Goal: Task Accomplishment & Management: Manage account settings

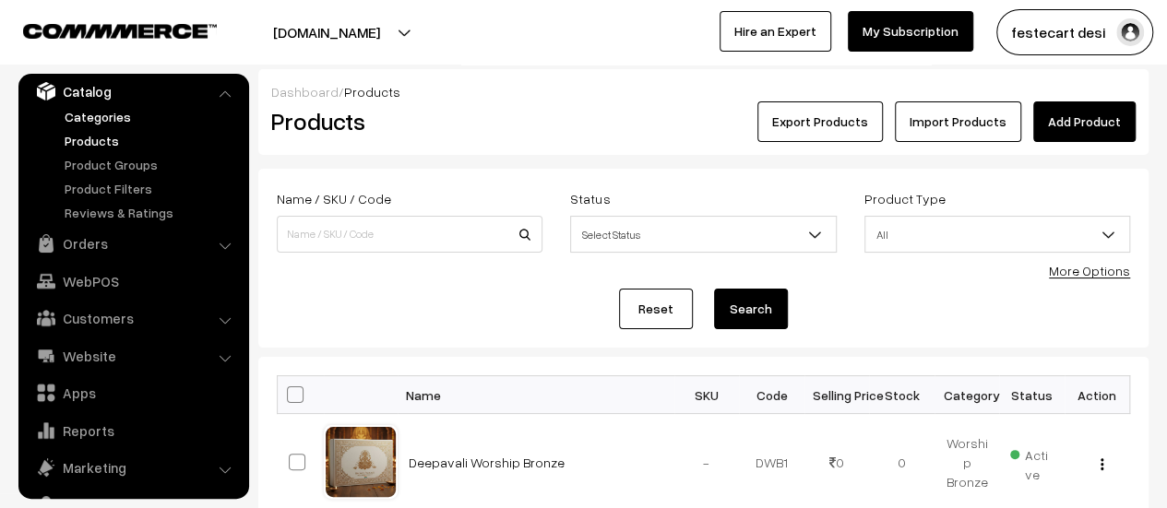
click at [85, 113] on link "Categories" at bounding box center [151, 116] width 183 height 19
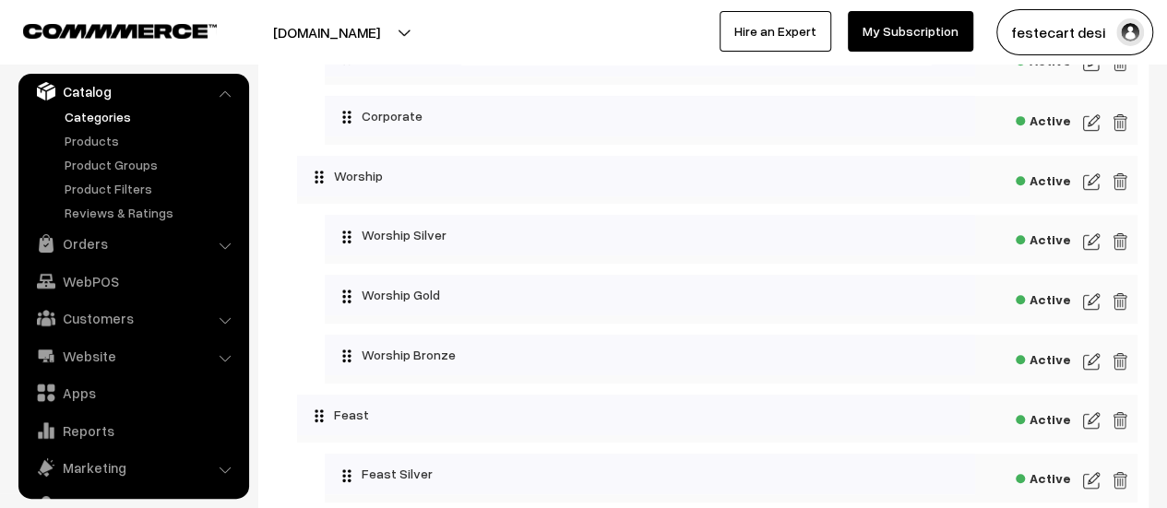
scroll to position [386, 0]
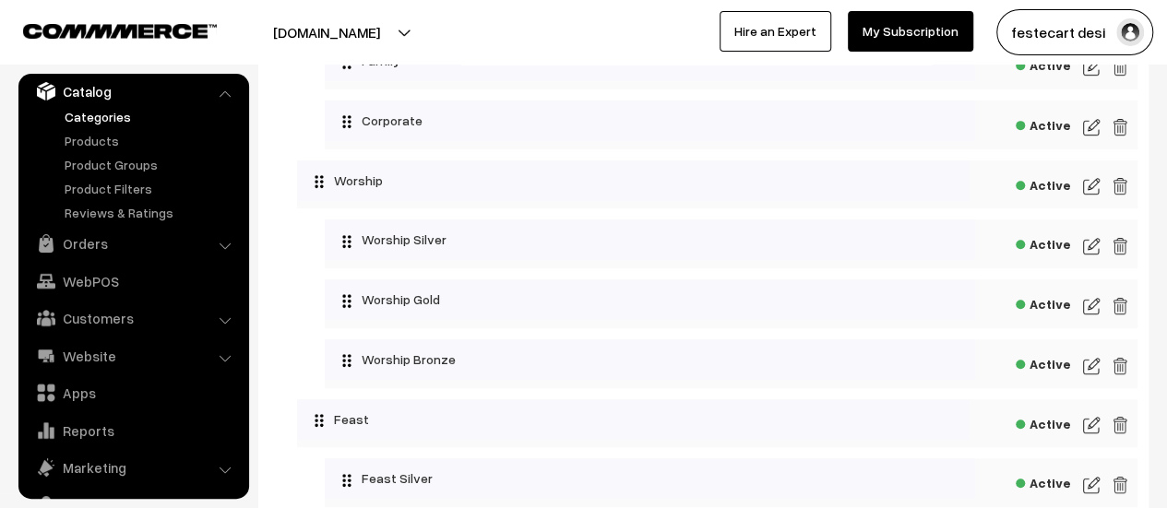
click at [1085, 244] on img at bounding box center [1091, 246] width 17 height 22
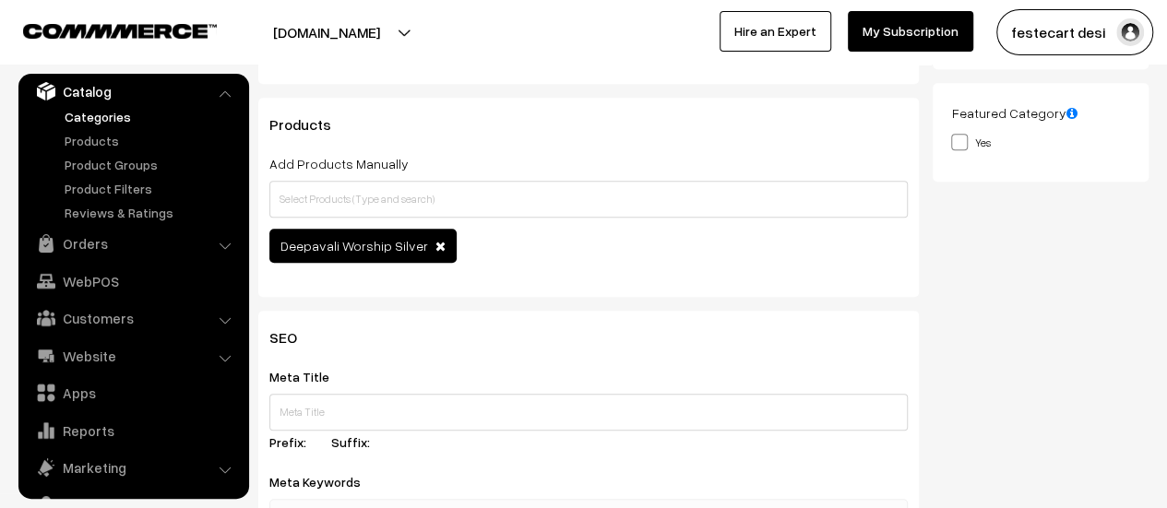
scroll to position [99, 0]
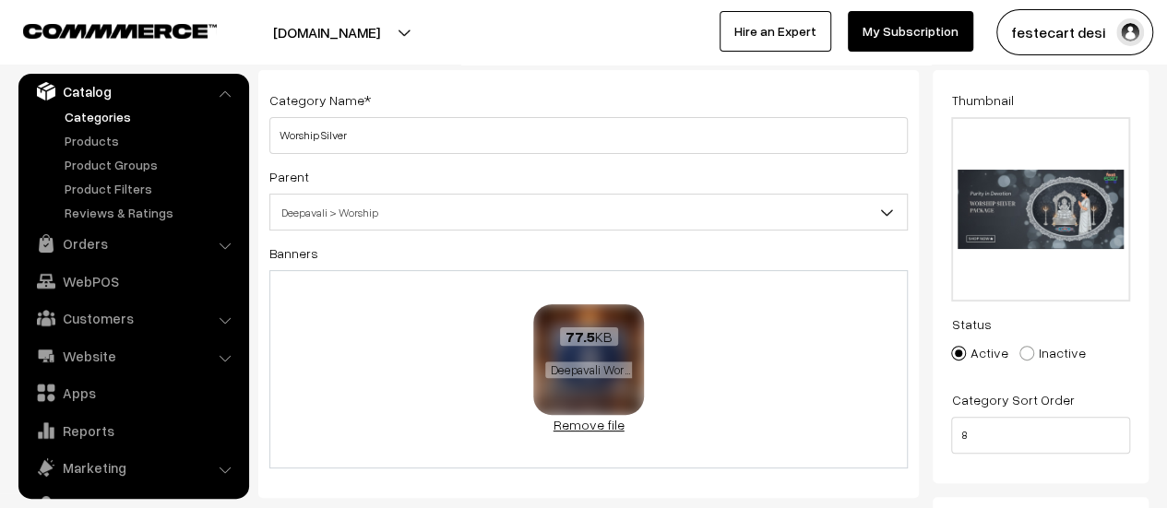
click at [580, 423] on link "Remove file" at bounding box center [588, 424] width 111 height 19
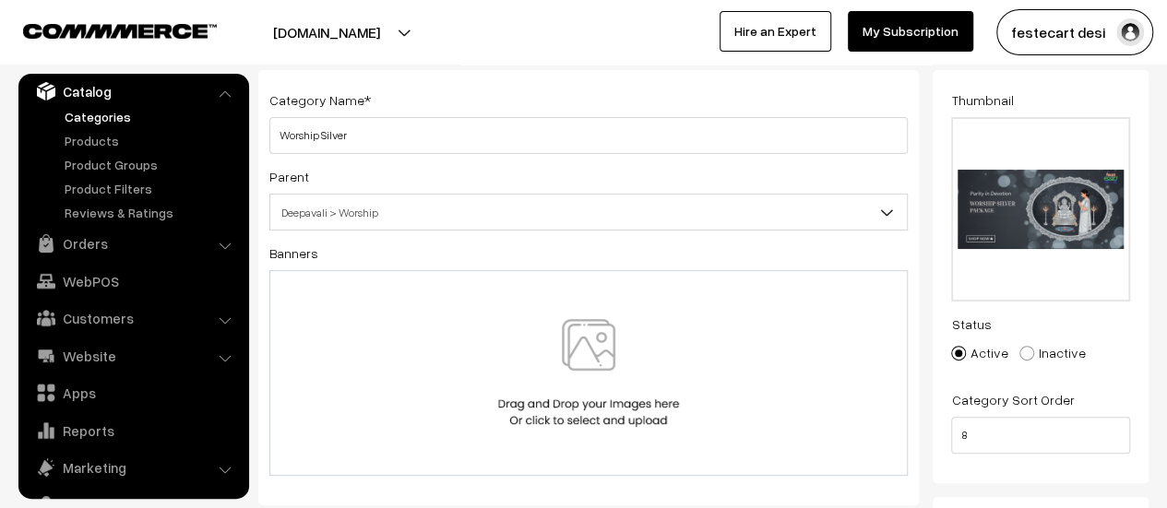
scroll to position [0, 0]
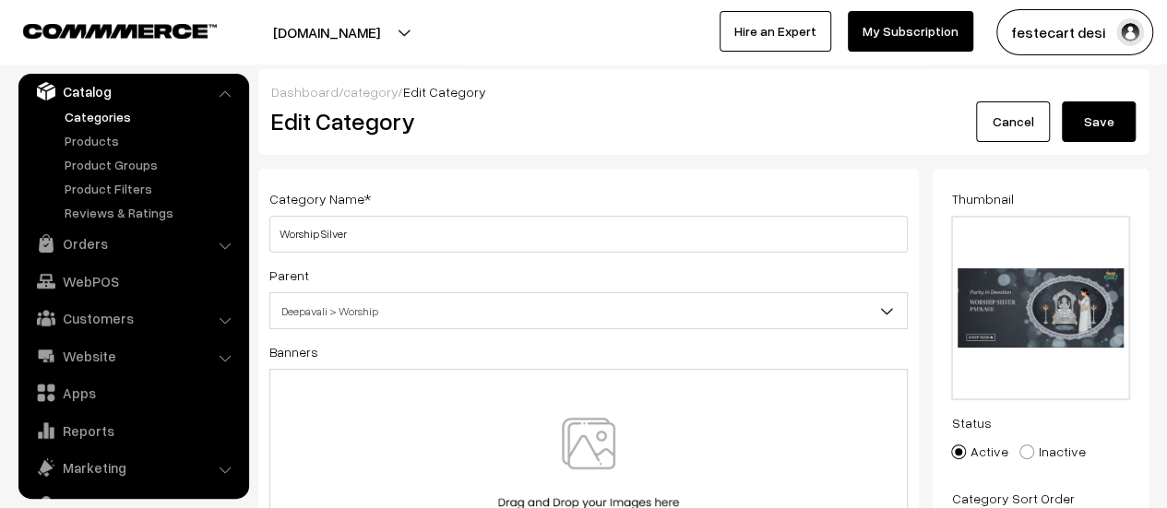
click at [1122, 118] on button "Save" at bounding box center [1099, 121] width 74 height 41
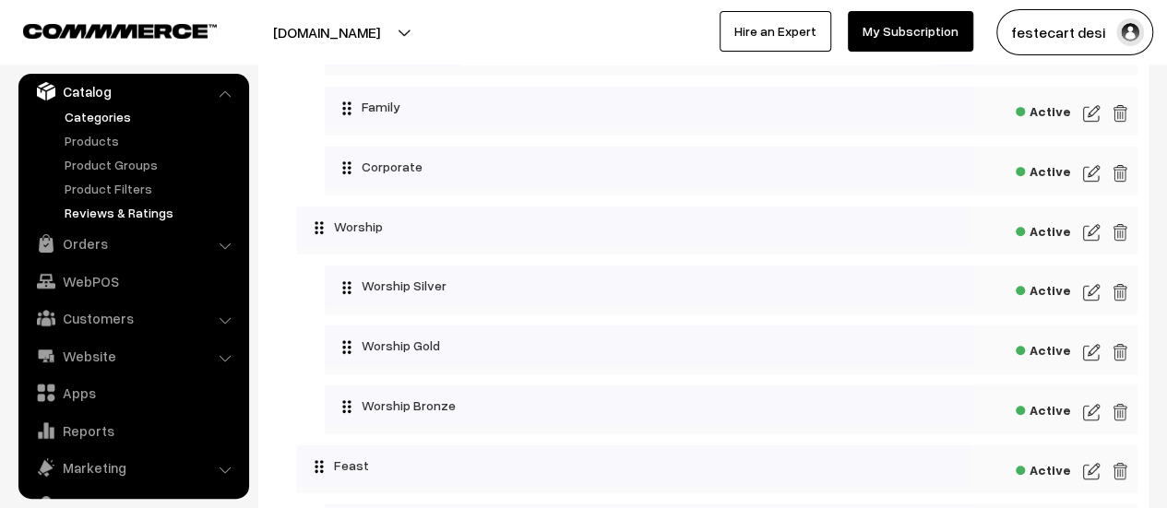
scroll to position [350, 0]
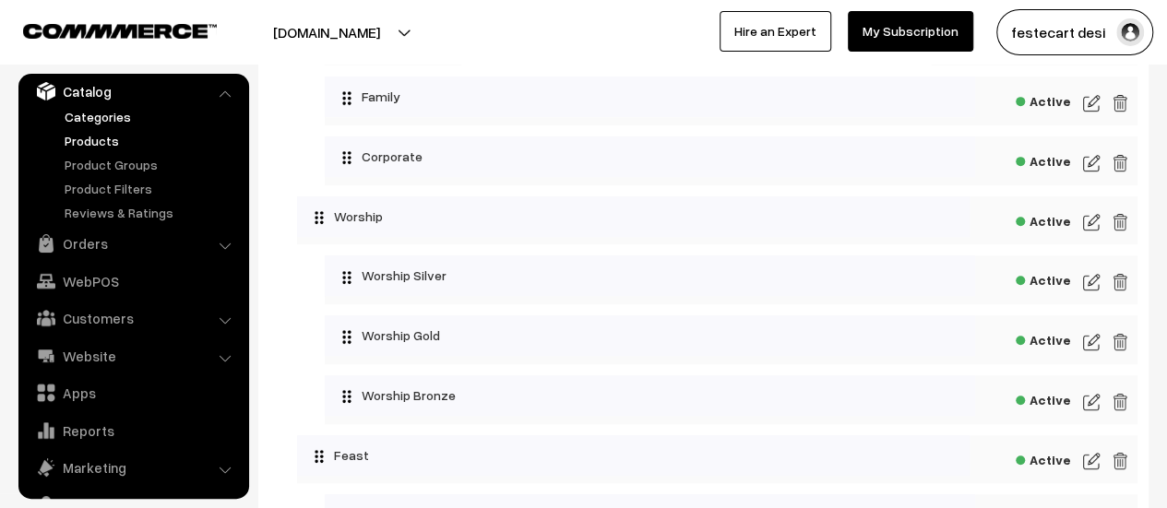
click at [107, 142] on link "Products" at bounding box center [151, 140] width 183 height 19
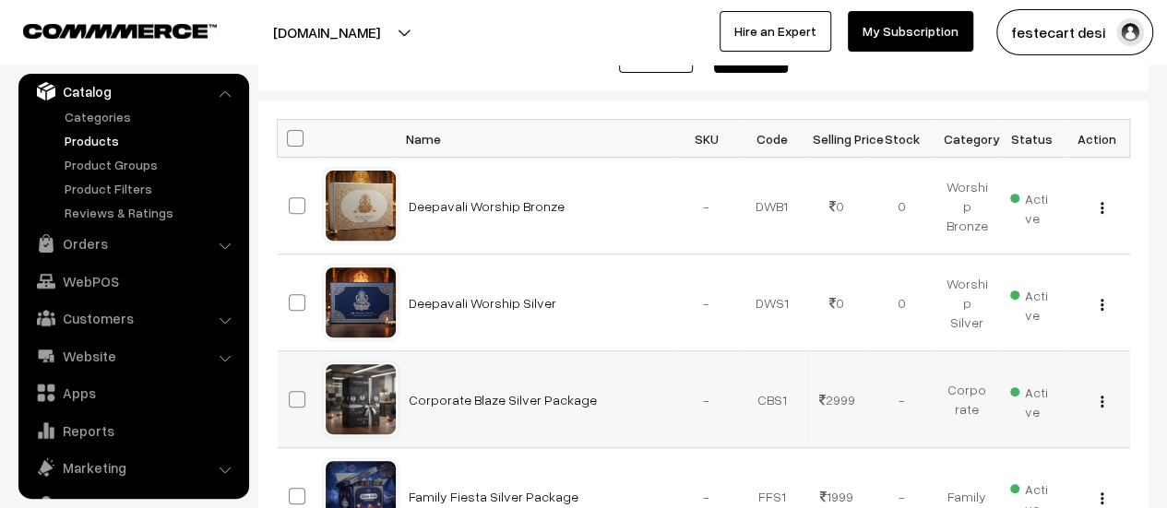
scroll to position [203, 0]
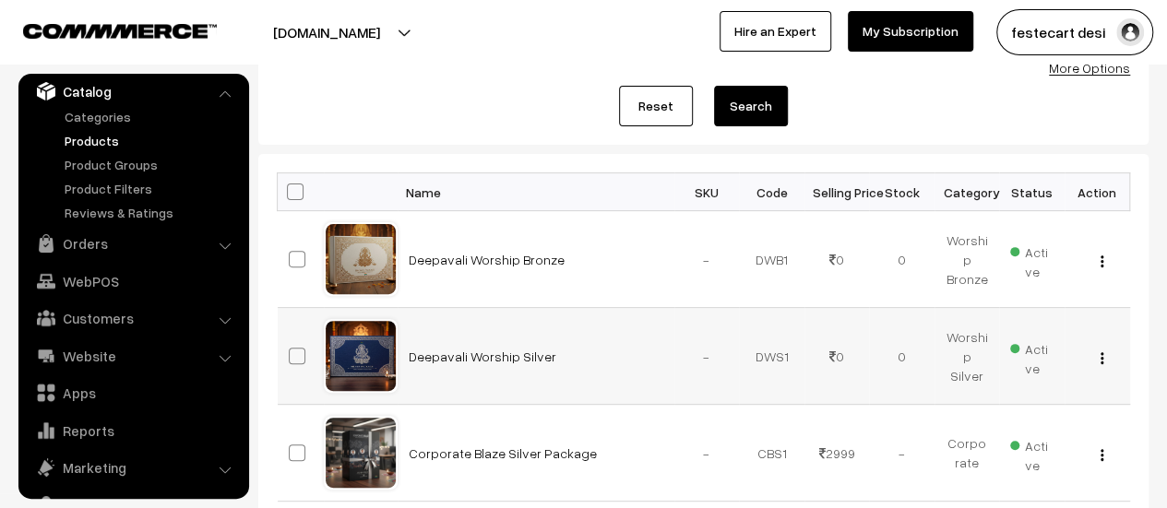
click at [1102, 355] on img "button" at bounding box center [1102, 358] width 3 height 12
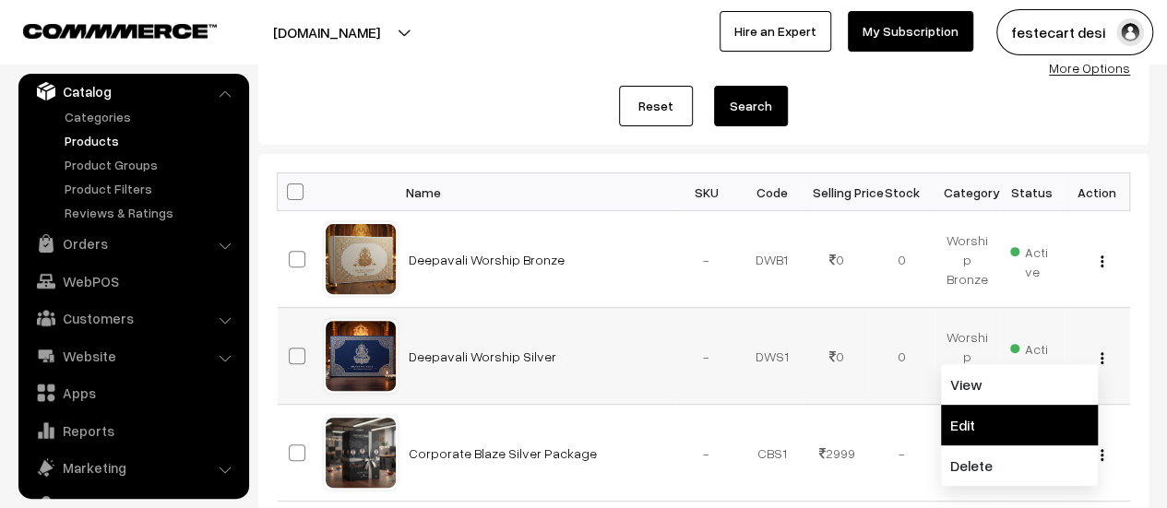
click at [1031, 423] on link "Edit" at bounding box center [1019, 425] width 157 height 41
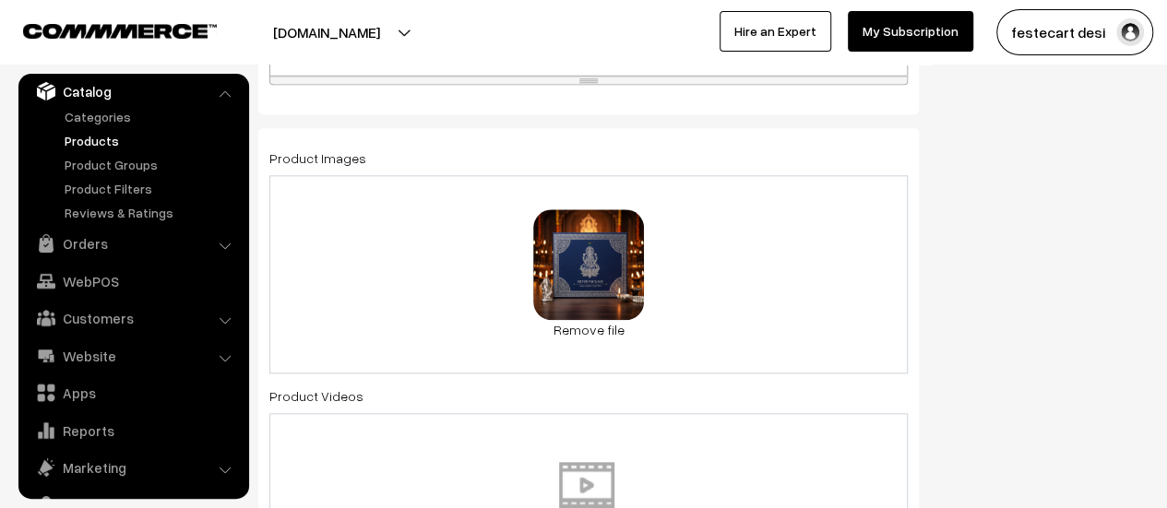
scroll to position [947, 0]
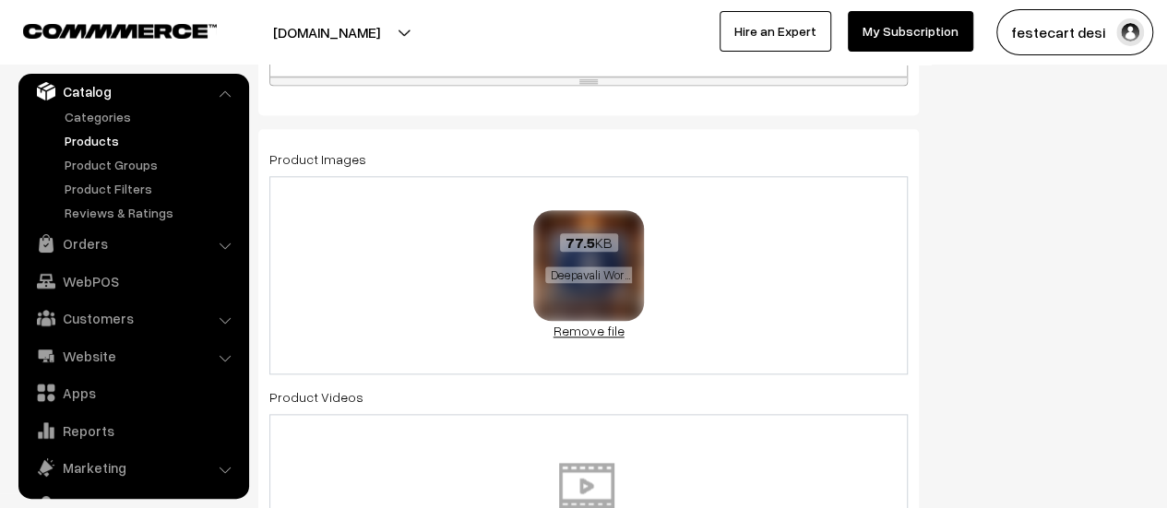
click at [609, 333] on link "Remove file" at bounding box center [588, 330] width 111 height 19
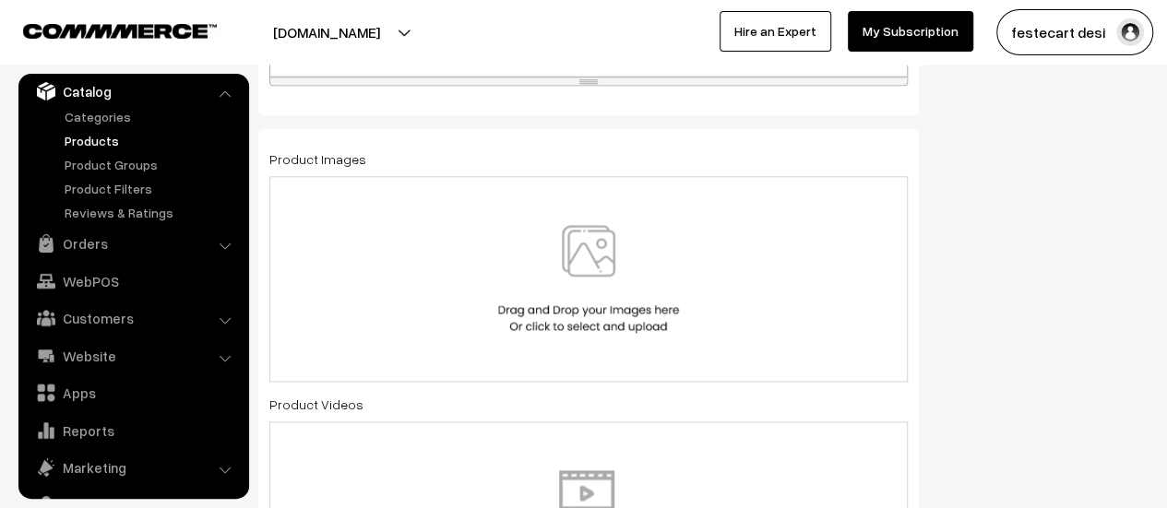
click at [571, 257] on img at bounding box center [589, 279] width 190 height 108
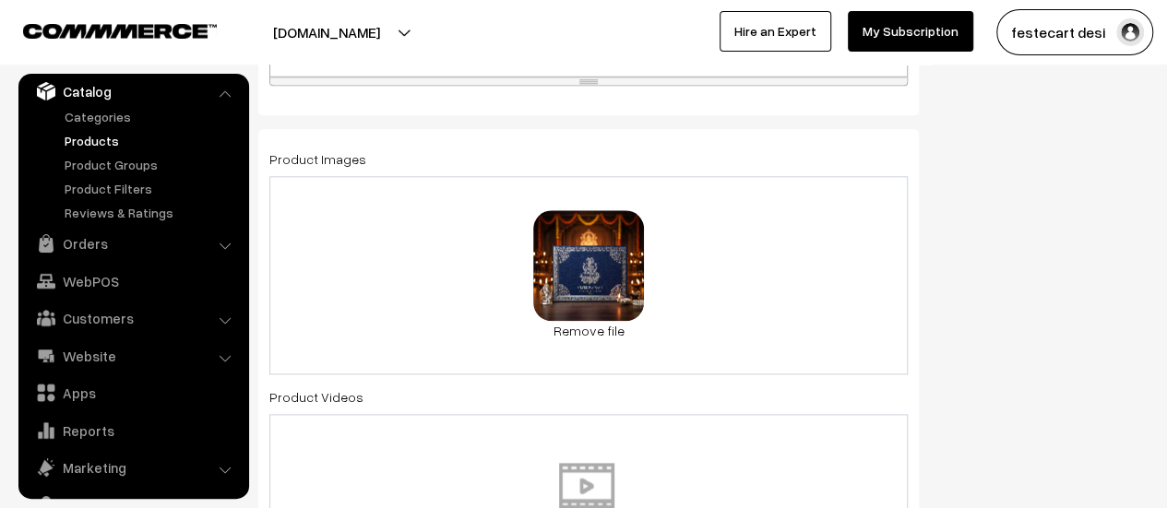
scroll to position [0, 0]
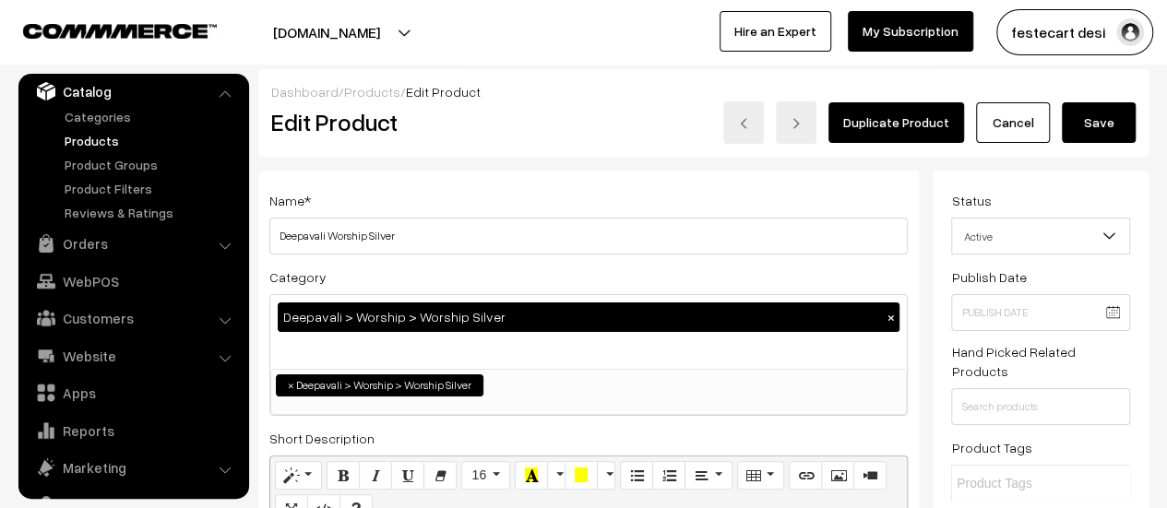
click at [1096, 124] on button "Save" at bounding box center [1099, 122] width 74 height 41
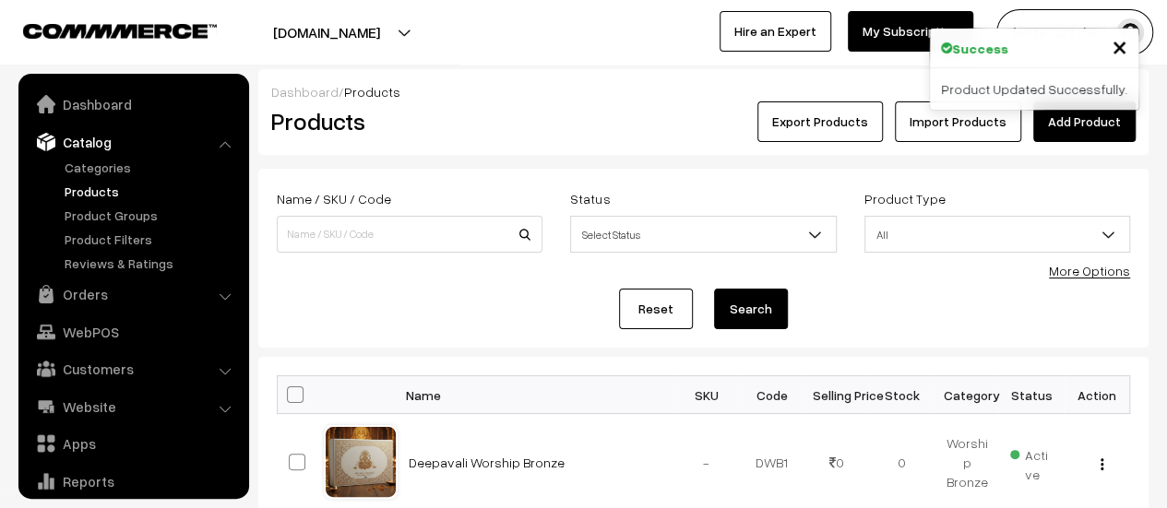
scroll to position [51, 0]
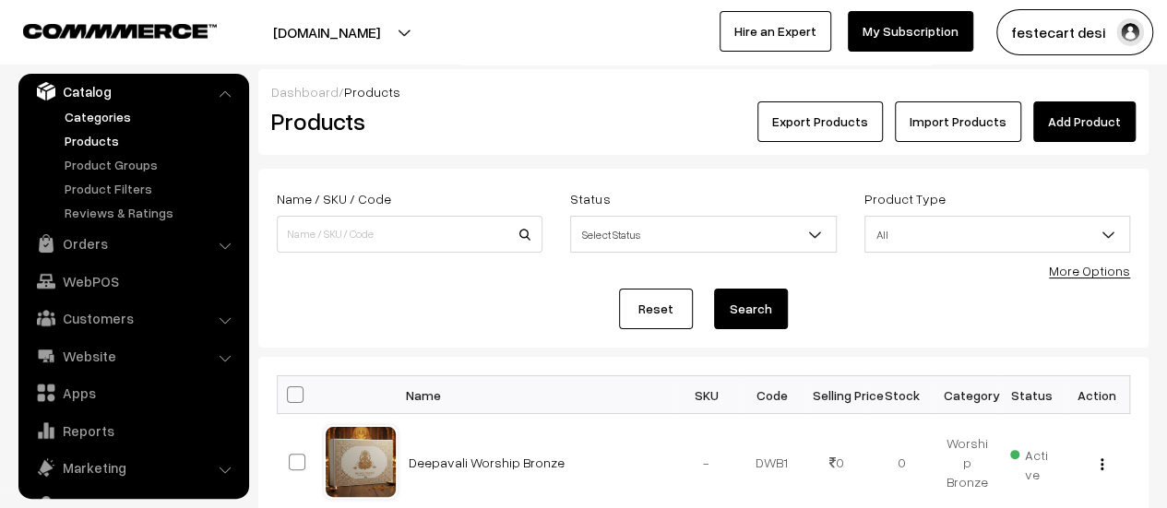
click at [90, 123] on link "Categories" at bounding box center [151, 116] width 183 height 19
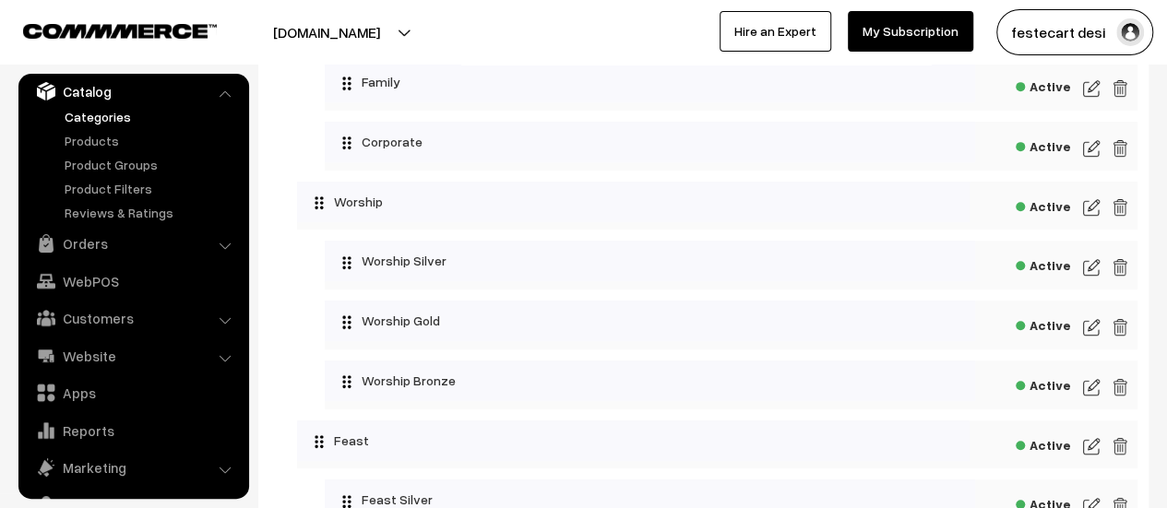
scroll to position [364, 0]
click at [1092, 329] on img at bounding box center [1091, 328] width 17 height 22
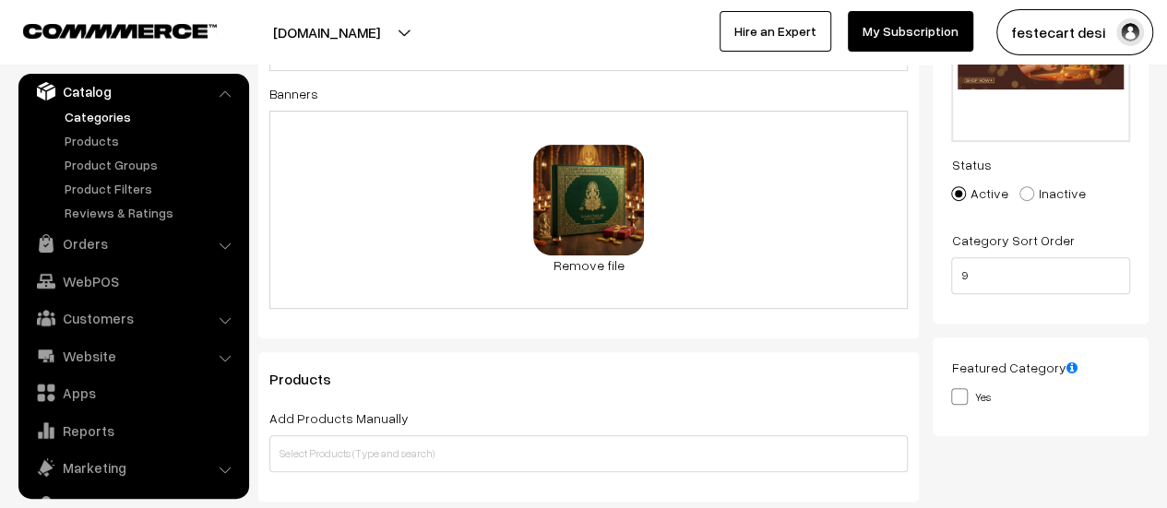
scroll to position [161, 0]
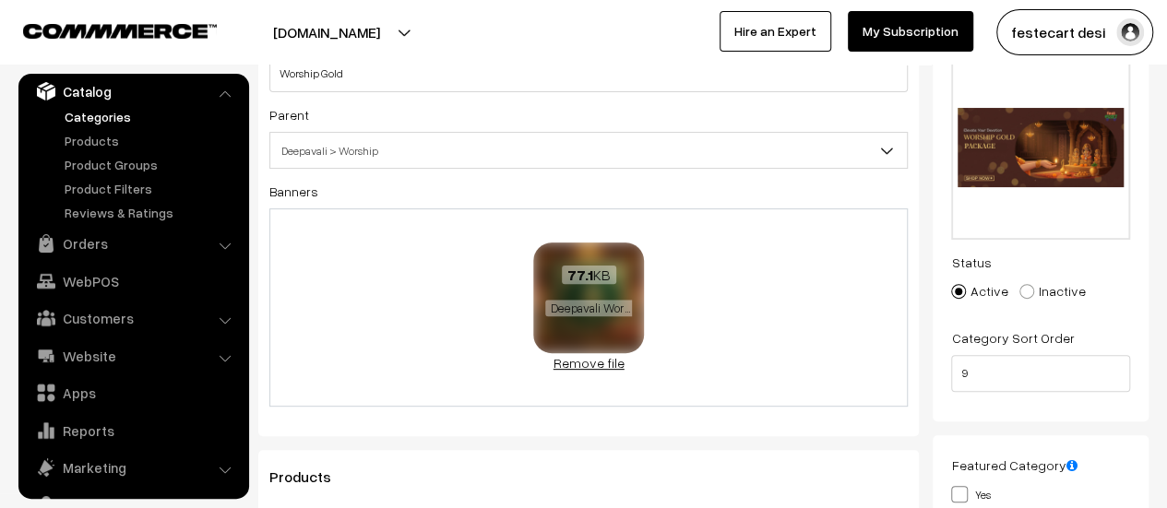
click at [590, 367] on link "Remove file" at bounding box center [588, 362] width 111 height 19
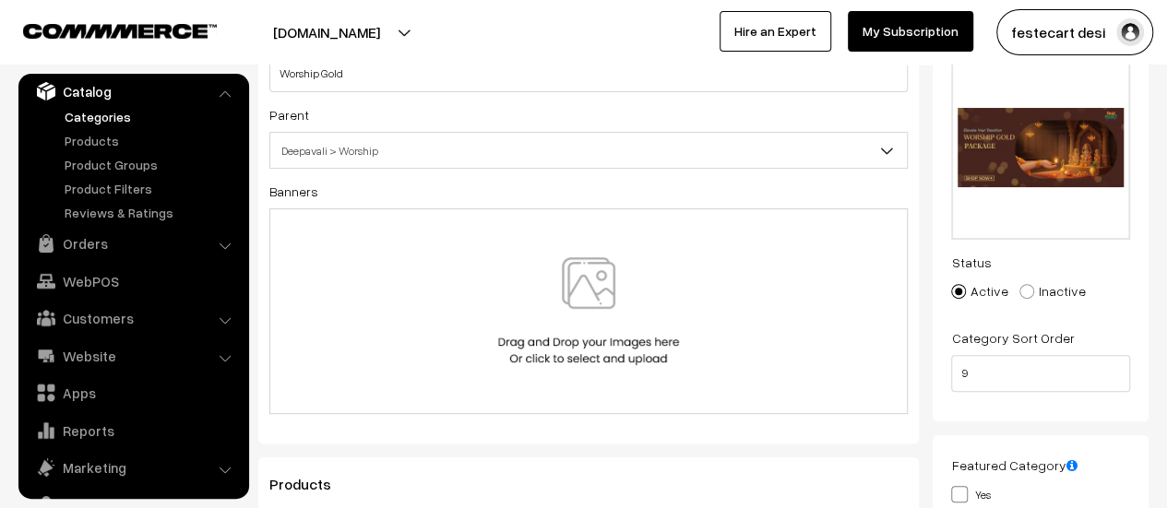
scroll to position [0, 0]
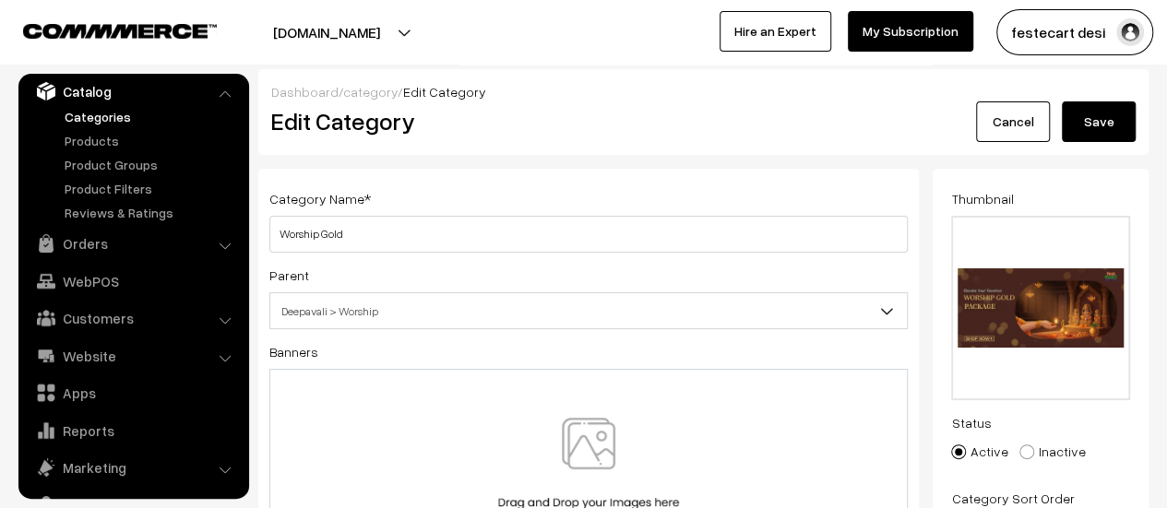
click at [1096, 112] on button "Save" at bounding box center [1099, 121] width 74 height 41
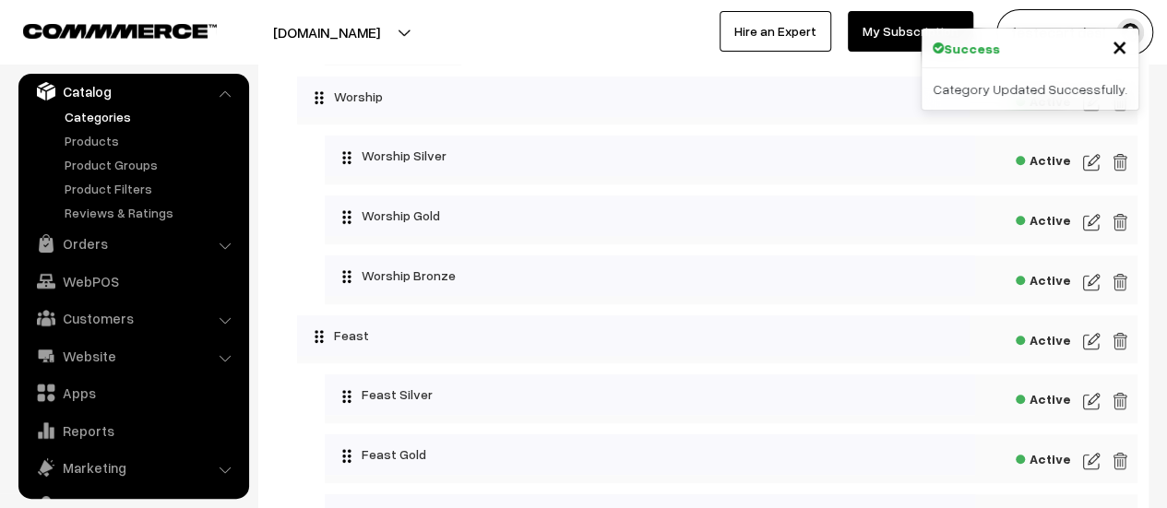
scroll to position [474, 0]
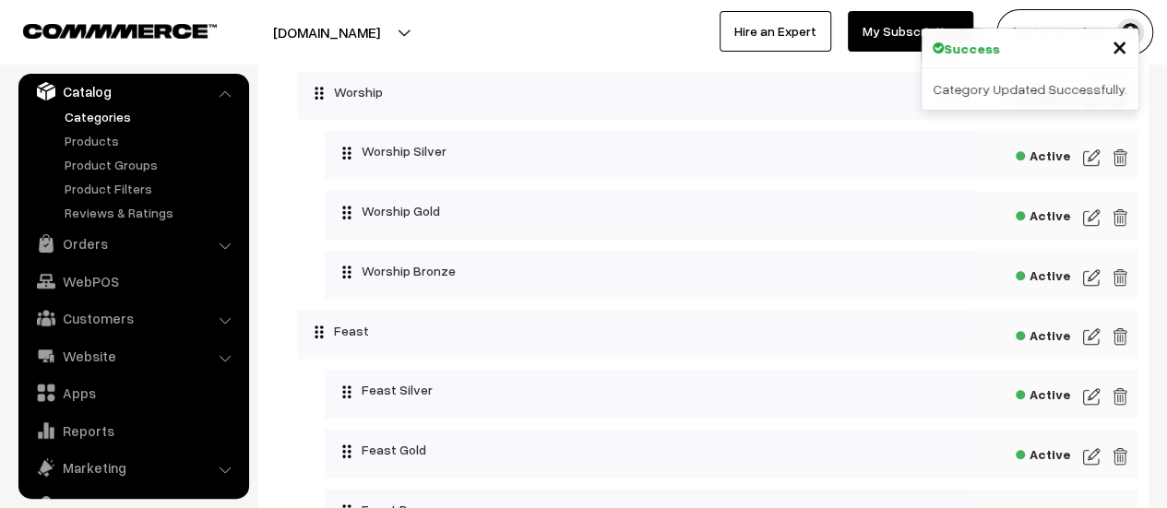
click at [1089, 279] on img at bounding box center [1091, 278] width 17 height 22
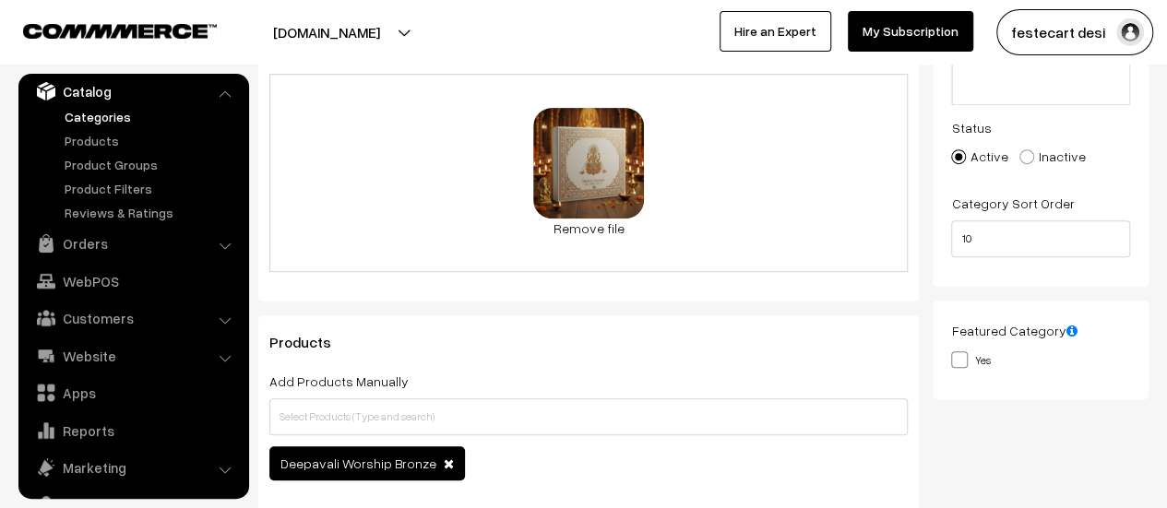
scroll to position [253, 0]
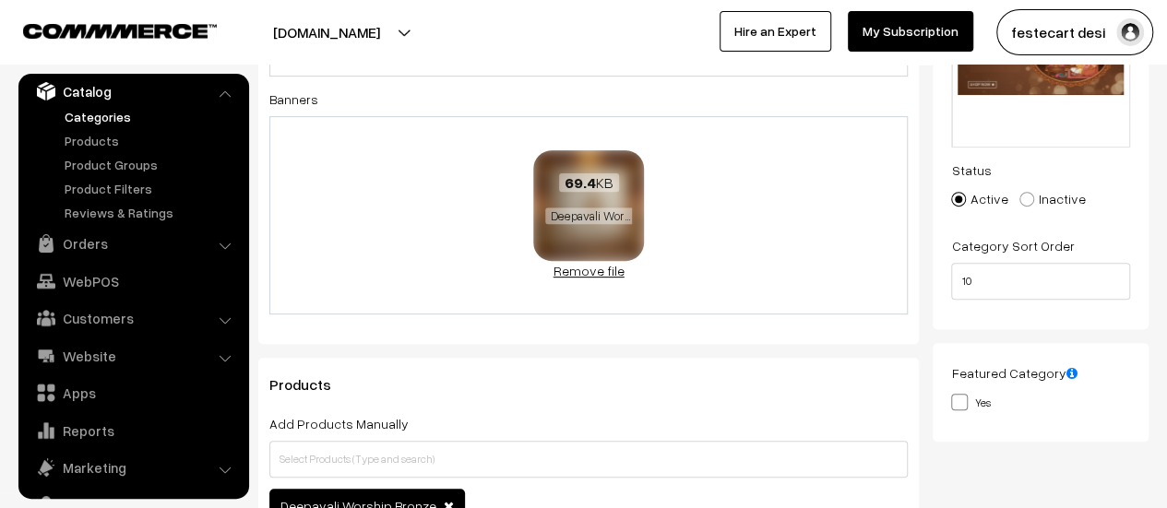
click at [596, 274] on link "Remove file" at bounding box center [588, 270] width 111 height 19
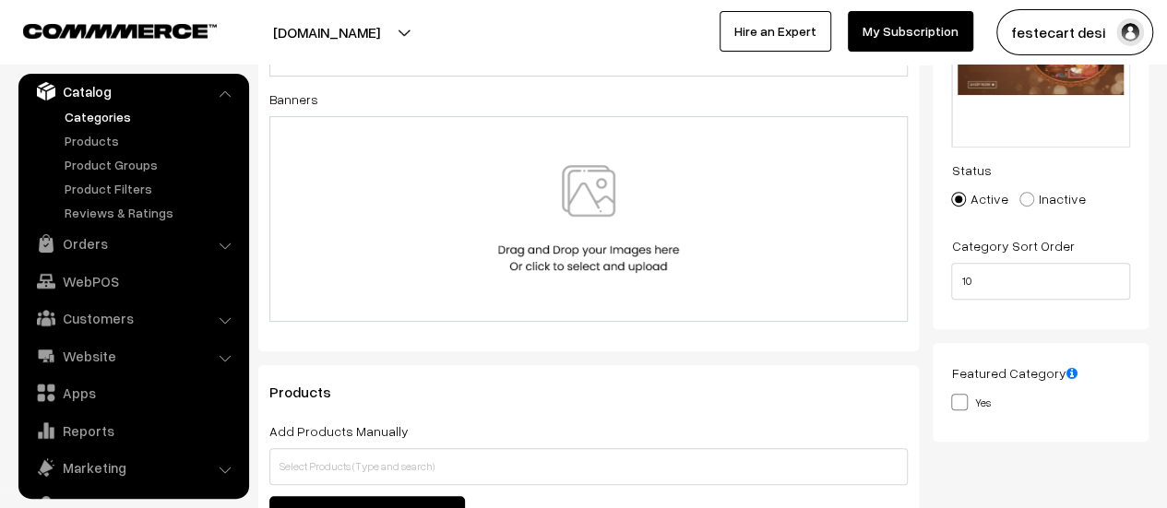
scroll to position [0, 0]
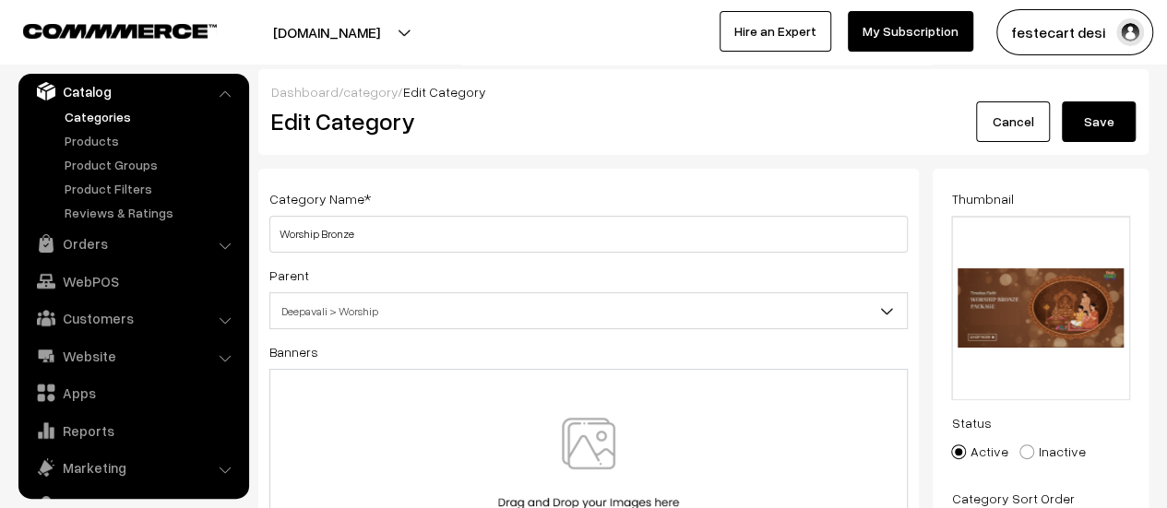
click at [1113, 126] on button "Save" at bounding box center [1099, 121] width 74 height 41
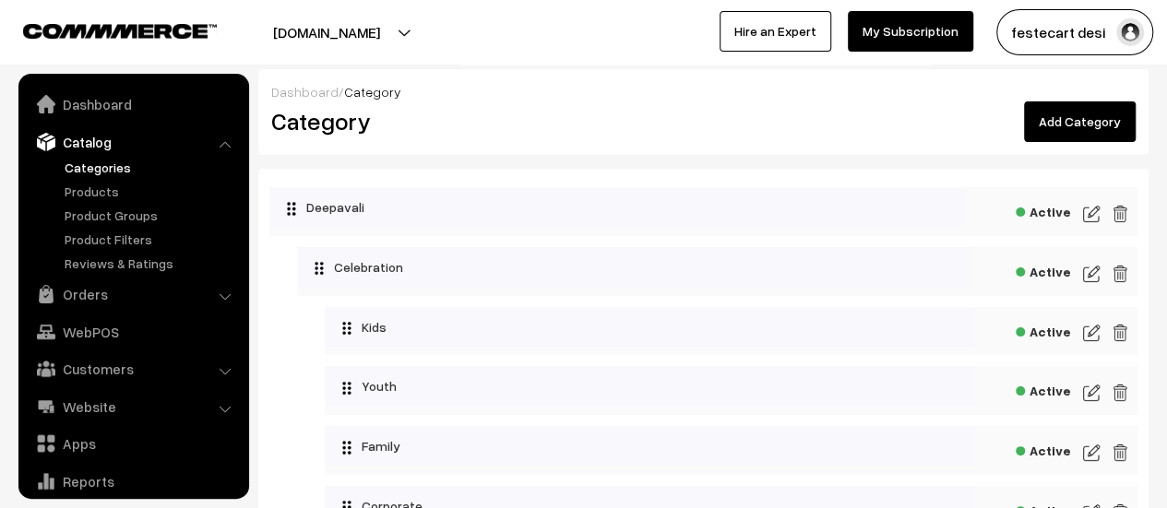
scroll to position [51, 0]
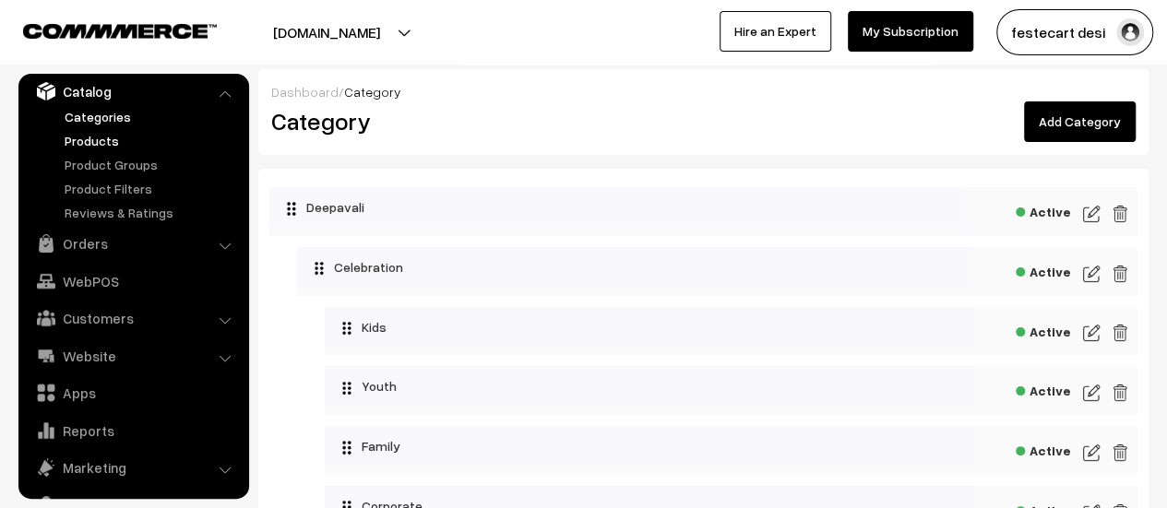
click at [89, 147] on link "Products" at bounding box center [151, 140] width 183 height 19
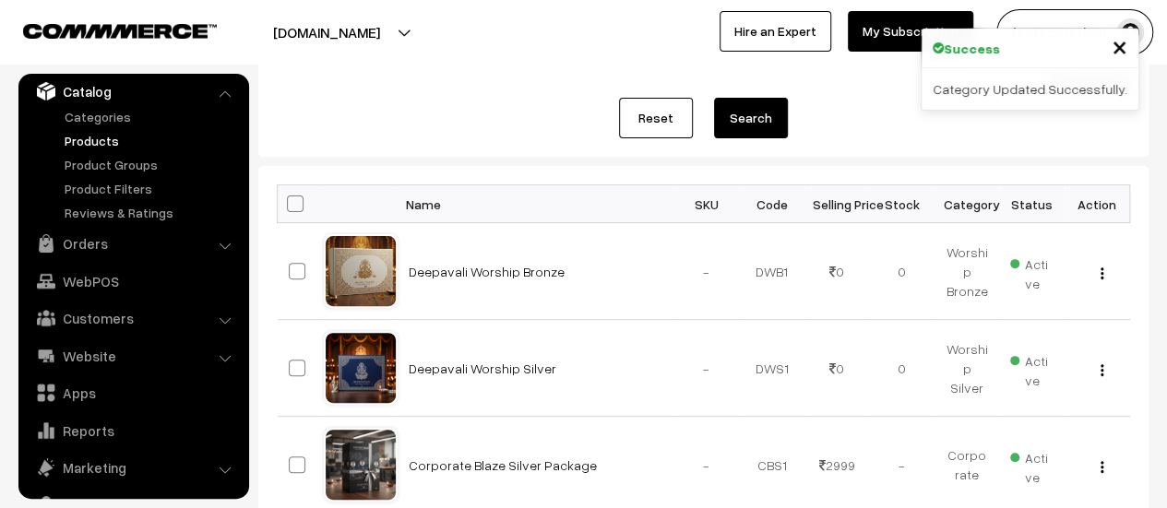
scroll to position [192, 0]
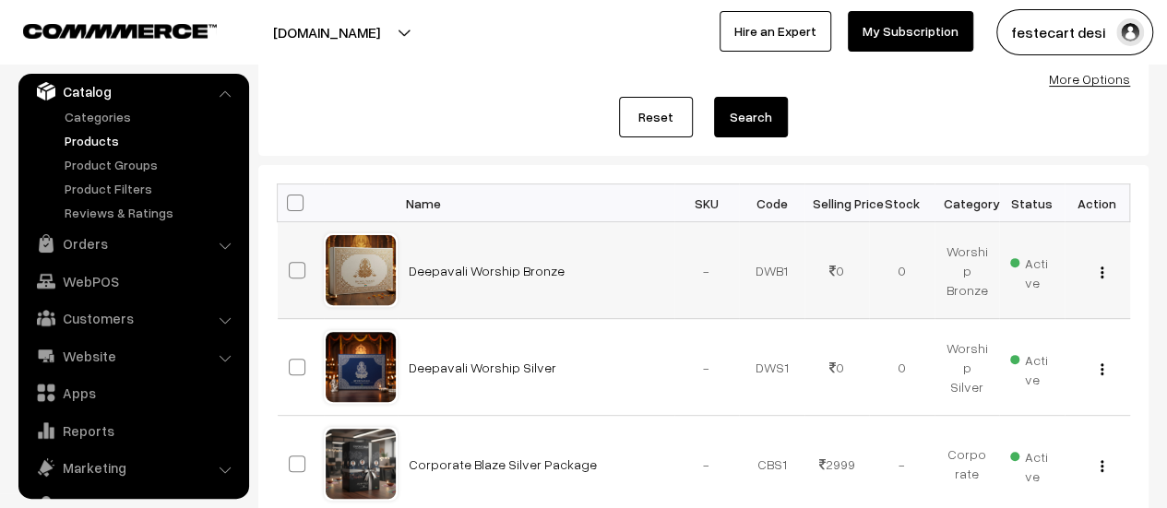
click at [1101, 268] on img "button" at bounding box center [1102, 273] width 3 height 12
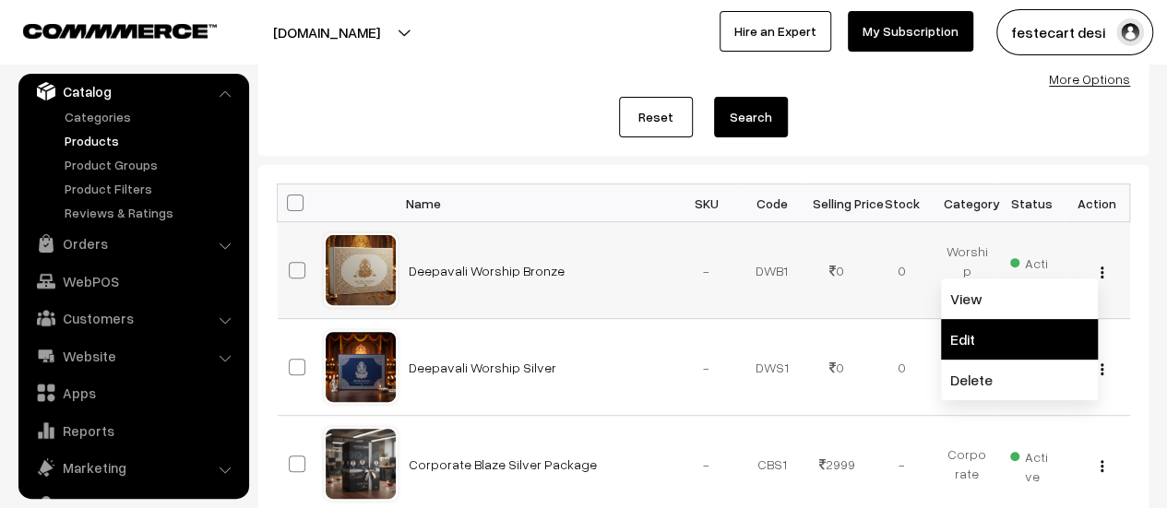
click at [1016, 343] on link "Edit" at bounding box center [1019, 339] width 157 height 41
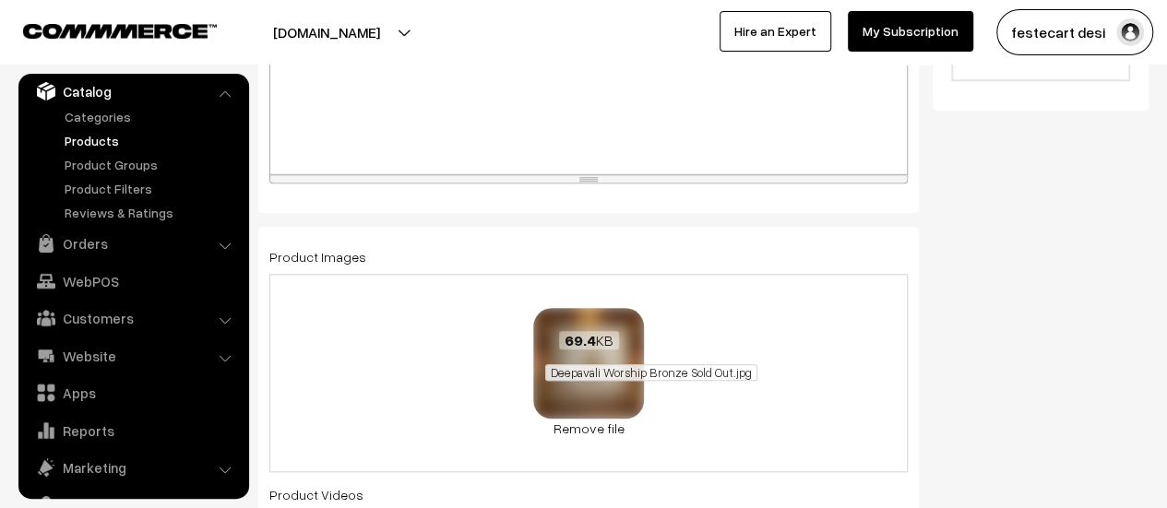
scroll to position [855, 0]
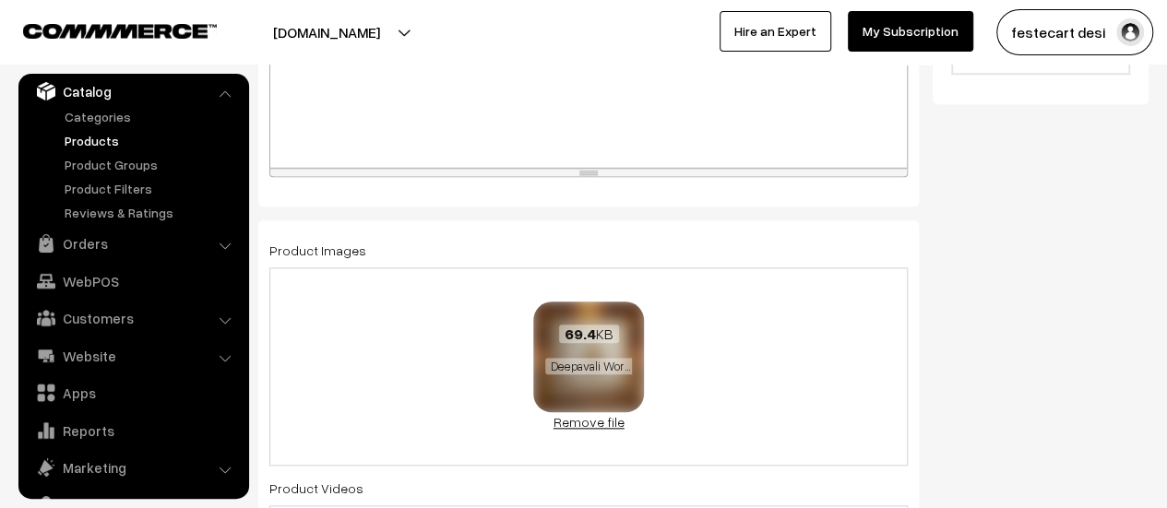
click at [600, 427] on link "Remove file" at bounding box center [588, 421] width 111 height 19
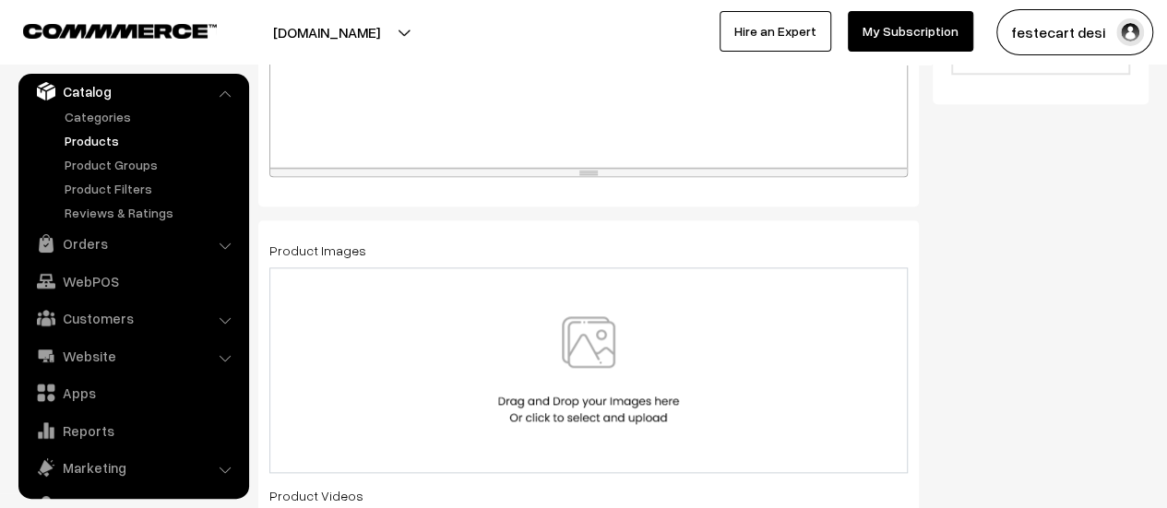
click at [602, 344] on img at bounding box center [589, 370] width 190 height 108
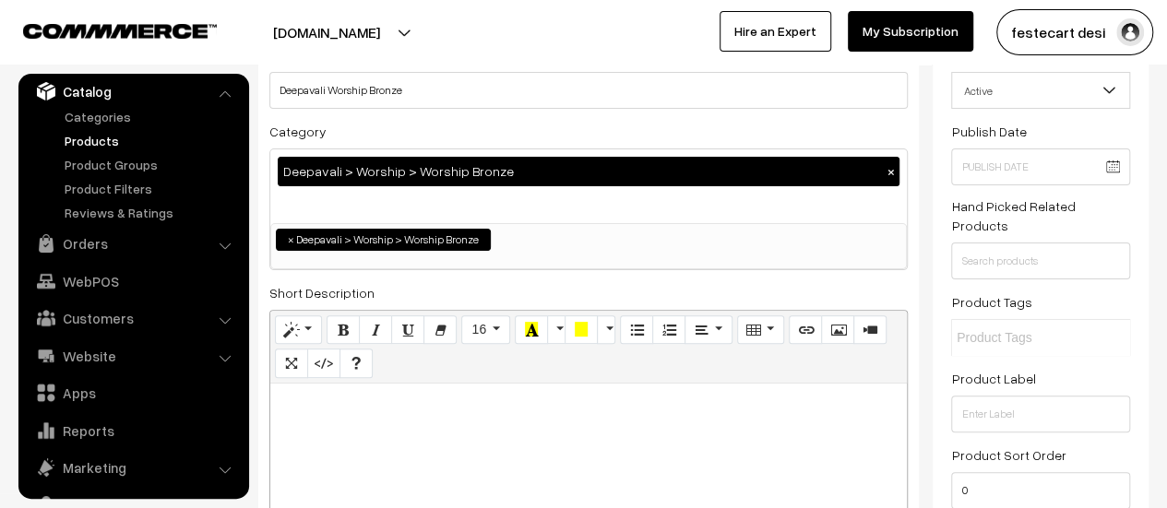
scroll to position [0, 0]
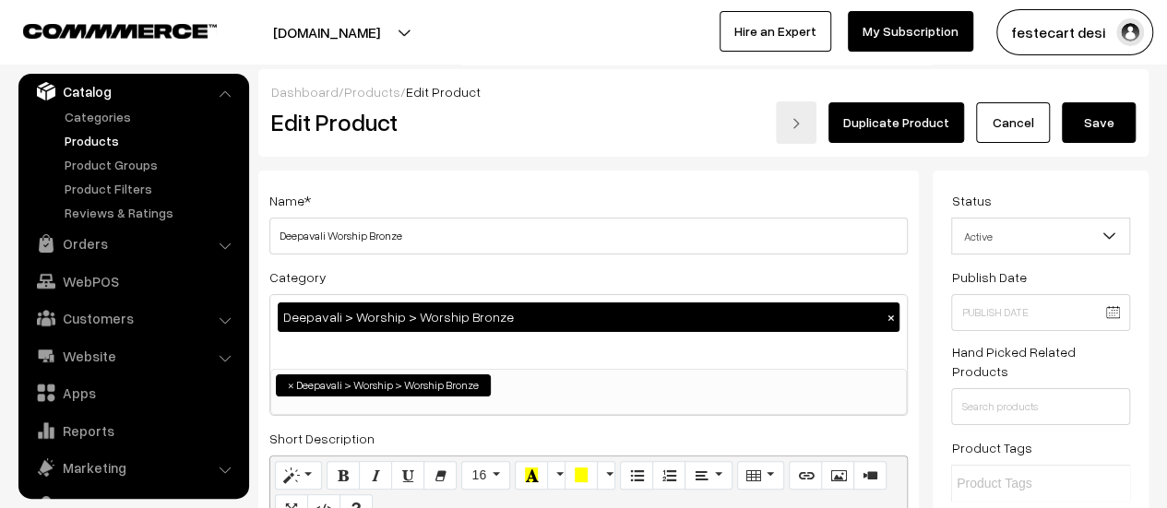
click at [1091, 127] on button "Save" at bounding box center [1099, 122] width 74 height 41
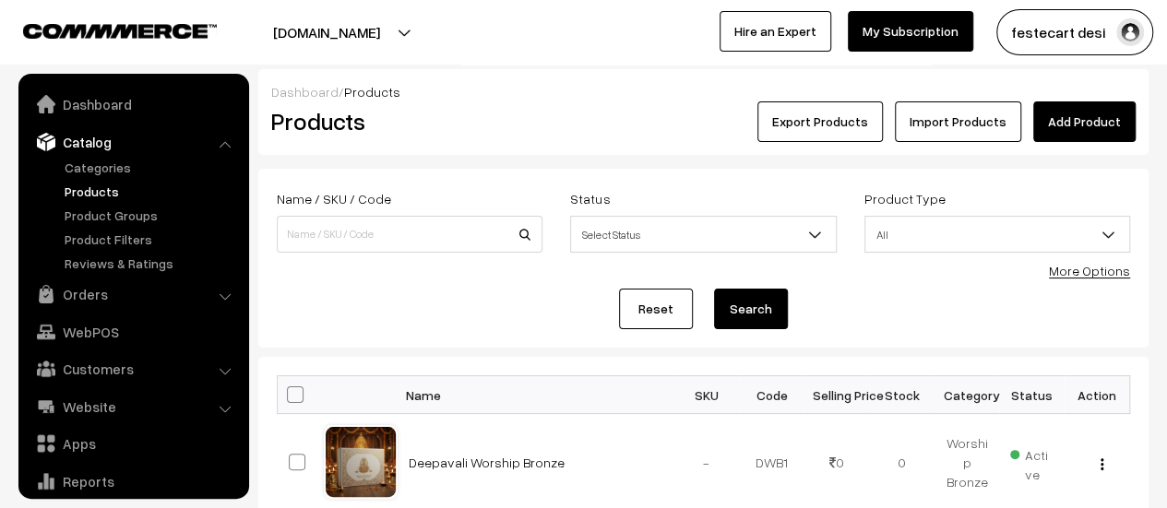
scroll to position [51, 0]
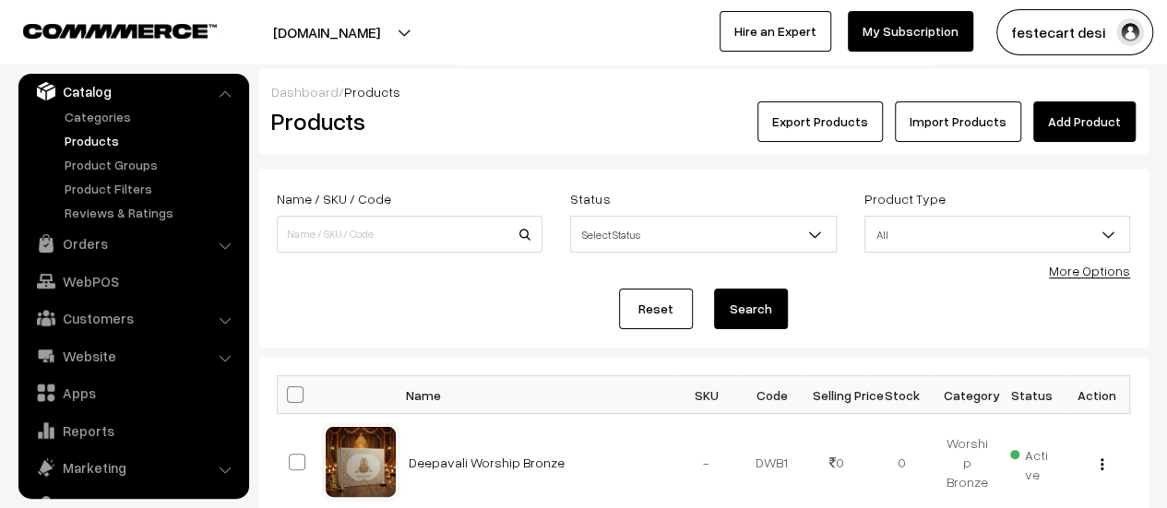
click at [1101, 119] on link "Add Product" at bounding box center [1084, 121] width 102 height 41
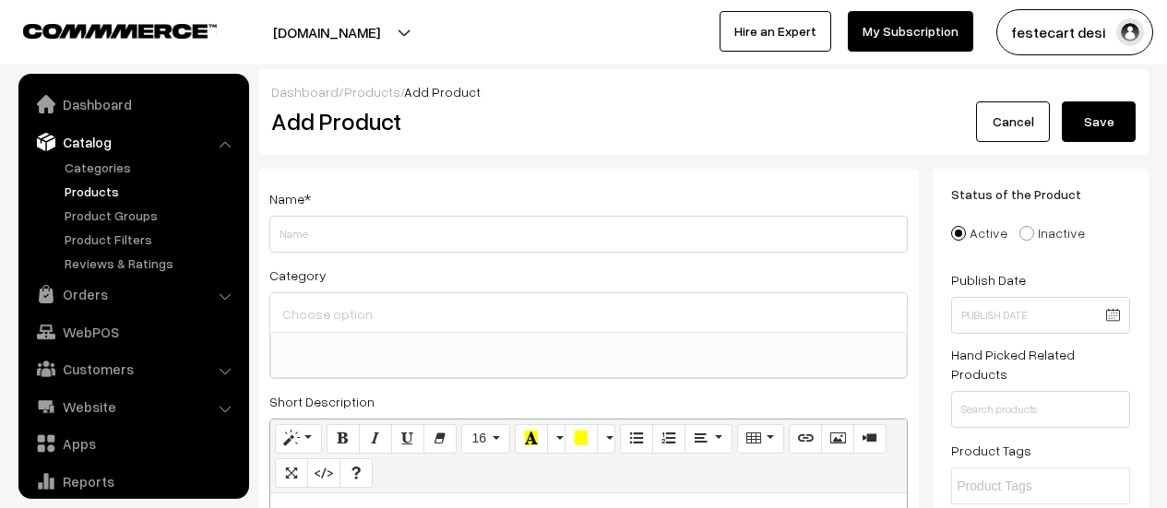
select select
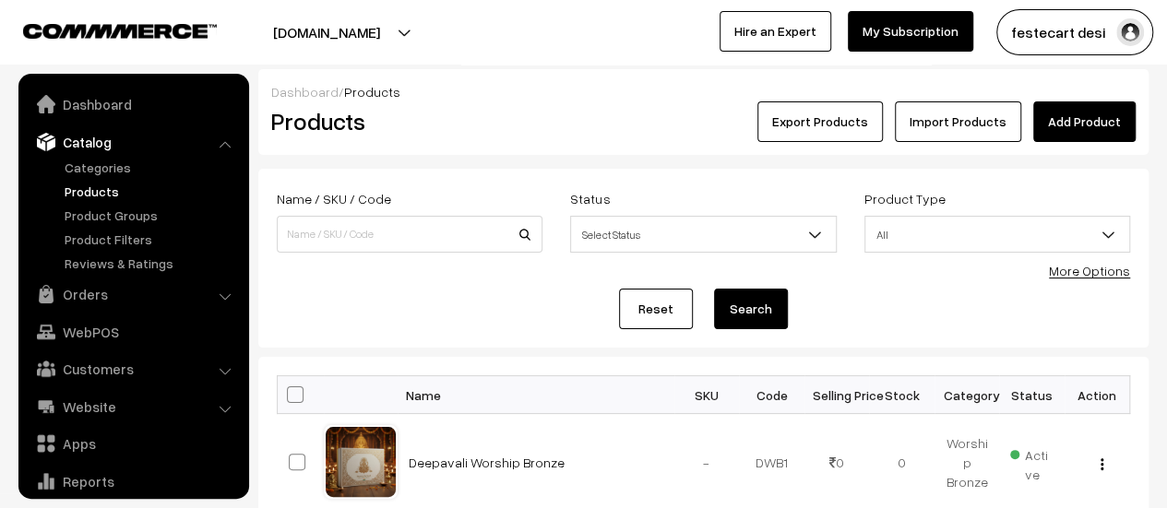
scroll to position [51, 0]
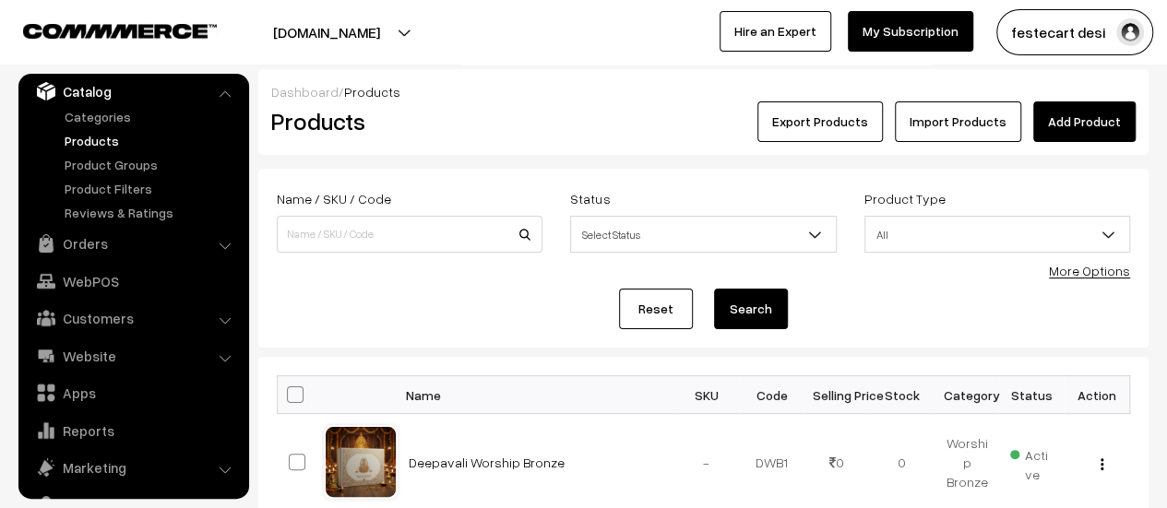
click at [1108, 118] on link "Add Product" at bounding box center [1084, 121] width 102 height 41
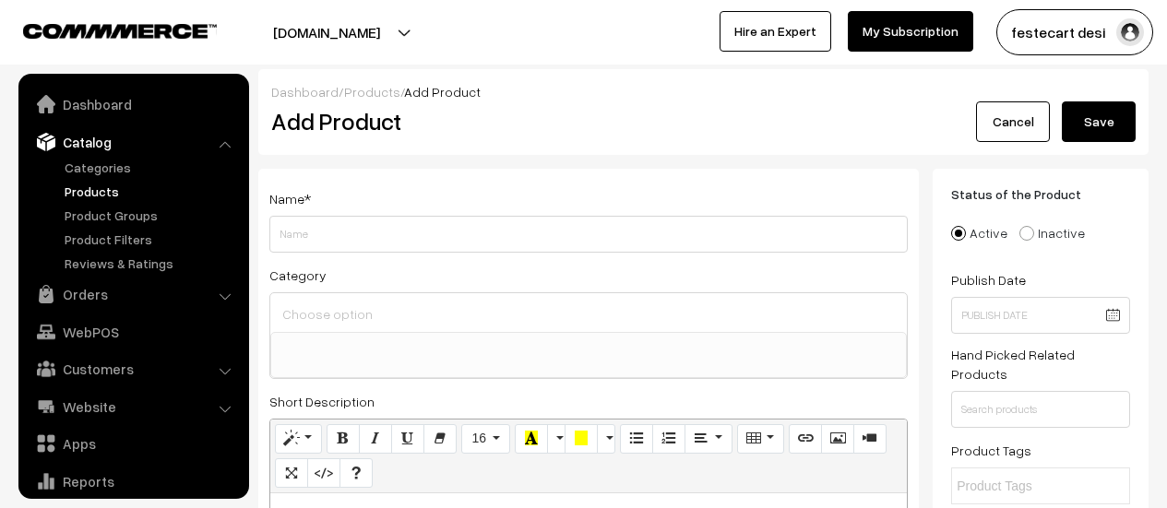
select select
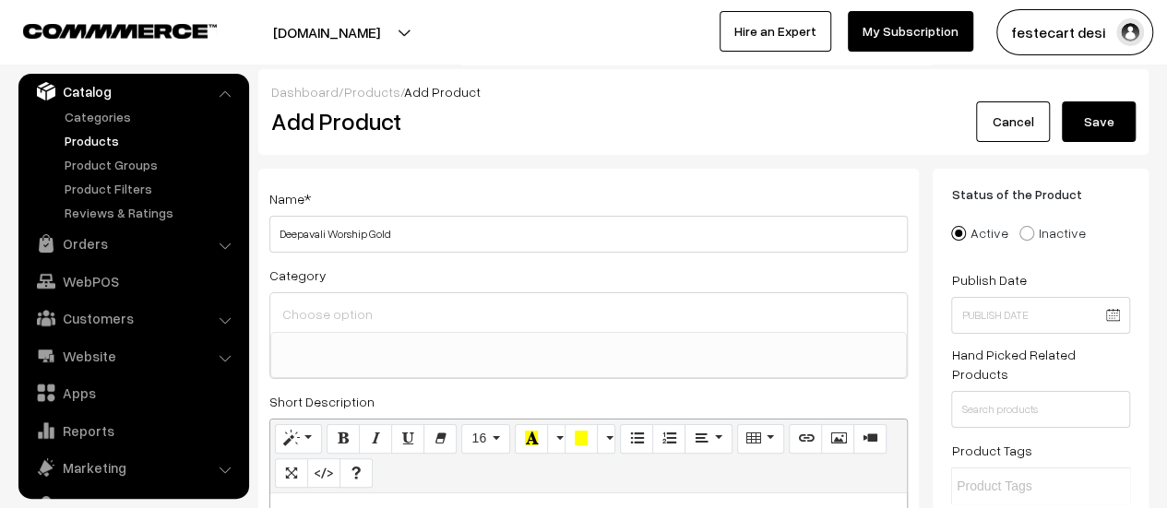
type input "Deepavali Worship Gold"
click at [391, 325] on input at bounding box center [589, 314] width 622 height 27
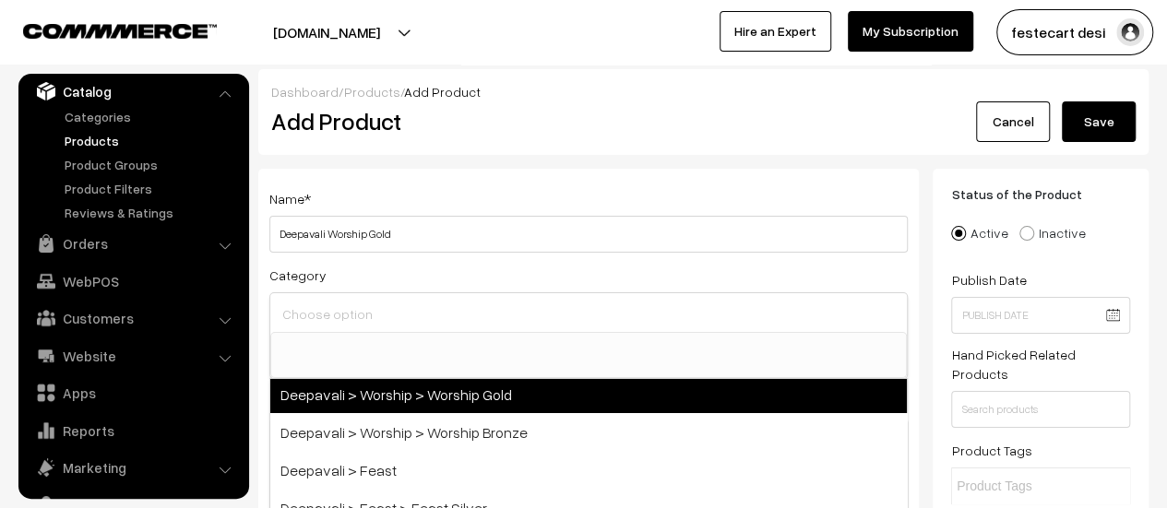
click at [507, 400] on span "Deepavali > Worship > Worship Gold" at bounding box center [588, 395] width 637 height 38
select select "30"
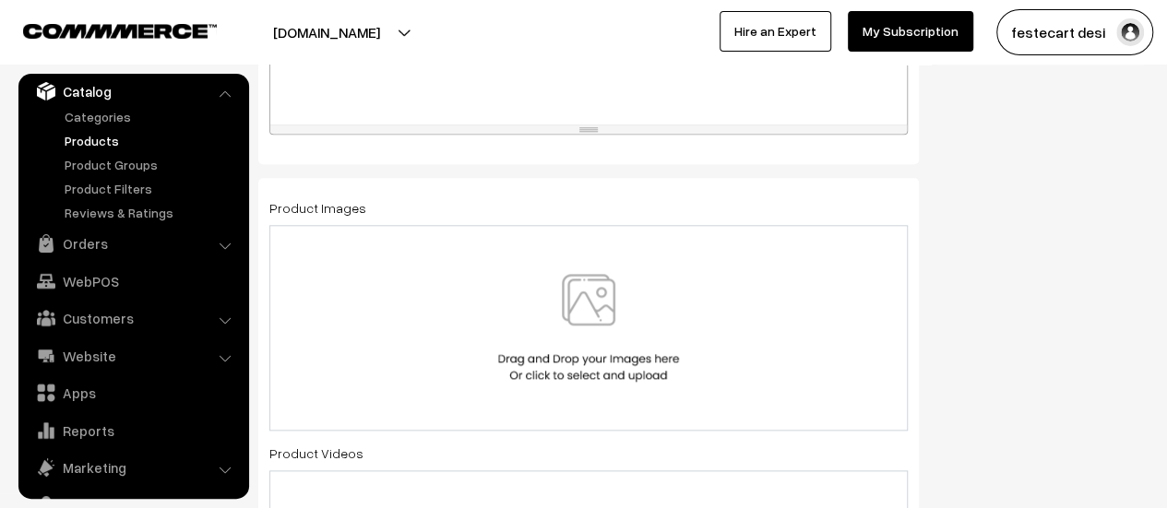
scroll to position [897, 0]
click at [585, 326] on img at bounding box center [589, 329] width 190 height 108
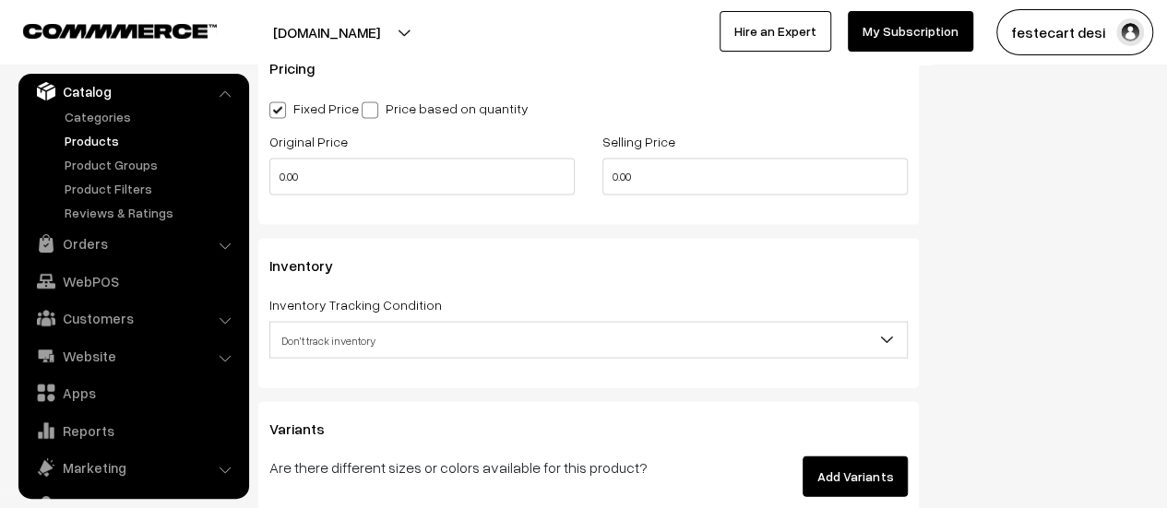
scroll to position [1848, 0]
click at [364, 339] on span "Don't track inventory" at bounding box center [588, 342] width 637 height 32
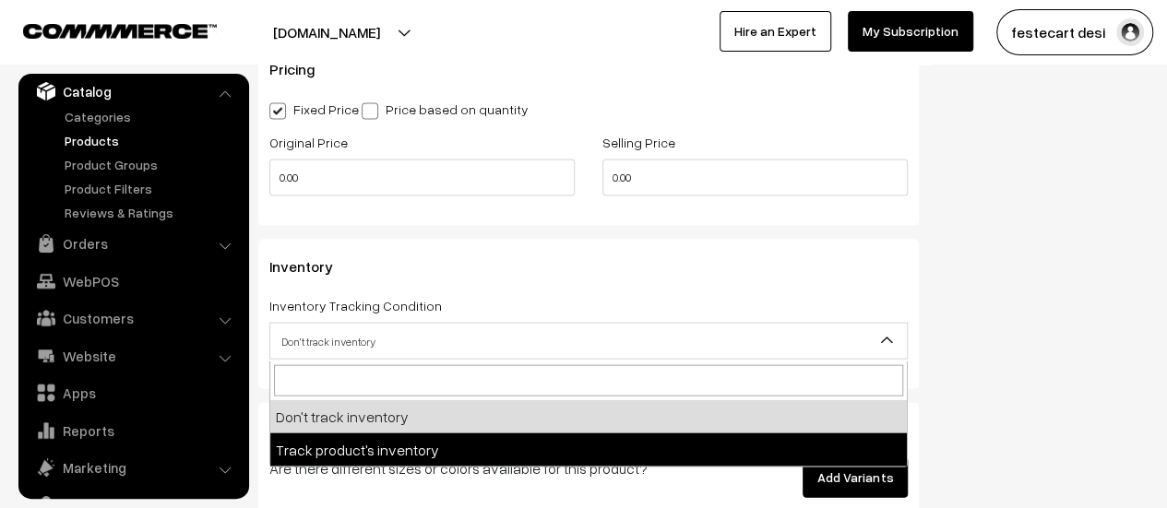
select select "2"
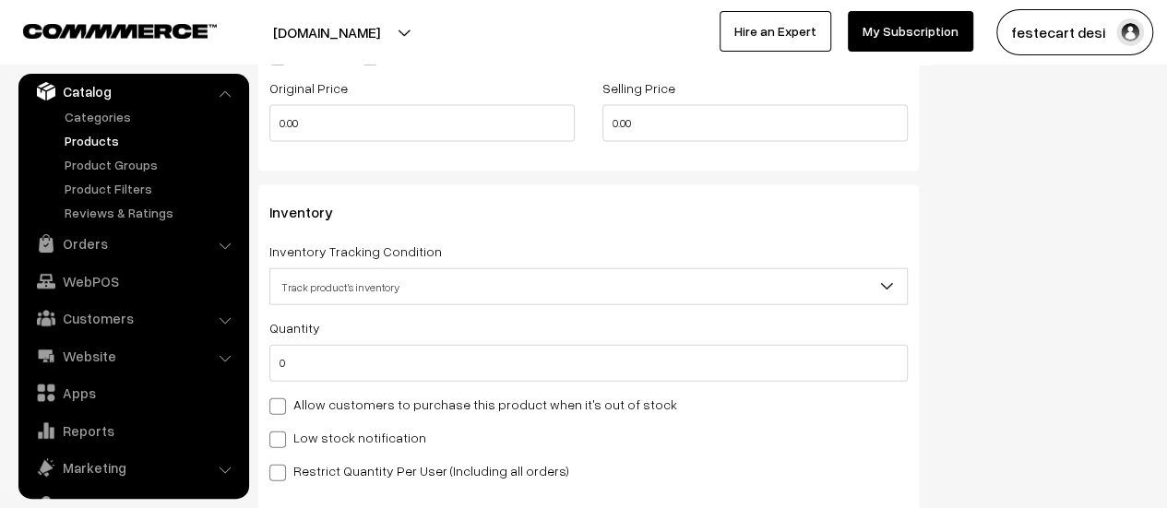
scroll to position [1946, 0]
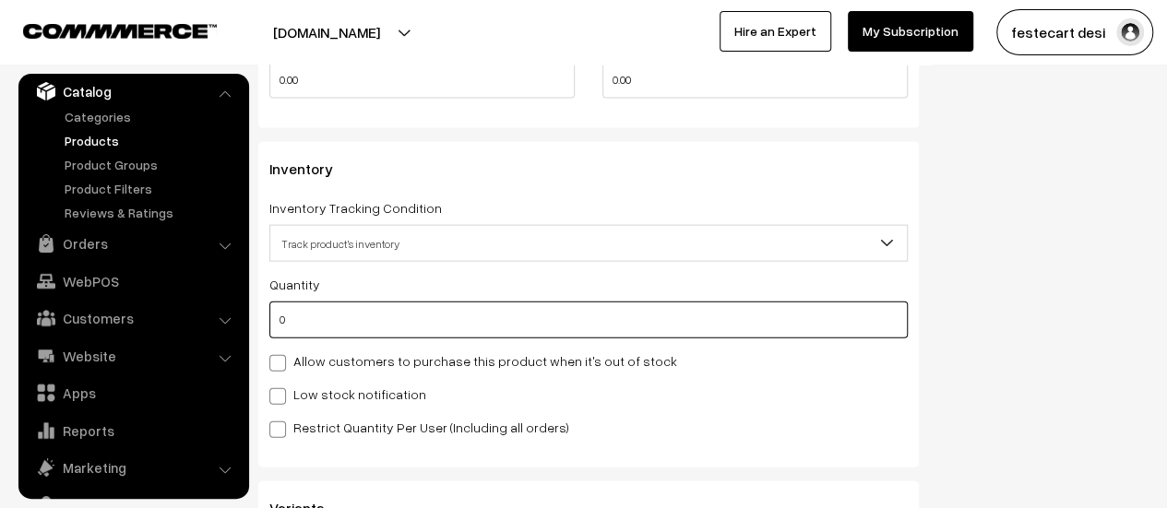
click at [323, 315] on input "0" at bounding box center [588, 320] width 638 height 37
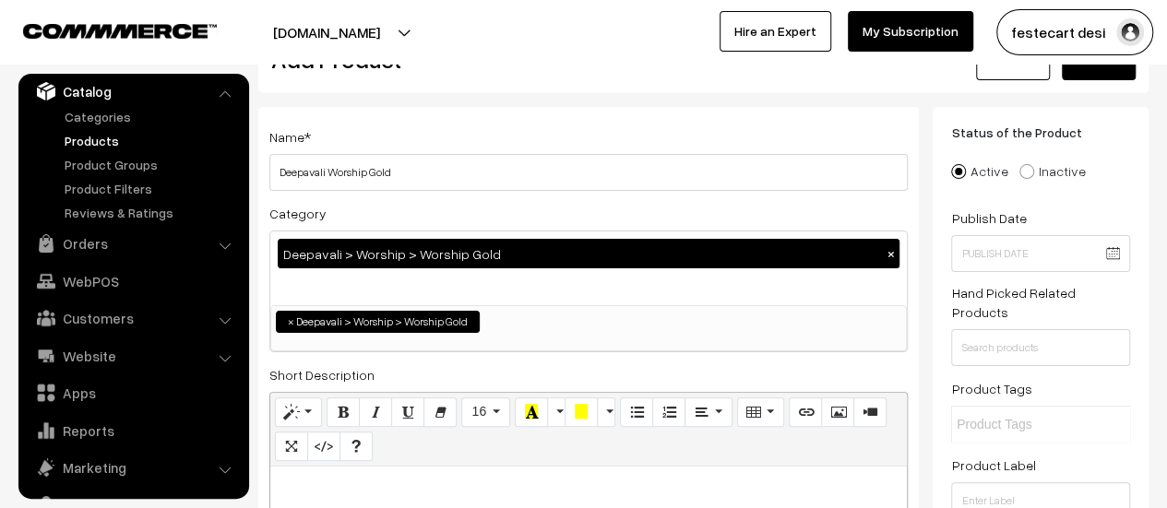
scroll to position [0, 0]
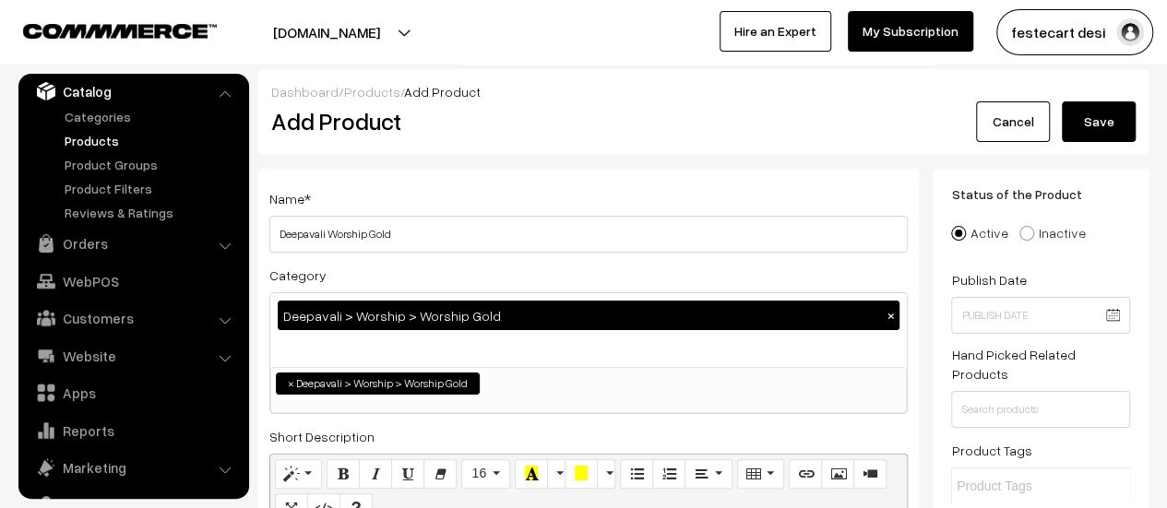
click at [1116, 122] on button "Save" at bounding box center [1099, 121] width 74 height 41
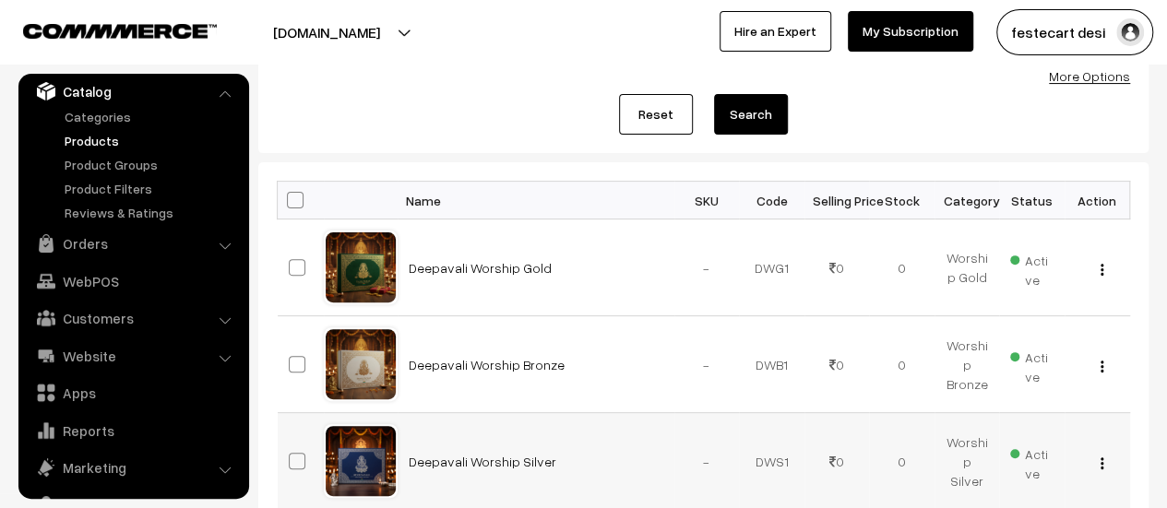
scroll to position [193, 0]
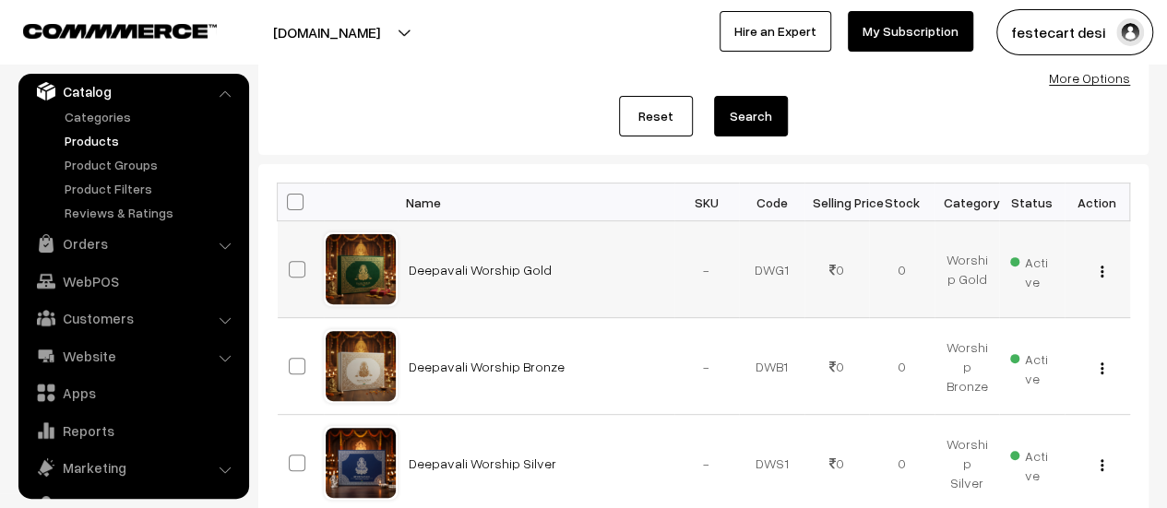
click at [1102, 268] on img "button" at bounding box center [1102, 272] width 3 height 12
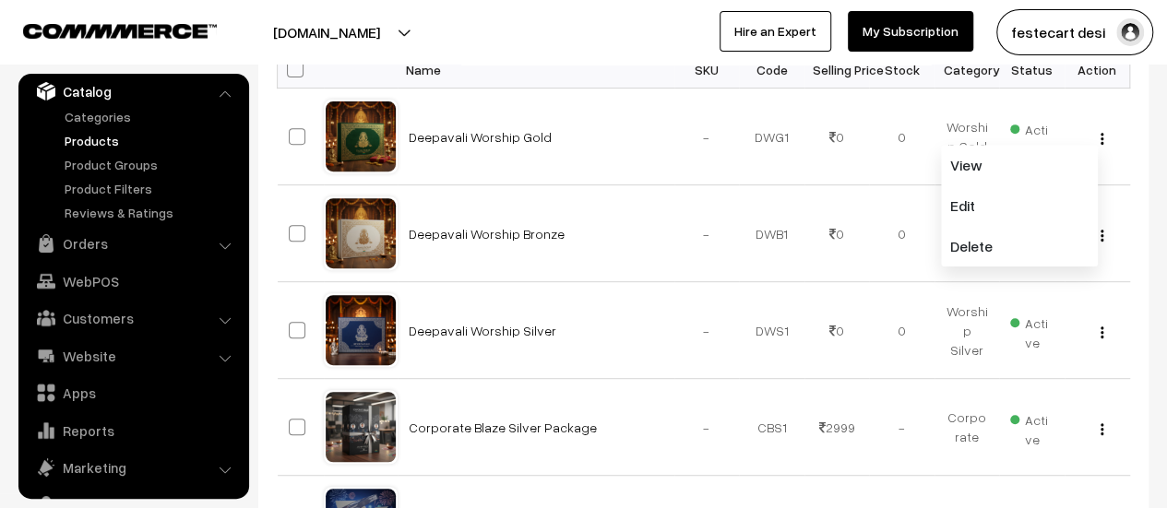
scroll to position [325, 0]
click at [1159, 169] on div "Dashboard / Products Products Export Products Import Products Add Product Name …" at bounding box center [583, 456] width 1167 height 1425
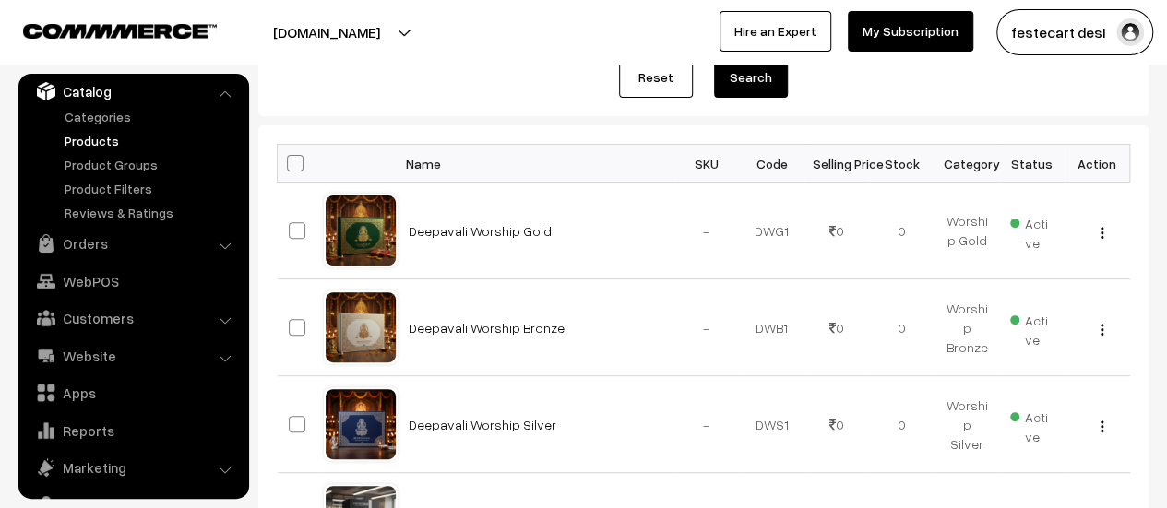
scroll to position [231, 0]
click at [119, 113] on link "Categories" at bounding box center [151, 116] width 183 height 19
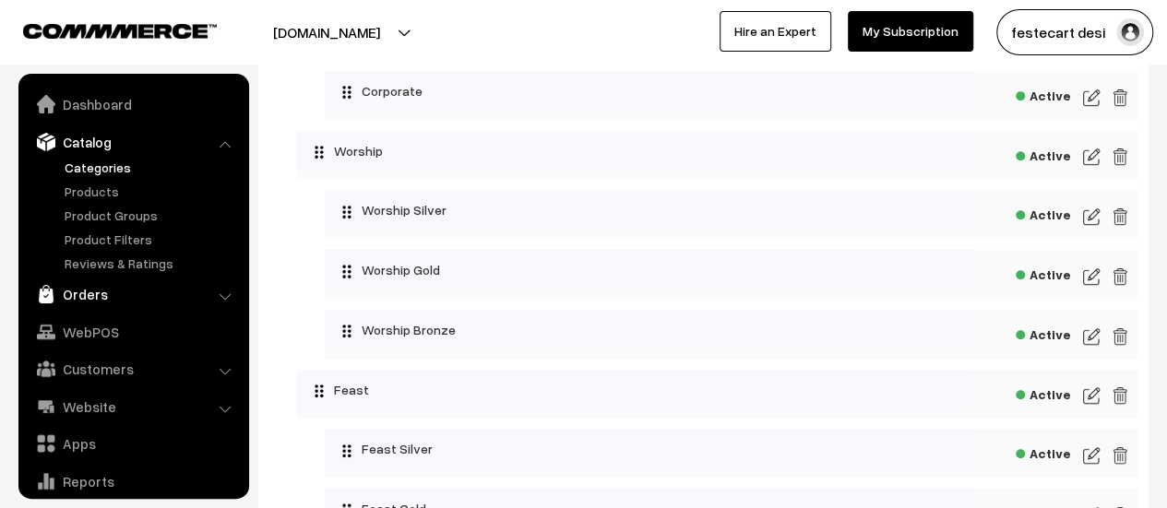
click at [89, 304] on link "Orders" at bounding box center [133, 294] width 220 height 33
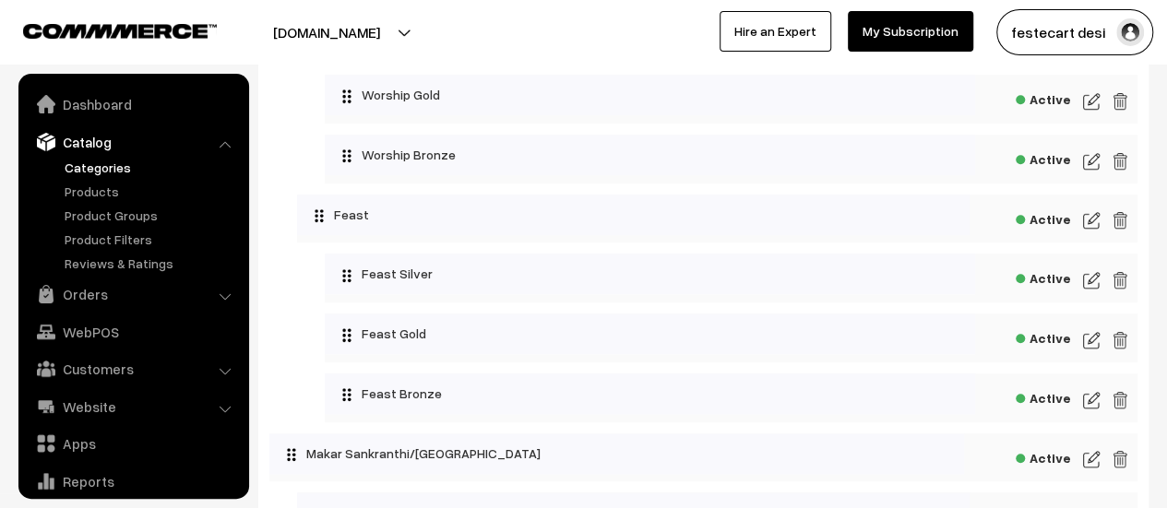
scroll to position [602, 0]
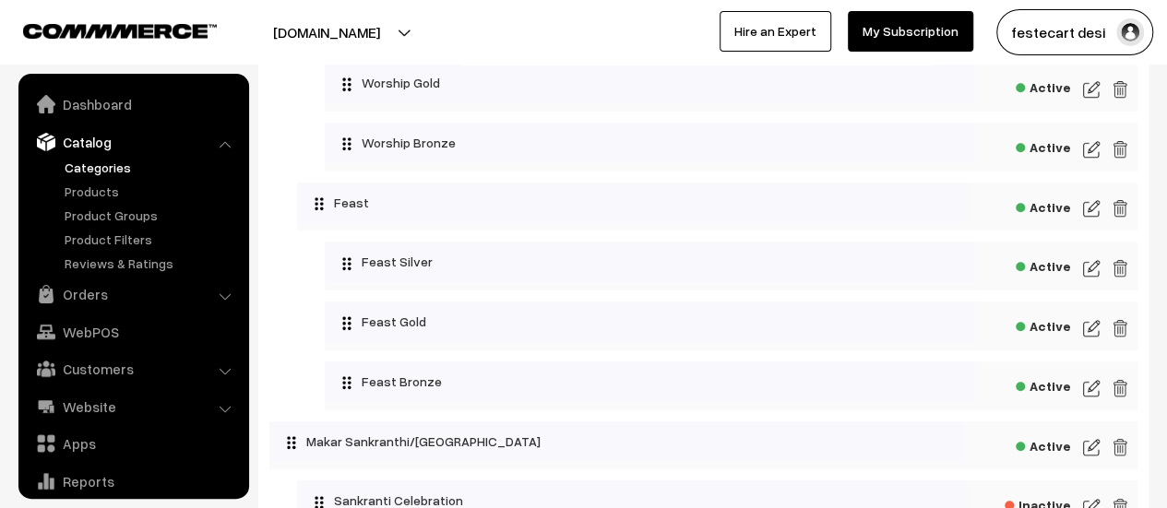
click at [1089, 274] on img at bounding box center [1091, 268] width 17 height 22
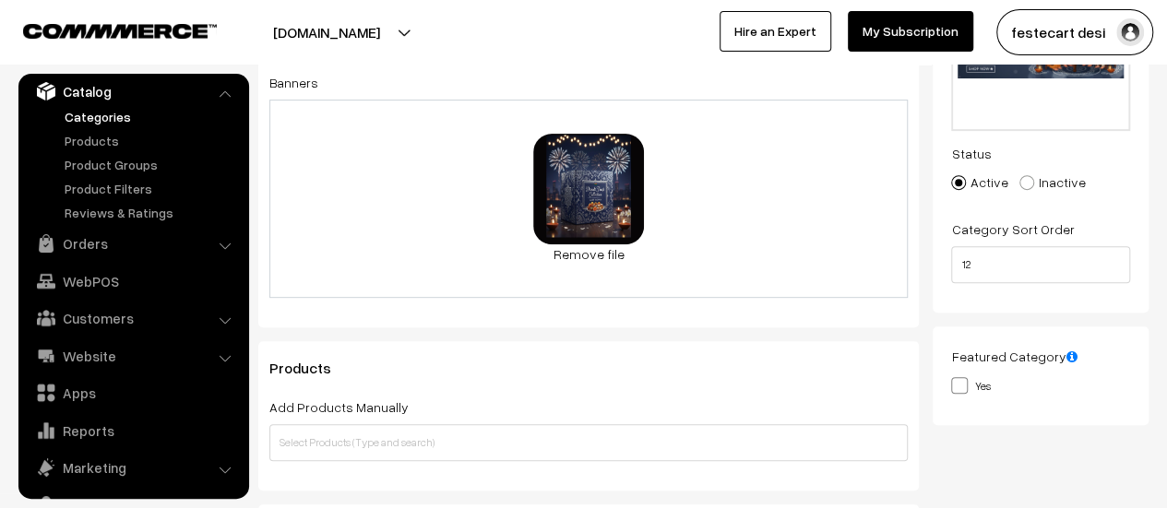
scroll to position [268, 0]
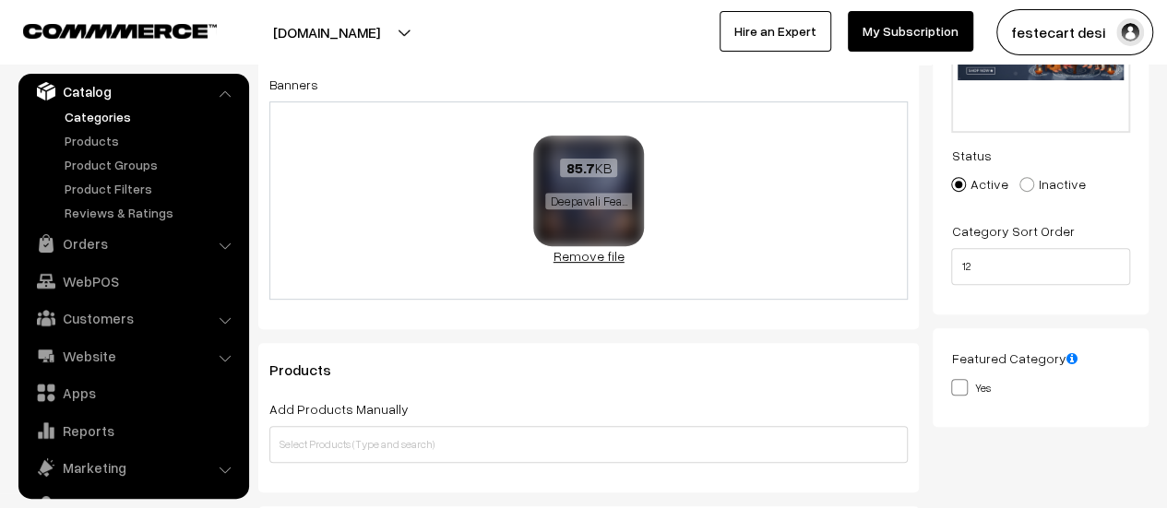
click at [591, 256] on link "Remove file" at bounding box center [588, 255] width 111 height 19
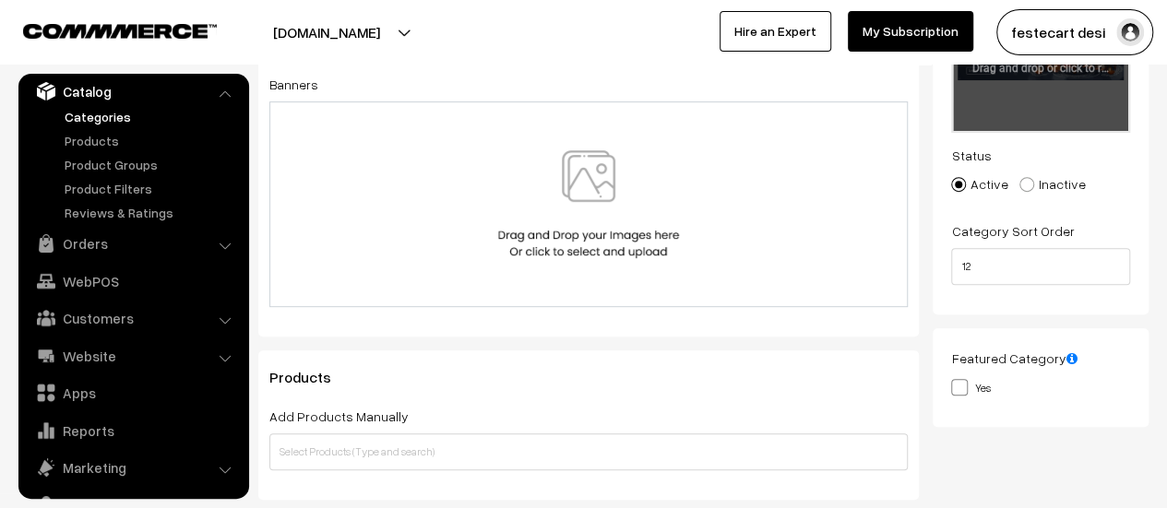
scroll to position [0, 0]
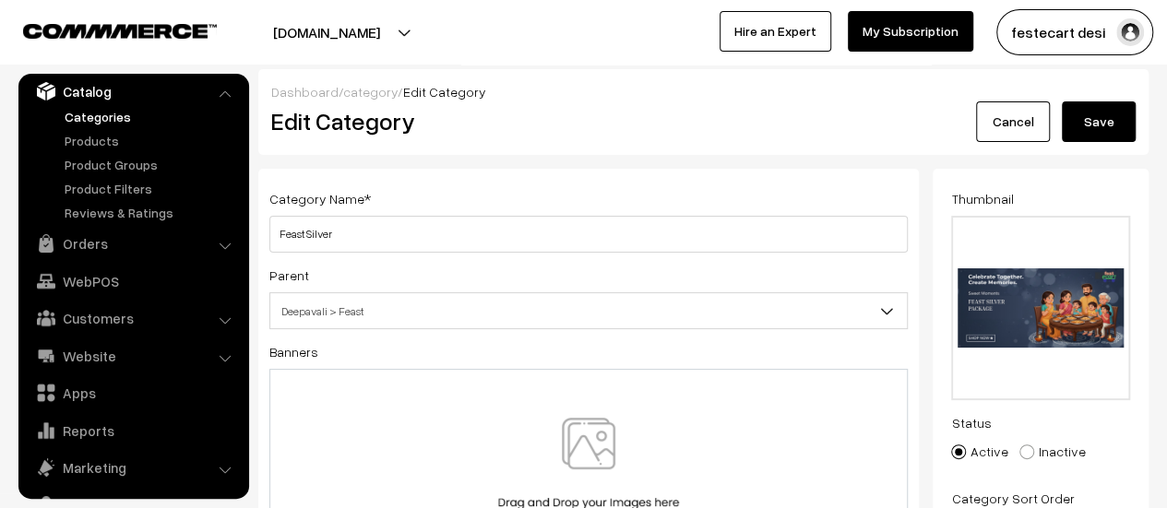
click at [1107, 113] on button "Save" at bounding box center [1099, 121] width 74 height 41
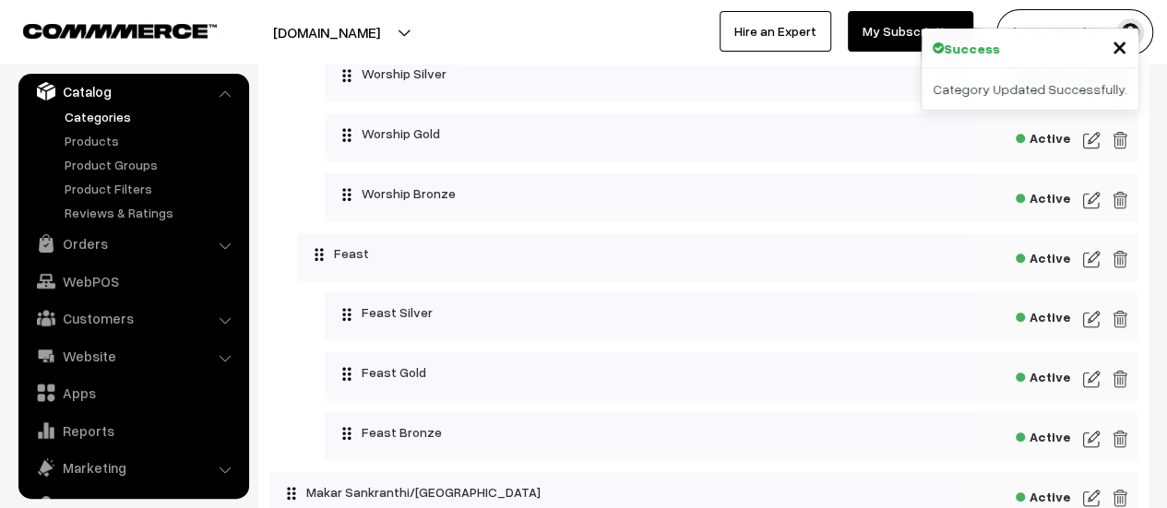
scroll to position [553, 0]
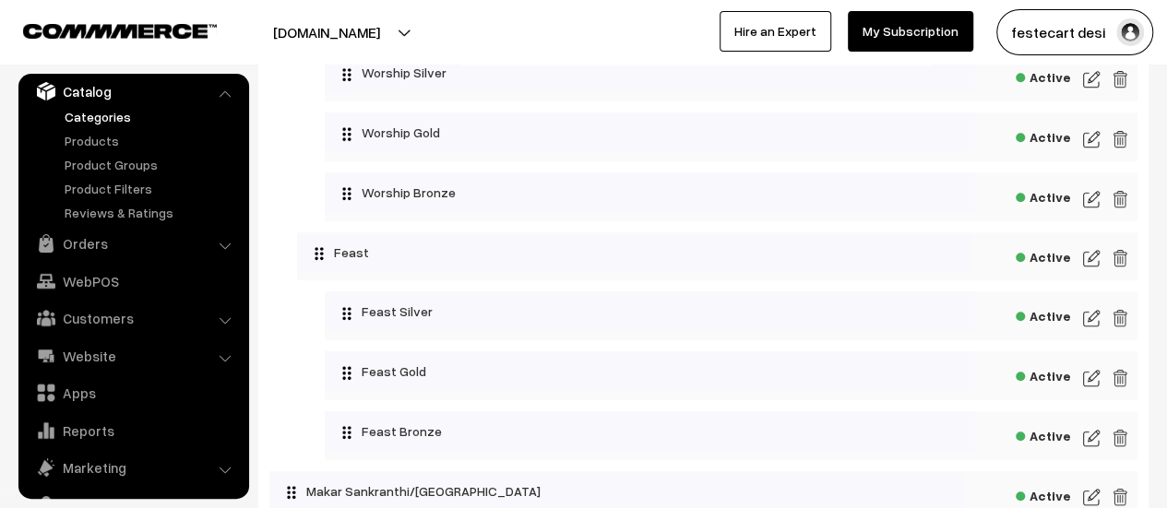
click at [1089, 385] on img at bounding box center [1091, 378] width 17 height 22
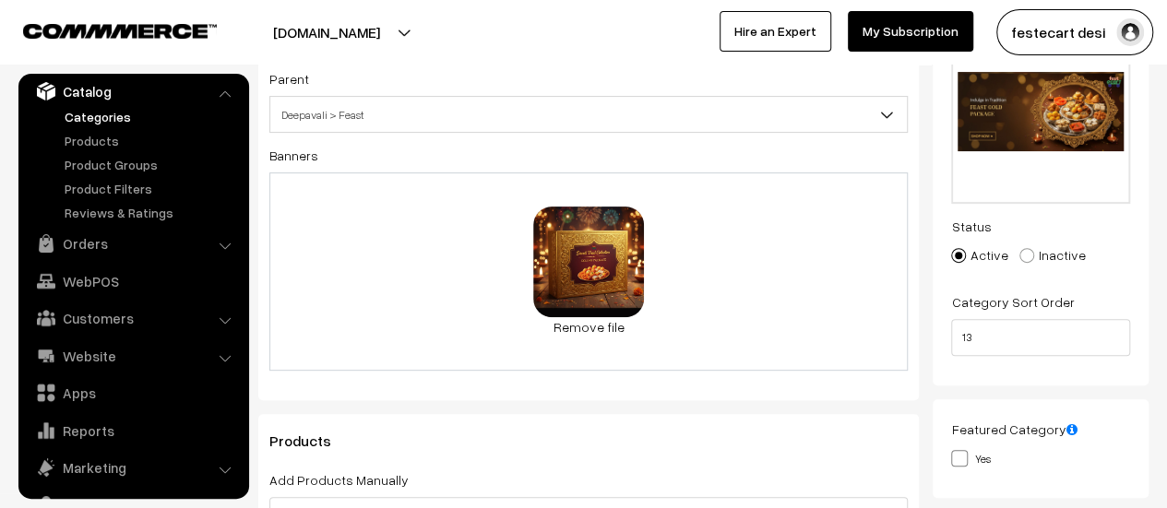
scroll to position [194, 0]
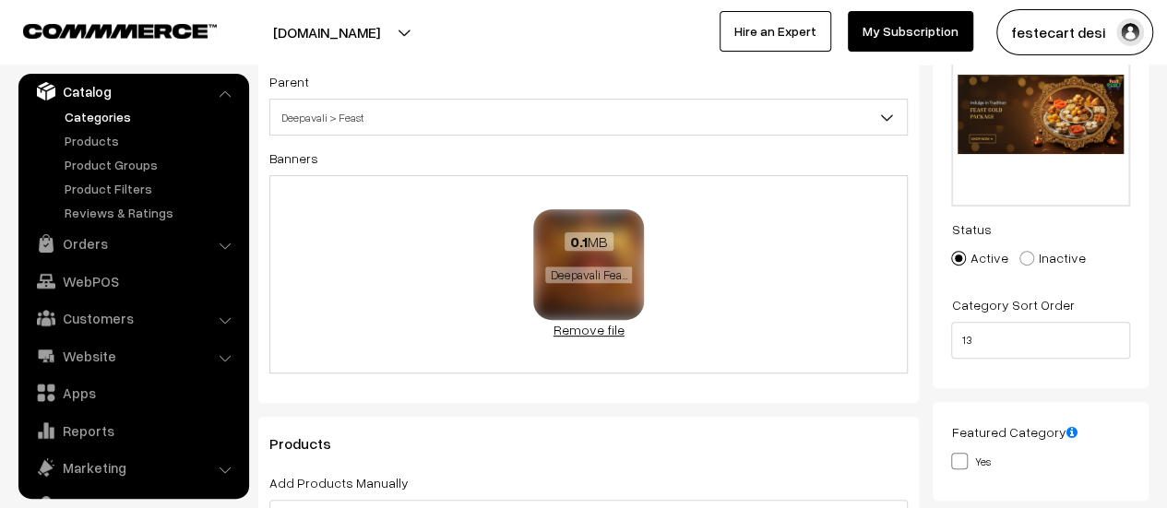
click at [575, 329] on link "Remove file" at bounding box center [588, 329] width 111 height 19
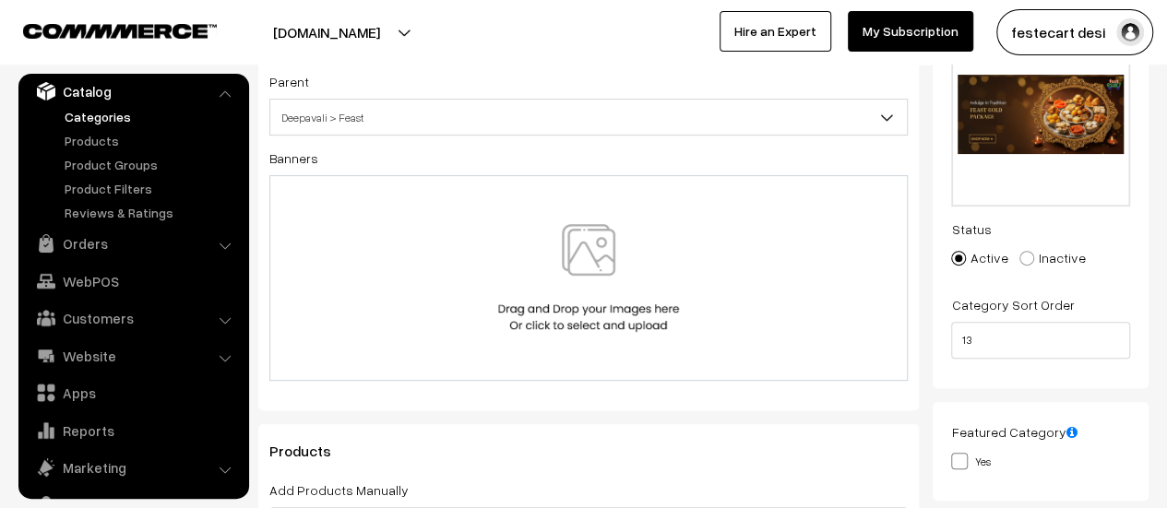
scroll to position [0, 0]
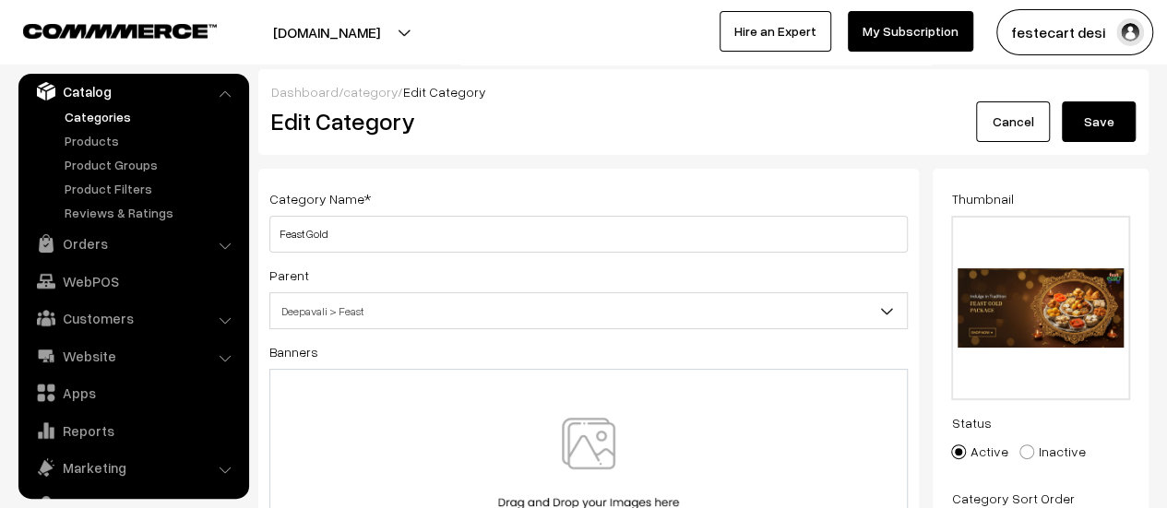
click at [1113, 106] on button "Save" at bounding box center [1099, 121] width 74 height 41
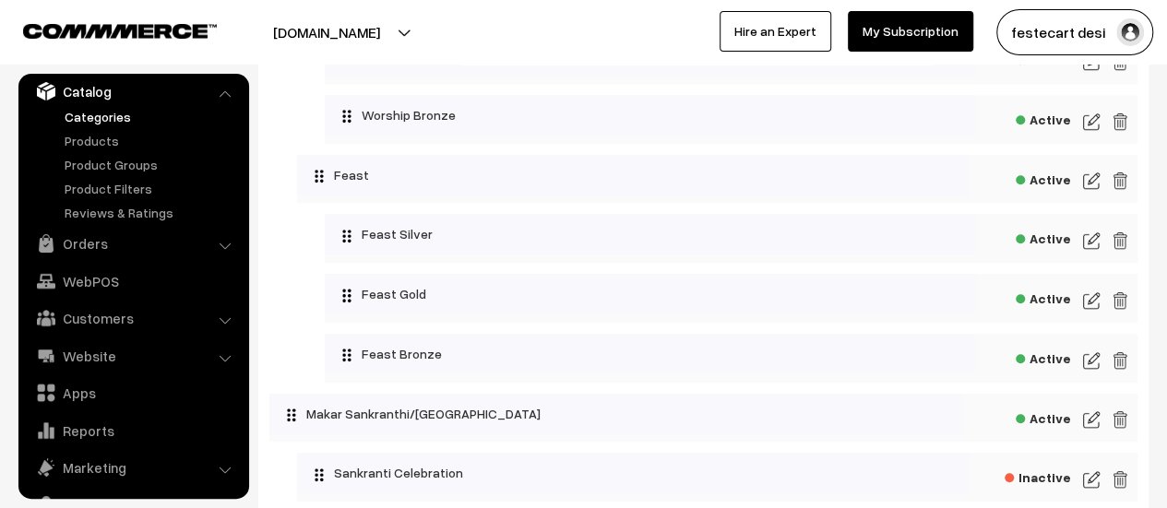
scroll to position [628, 0]
click at [1091, 373] on img at bounding box center [1091, 363] width 17 height 22
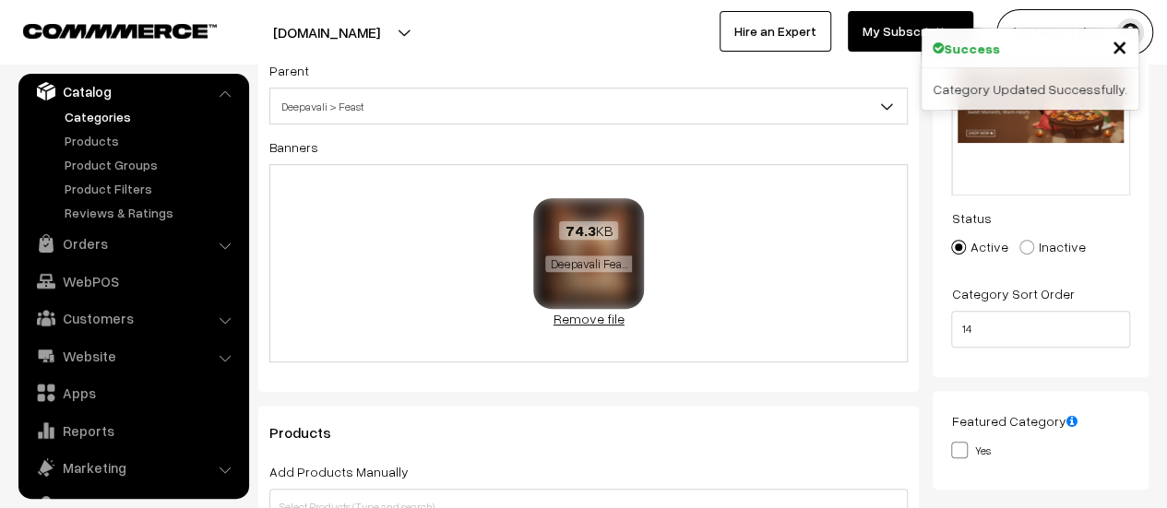
scroll to position [207, 0]
click at [582, 315] on link "Remove file" at bounding box center [588, 316] width 111 height 19
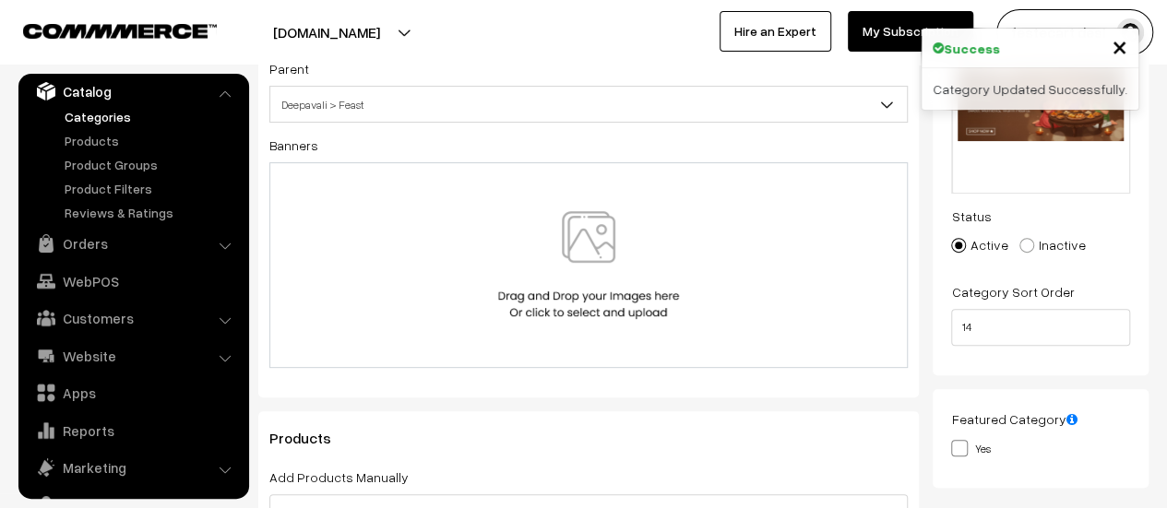
scroll to position [0, 0]
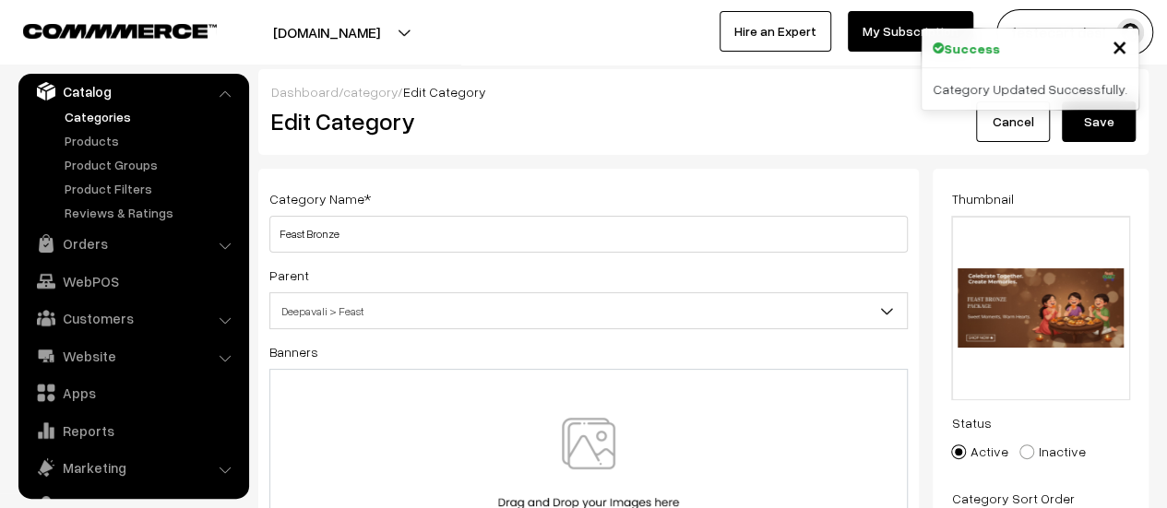
click at [1103, 120] on button "Save" at bounding box center [1099, 121] width 74 height 41
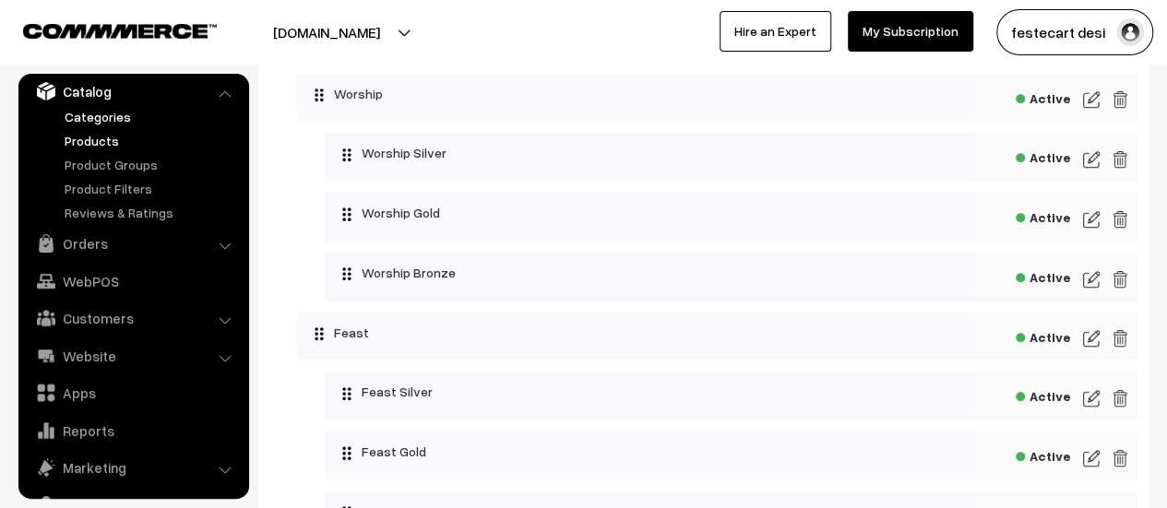
scroll to position [473, 0]
click at [88, 139] on link "Products" at bounding box center [151, 140] width 183 height 19
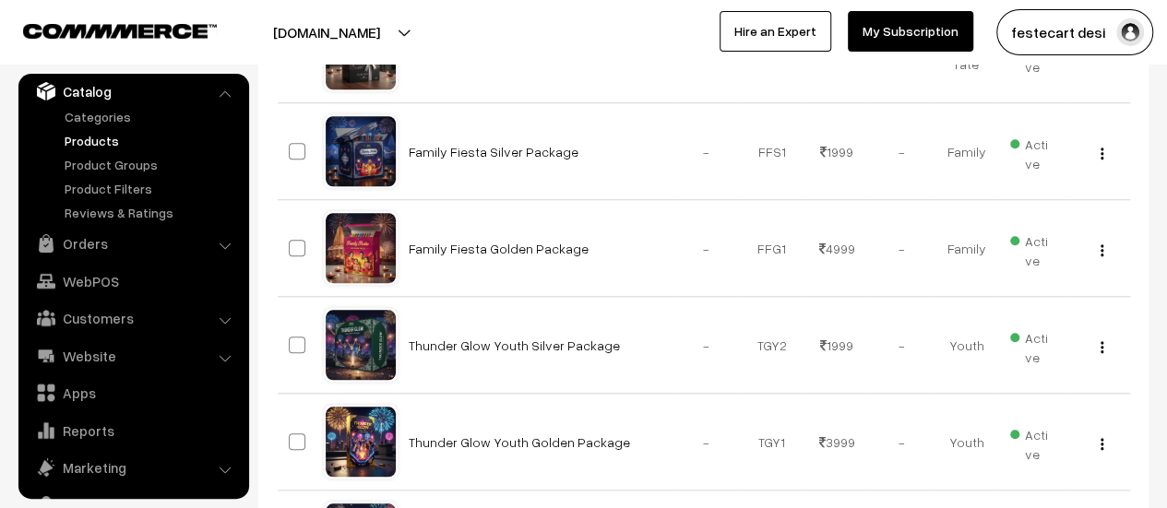
scroll to position [1102, 0]
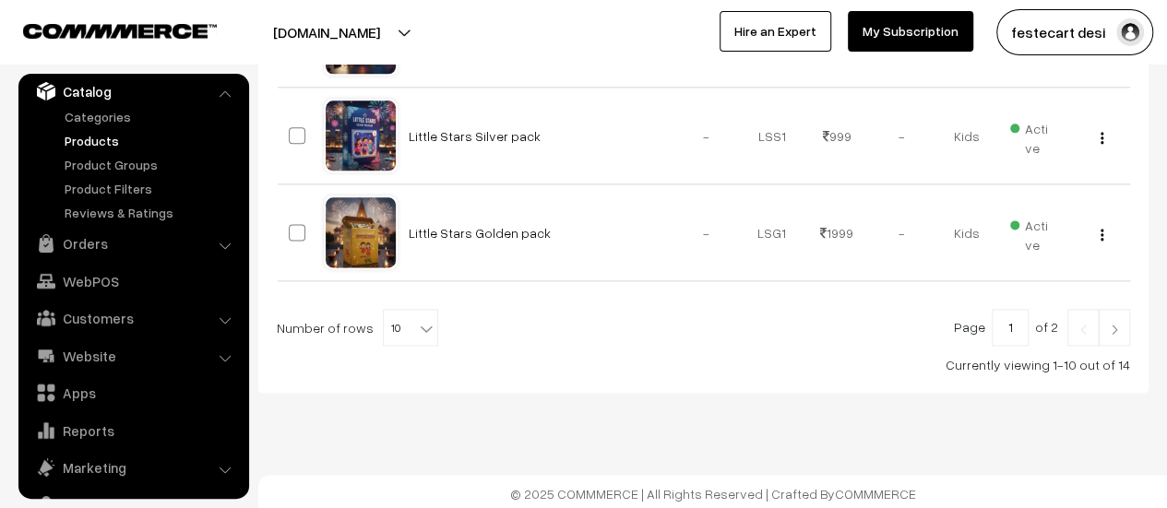
click at [401, 329] on span "10" at bounding box center [411, 328] width 54 height 37
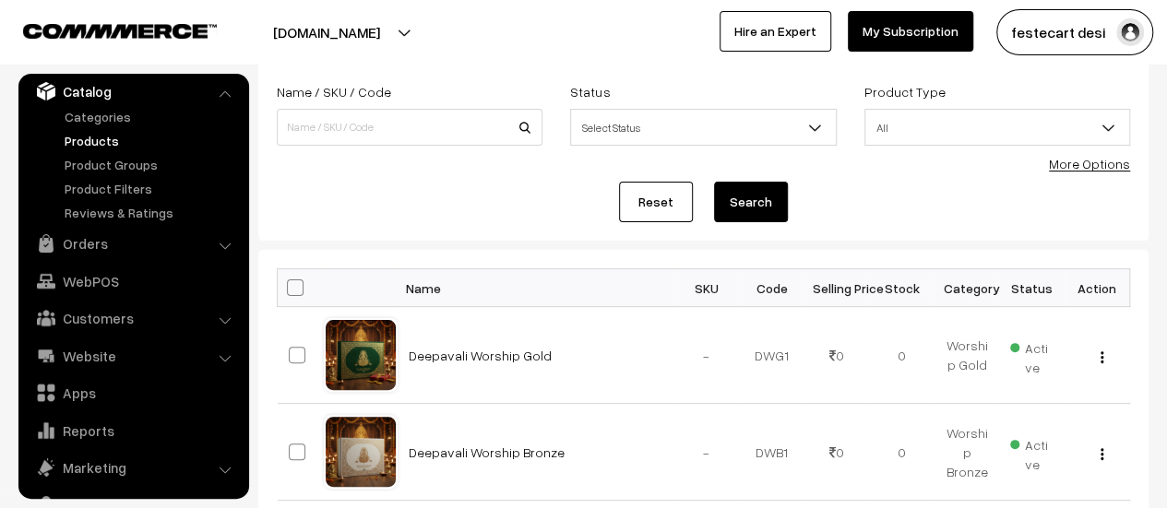
scroll to position [105, 0]
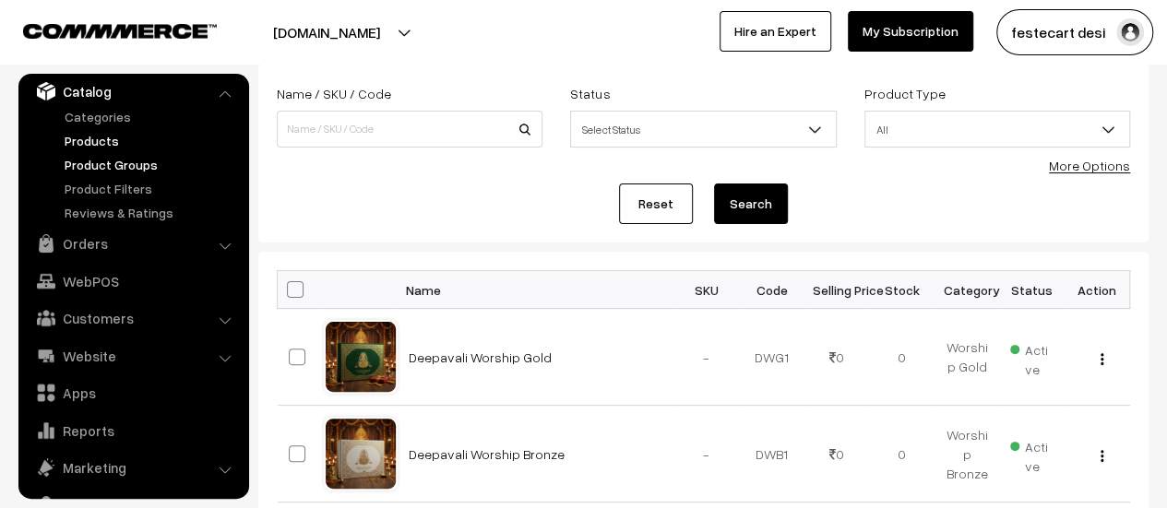
click at [120, 163] on link "Product Groups" at bounding box center [151, 164] width 183 height 19
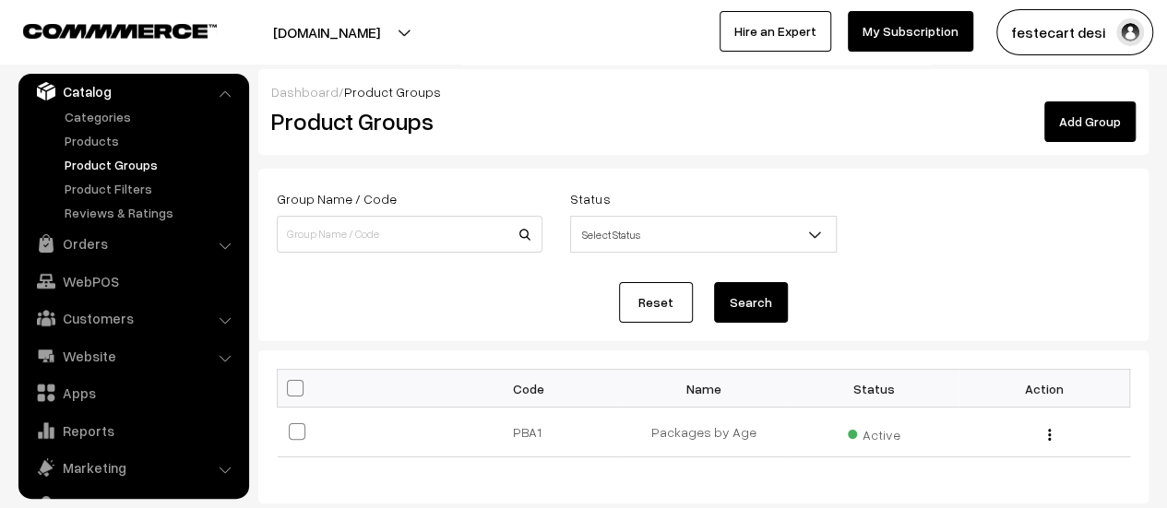
click at [1113, 126] on link "Add Group" at bounding box center [1089, 121] width 91 height 41
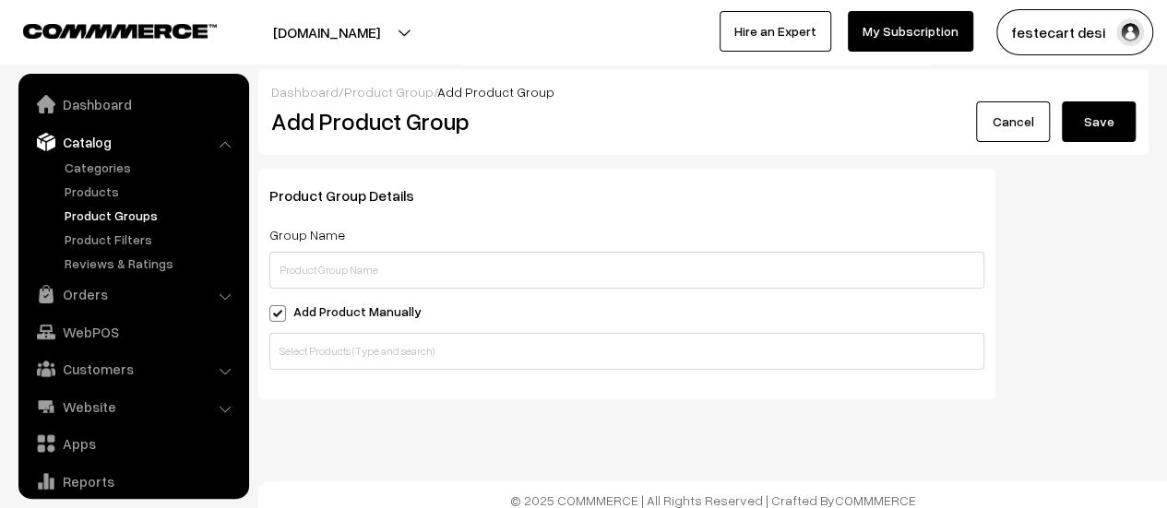
scroll to position [51, 0]
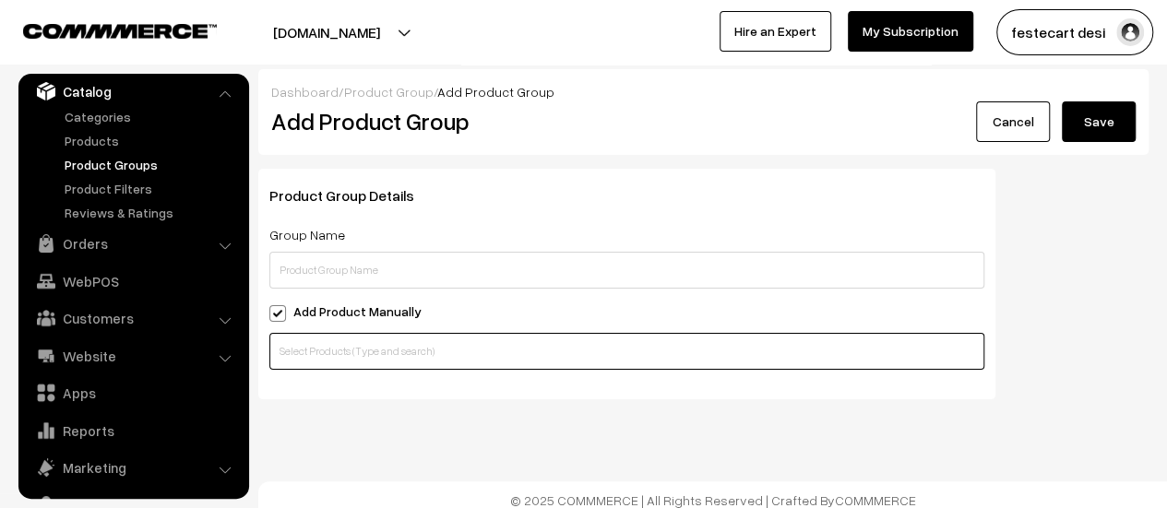
click at [452, 352] on input "text" at bounding box center [626, 351] width 715 height 37
click at [394, 352] on input "text" at bounding box center [626, 351] width 715 height 37
type input "W"
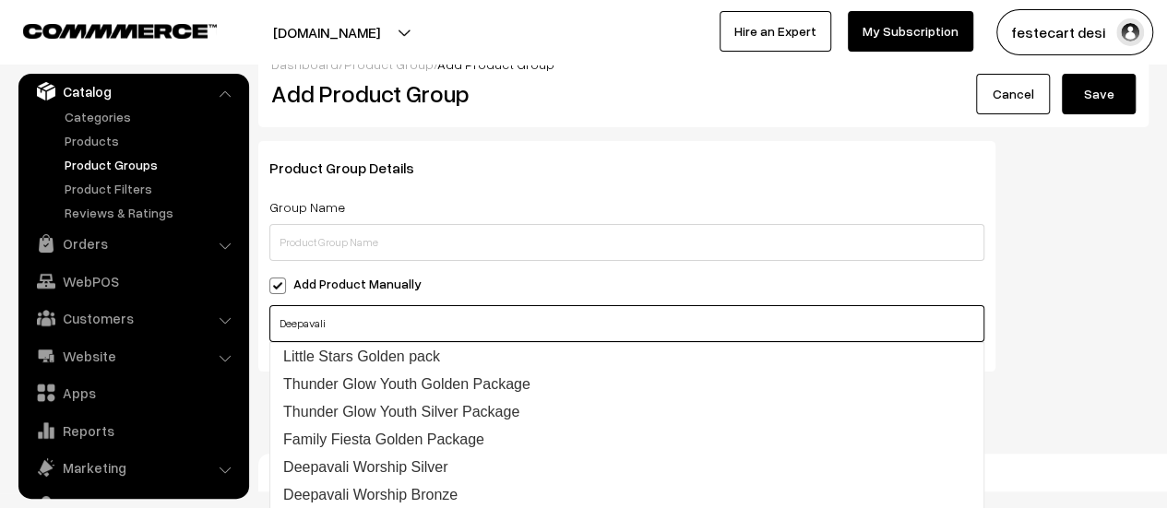
scroll to position [11, 0]
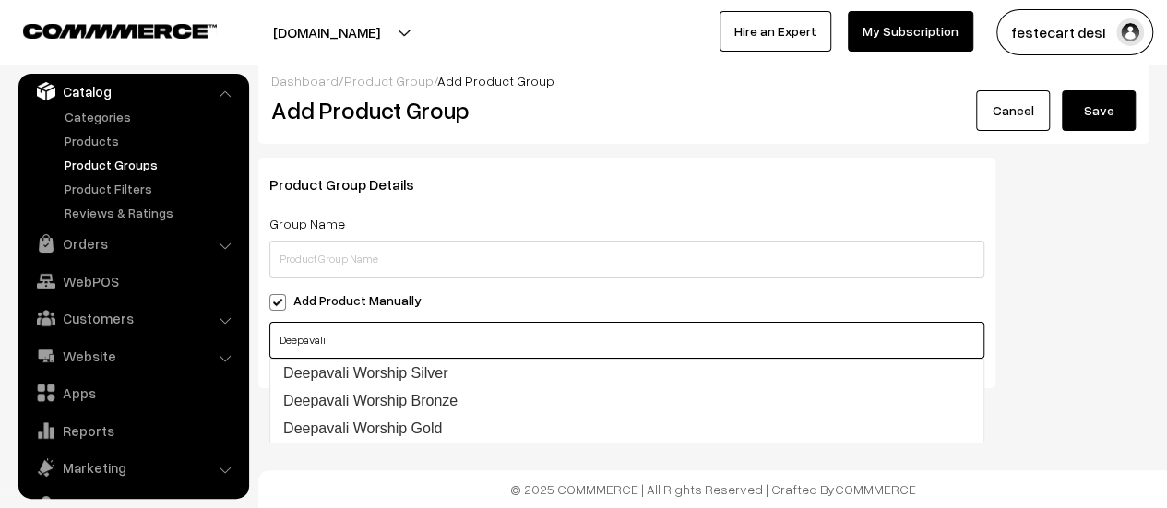
type input "Deepavali"
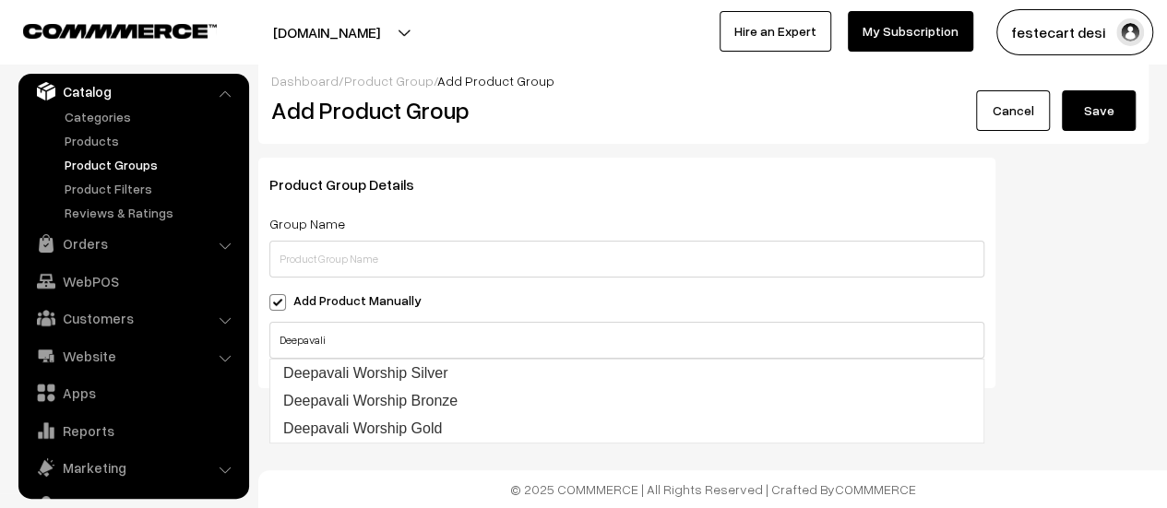
click at [1164, 370] on div "Dashboard / Product Group / Add Product Group Add Product Group Cancel Save Pro…" at bounding box center [583, 230] width 1167 height 344
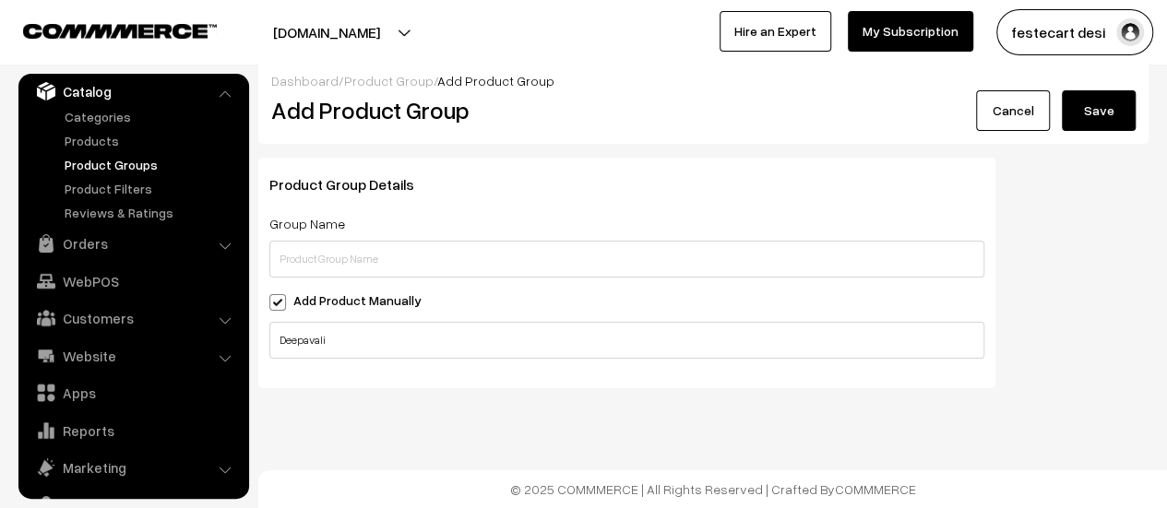
scroll to position [0, 0]
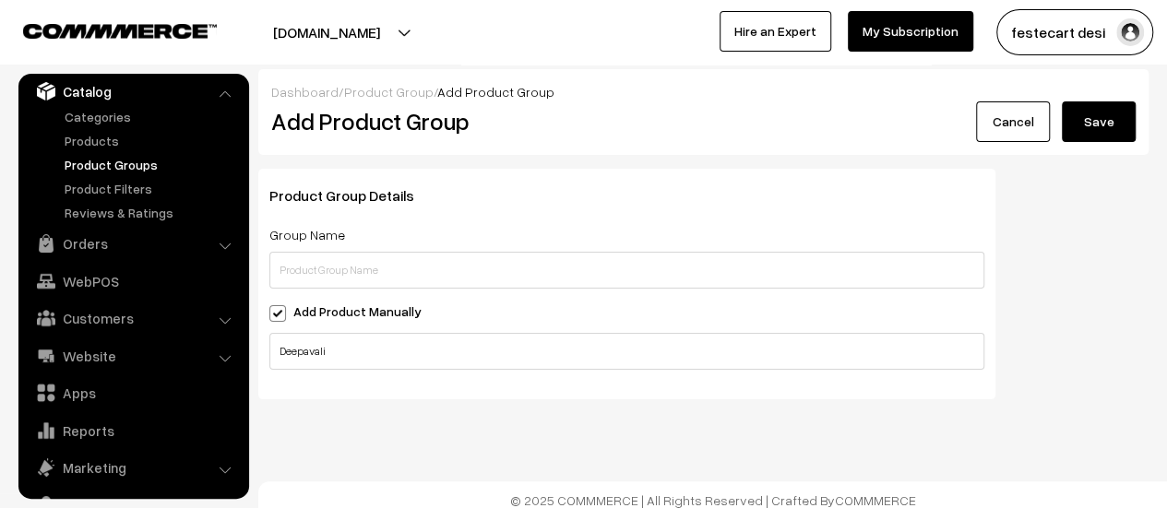
click at [1003, 121] on link "Cancel" at bounding box center [1013, 121] width 74 height 41
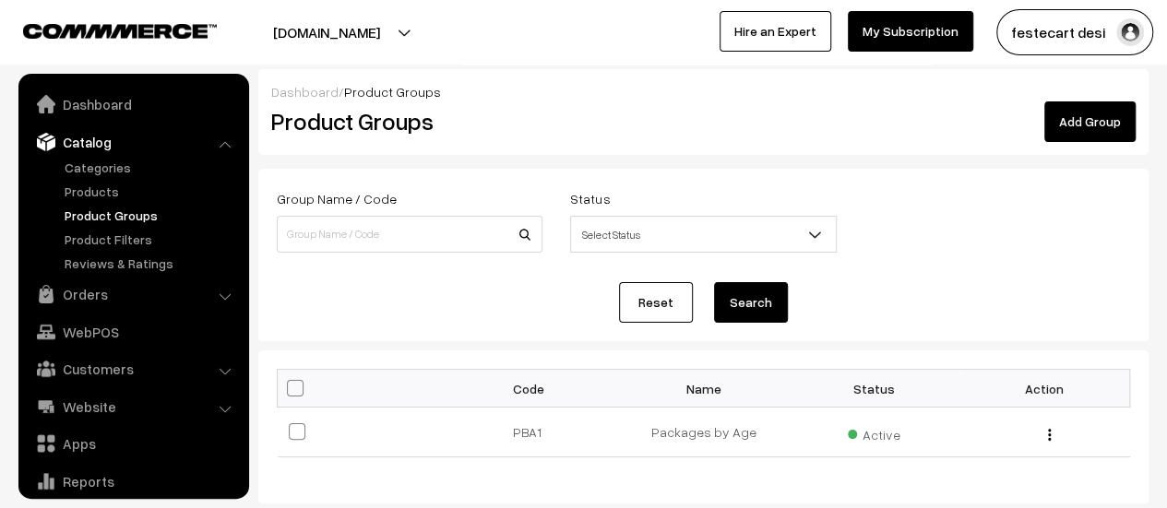
scroll to position [51, 0]
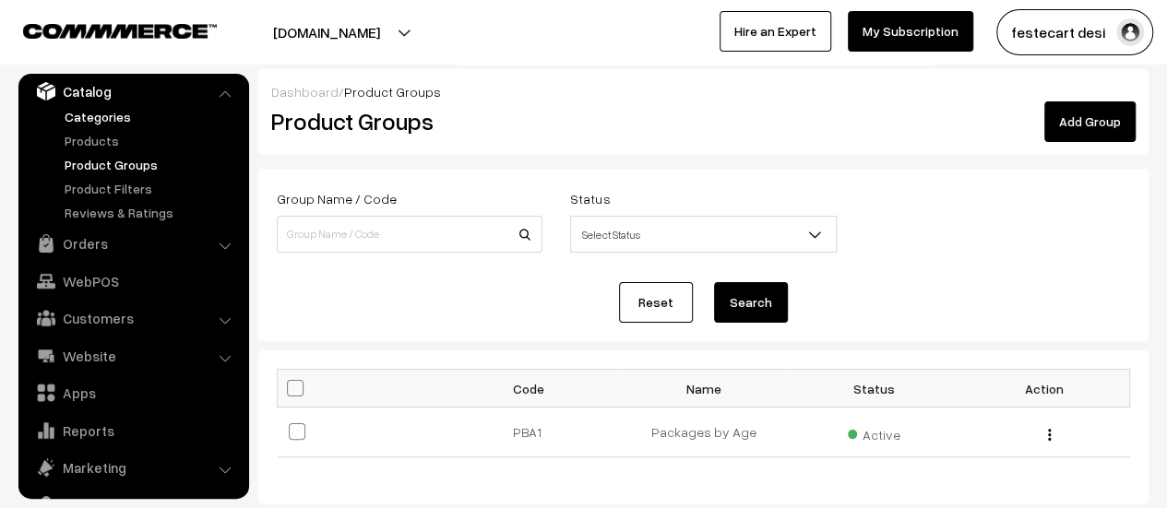
click at [96, 108] on link "Categories" at bounding box center [151, 116] width 183 height 19
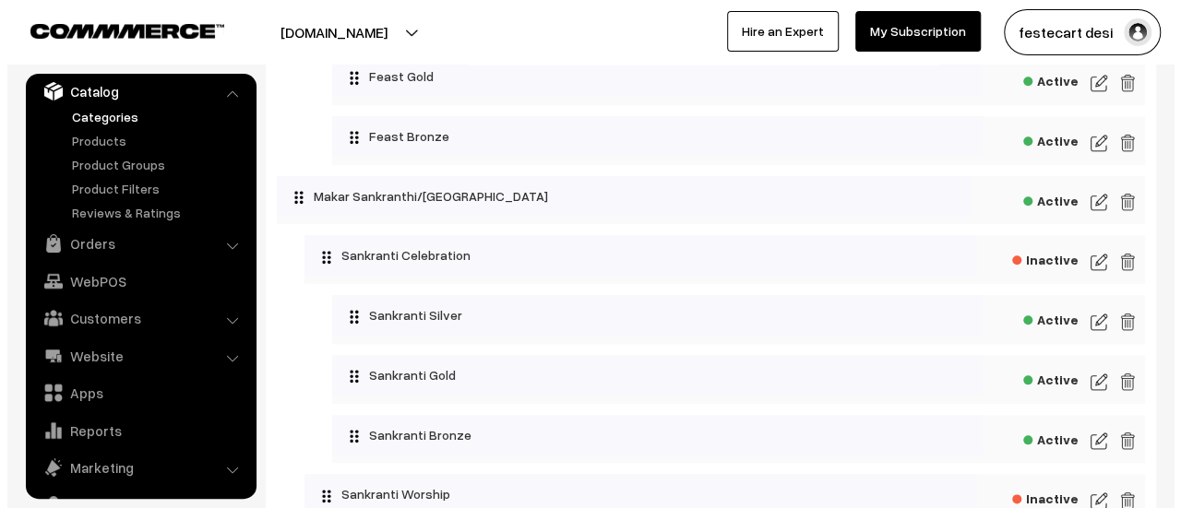
scroll to position [845, 0]
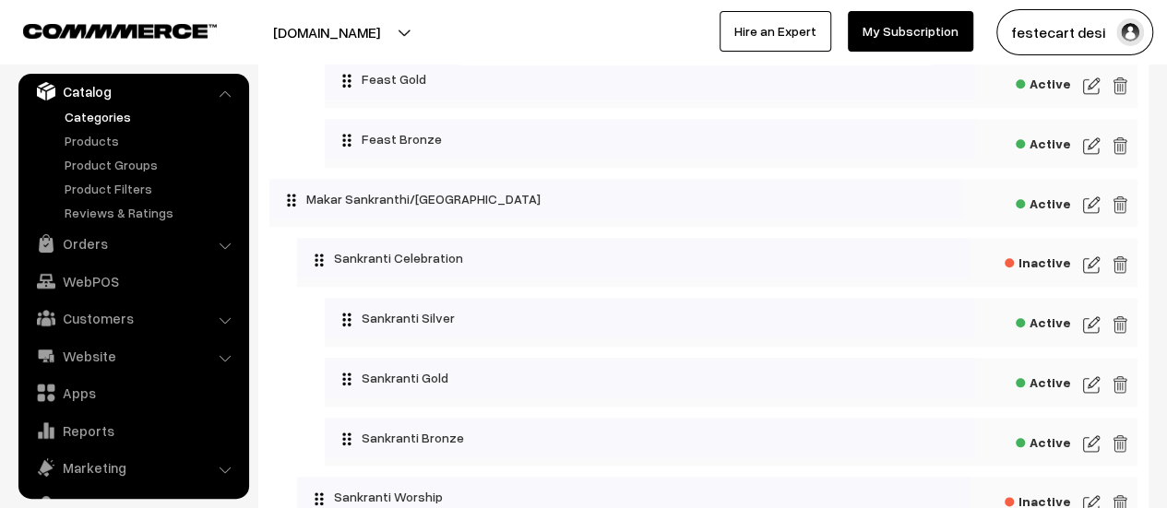
click at [1043, 268] on span "Inactive" at bounding box center [1038, 260] width 66 height 23
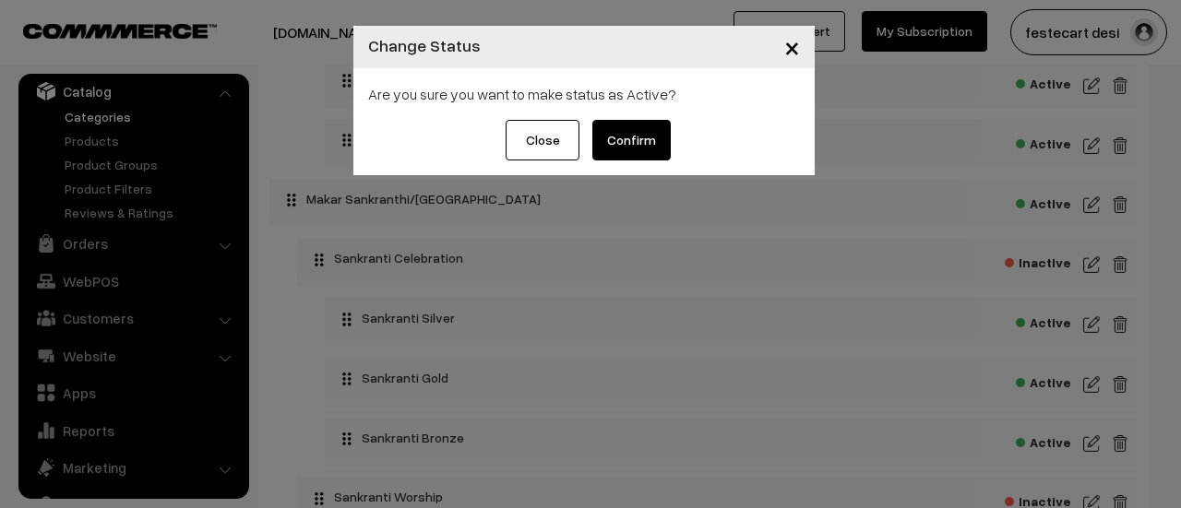
click at [614, 134] on button "Confirm" at bounding box center [631, 140] width 78 height 41
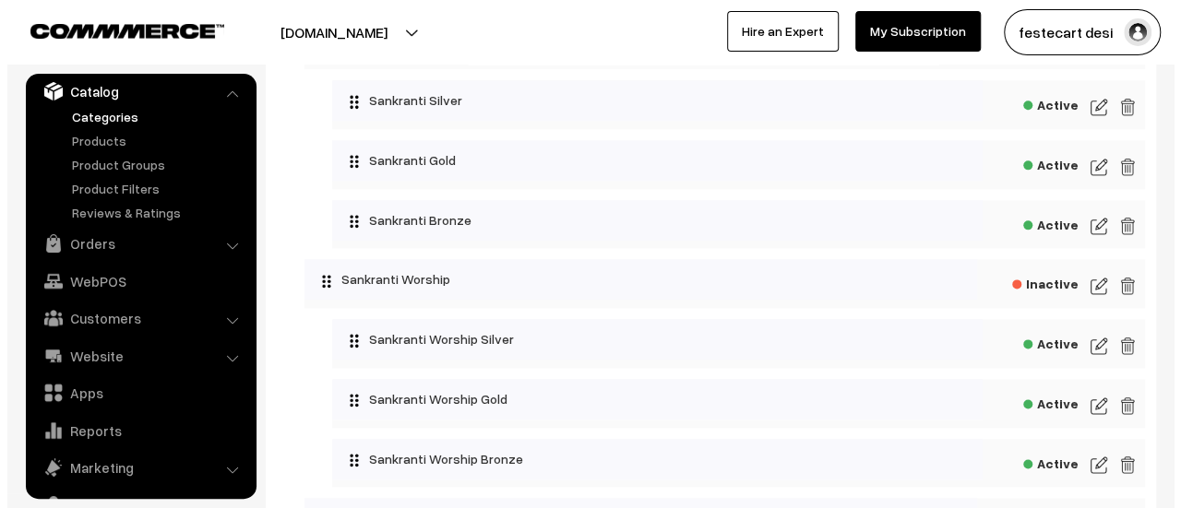
scroll to position [1061, 0]
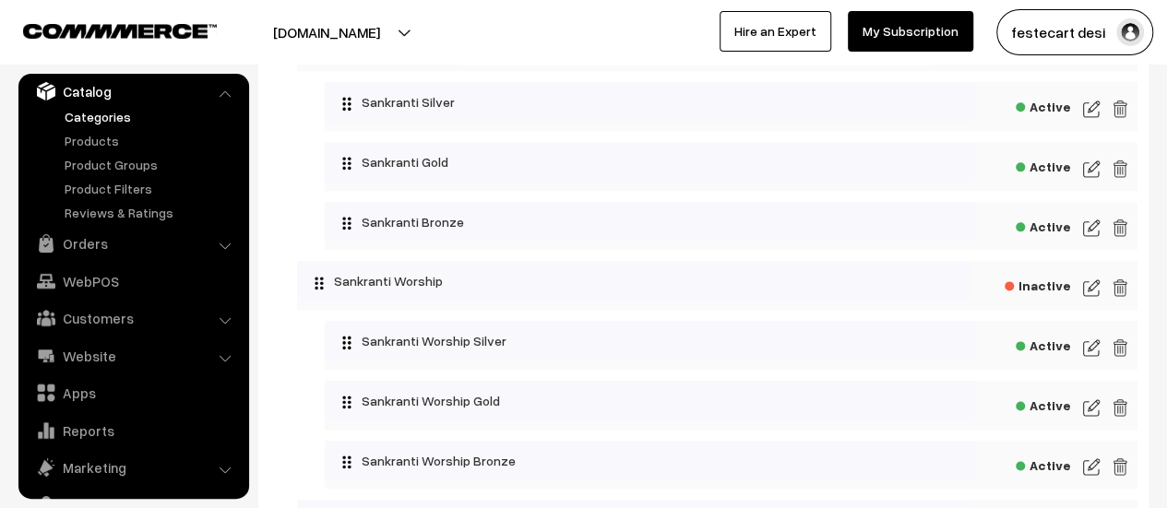
click at [1033, 295] on span "Inactive" at bounding box center [1038, 283] width 66 height 23
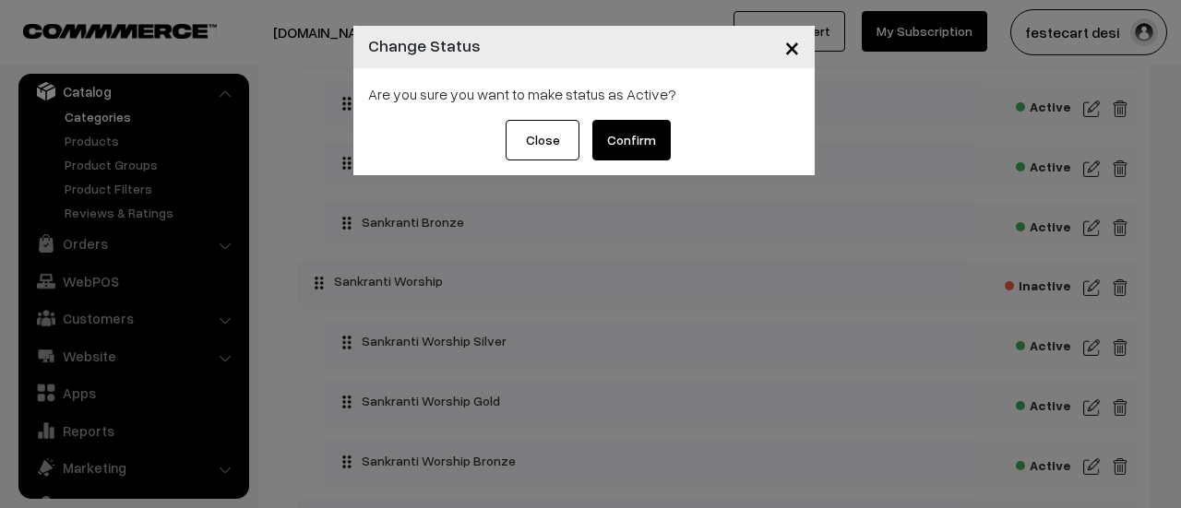
click at [627, 133] on button "Confirm" at bounding box center [631, 140] width 78 height 41
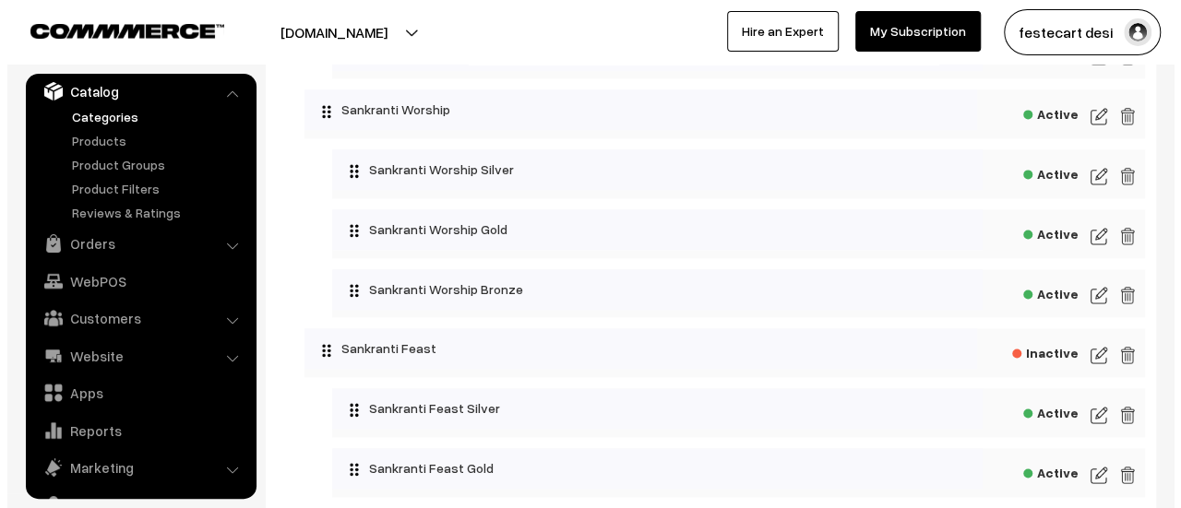
scroll to position [1234, 0]
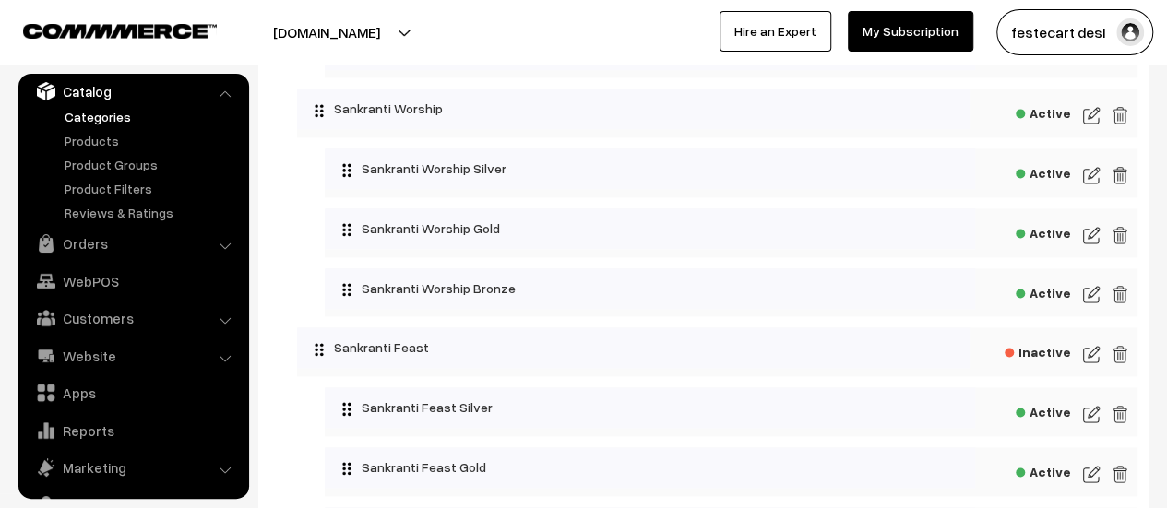
click at [1036, 362] on span "Inactive" at bounding box center [1038, 350] width 66 height 23
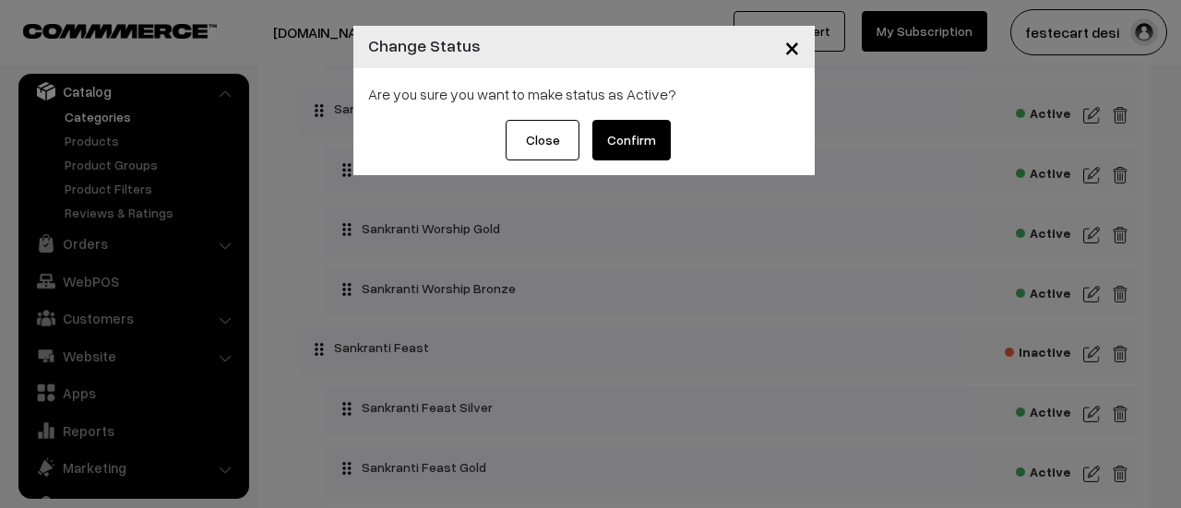
click at [648, 154] on button "Confirm" at bounding box center [631, 140] width 78 height 41
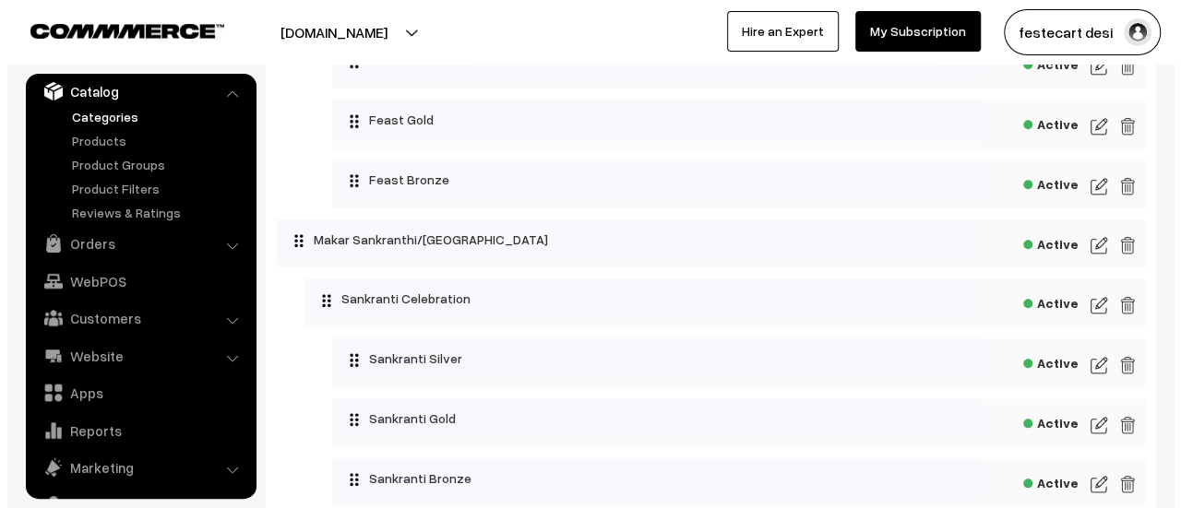
scroll to position [805, 0]
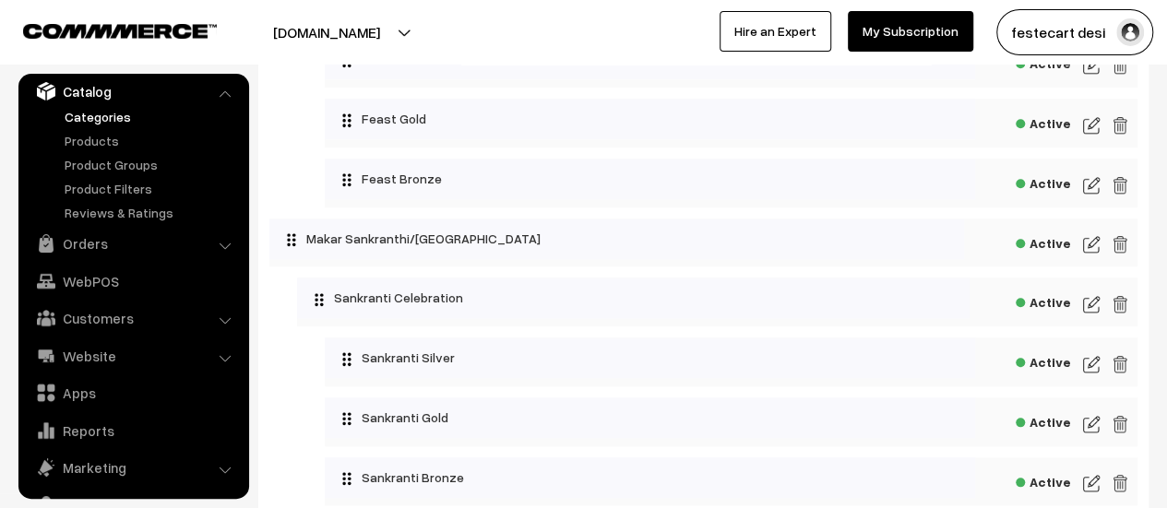
click at [1065, 366] on span "Active" at bounding box center [1043, 360] width 55 height 23
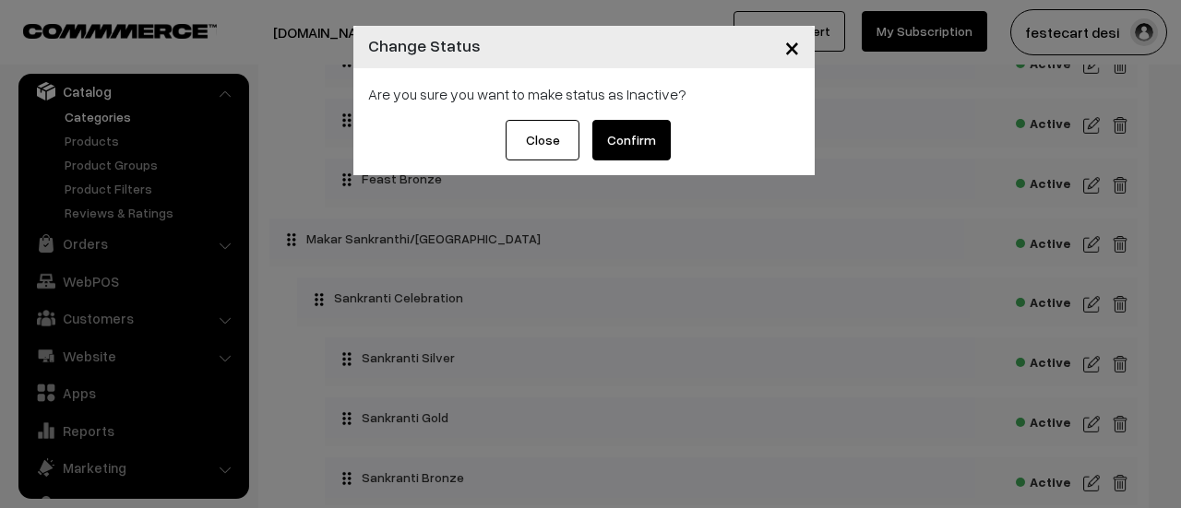
click at [631, 152] on button "Confirm" at bounding box center [631, 140] width 78 height 41
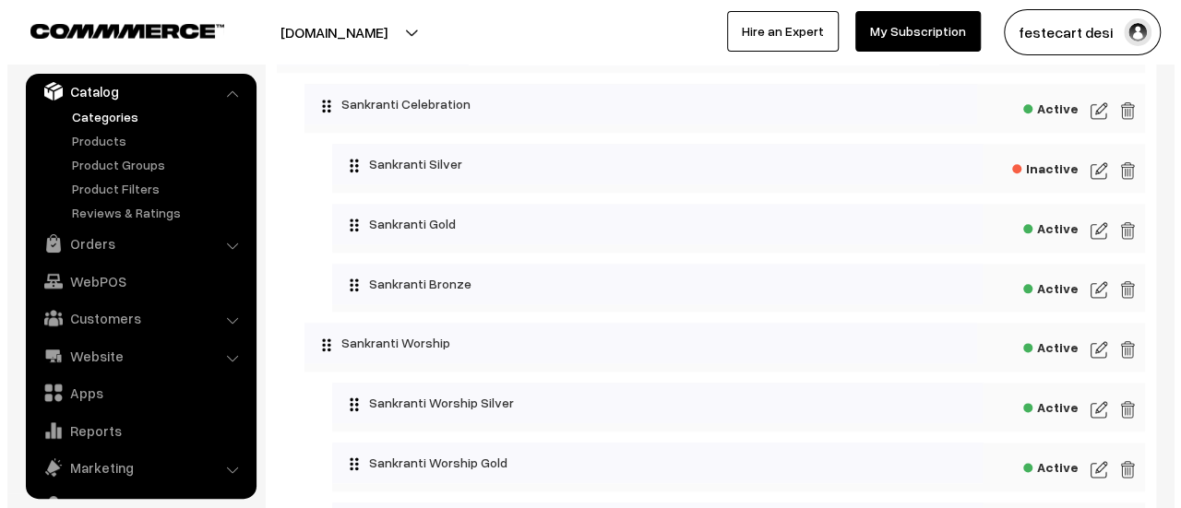
scroll to position [996, 0]
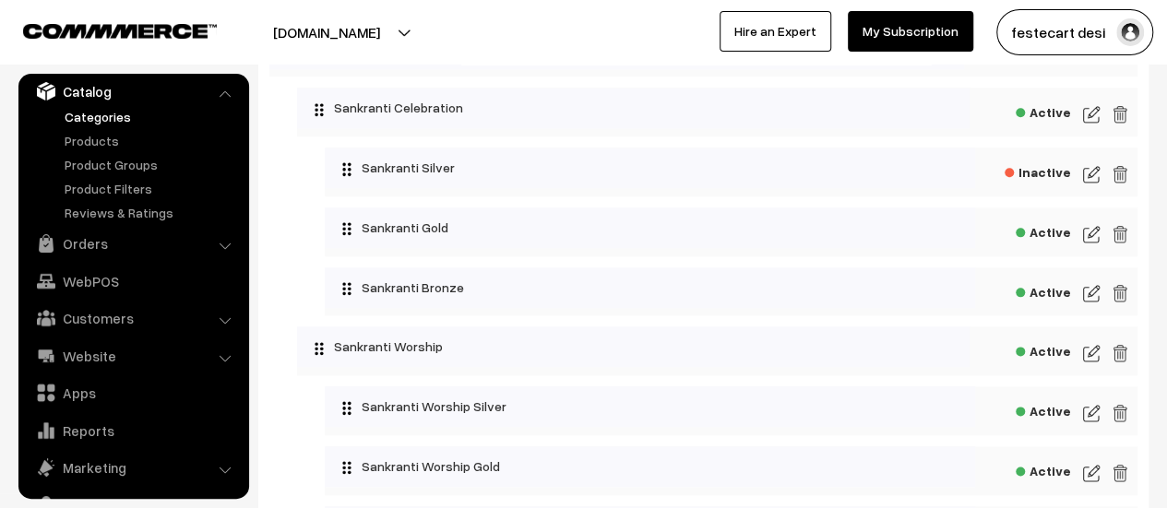
click at [1062, 242] on span "Active" at bounding box center [1043, 230] width 55 height 23
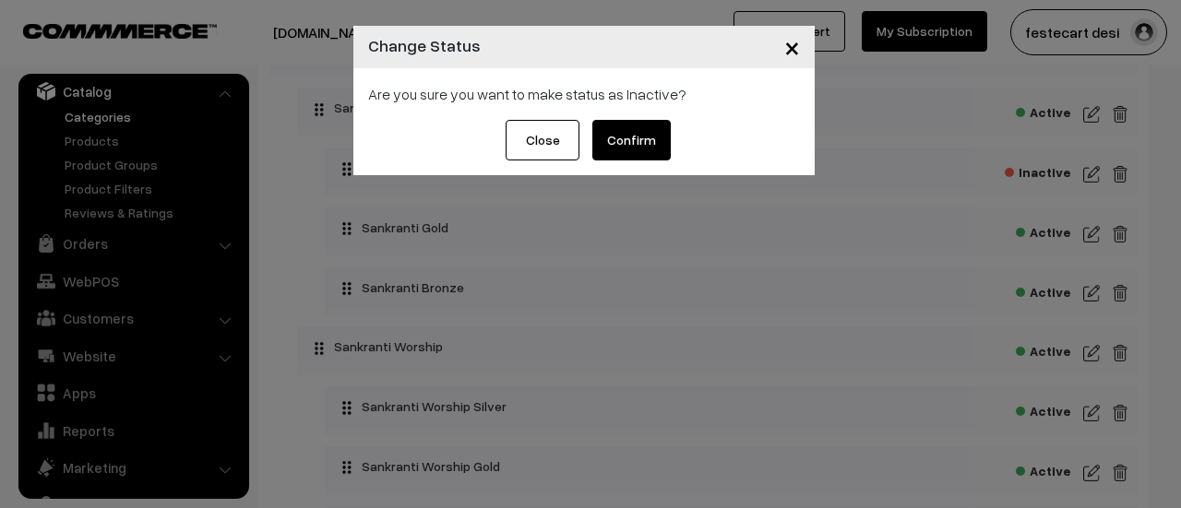
click at [629, 132] on button "Confirm" at bounding box center [631, 140] width 78 height 41
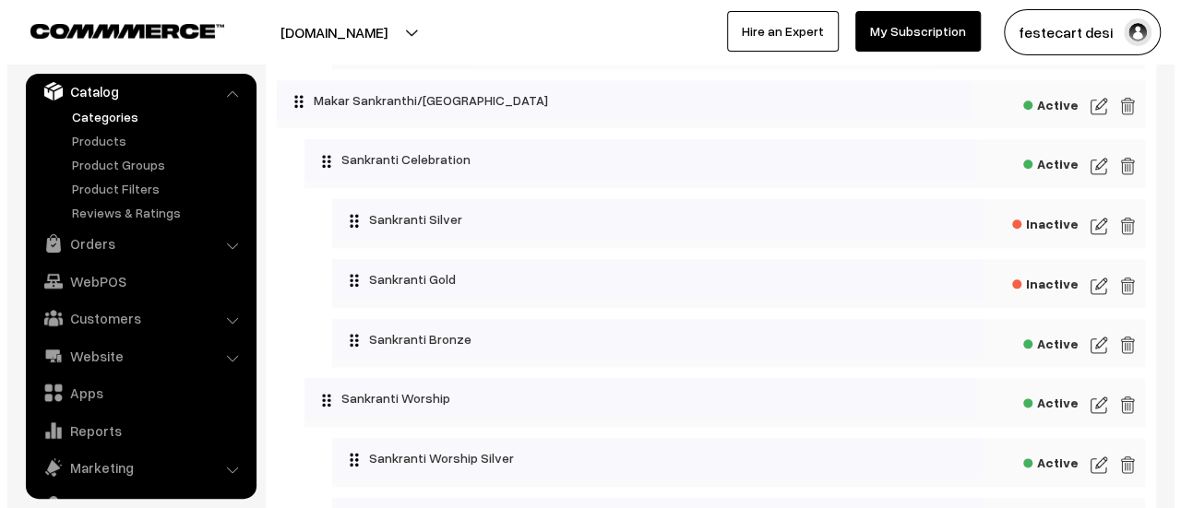
scroll to position [945, 0]
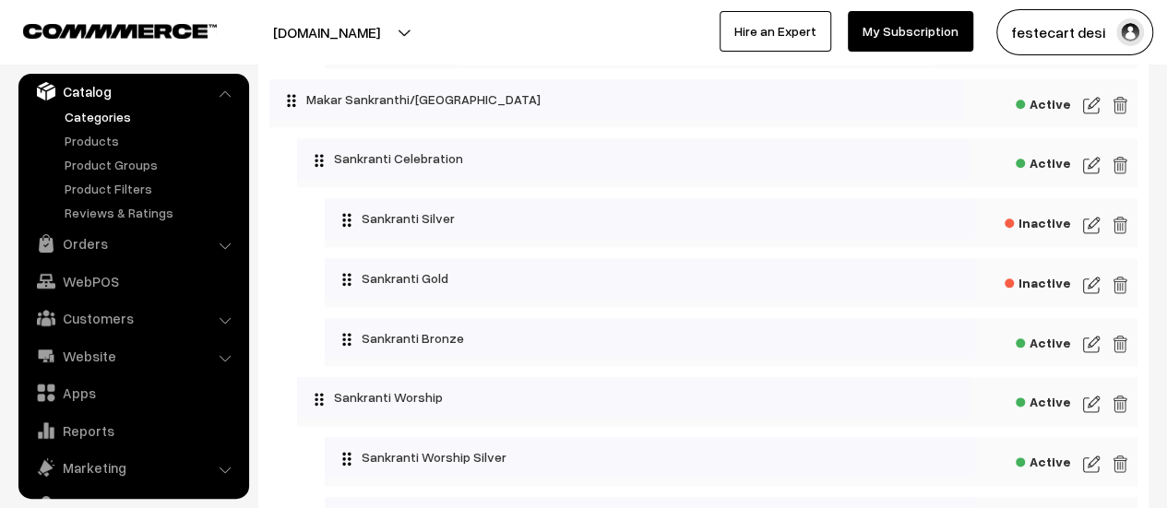
click at [1061, 347] on span "Active" at bounding box center [1043, 340] width 55 height 23
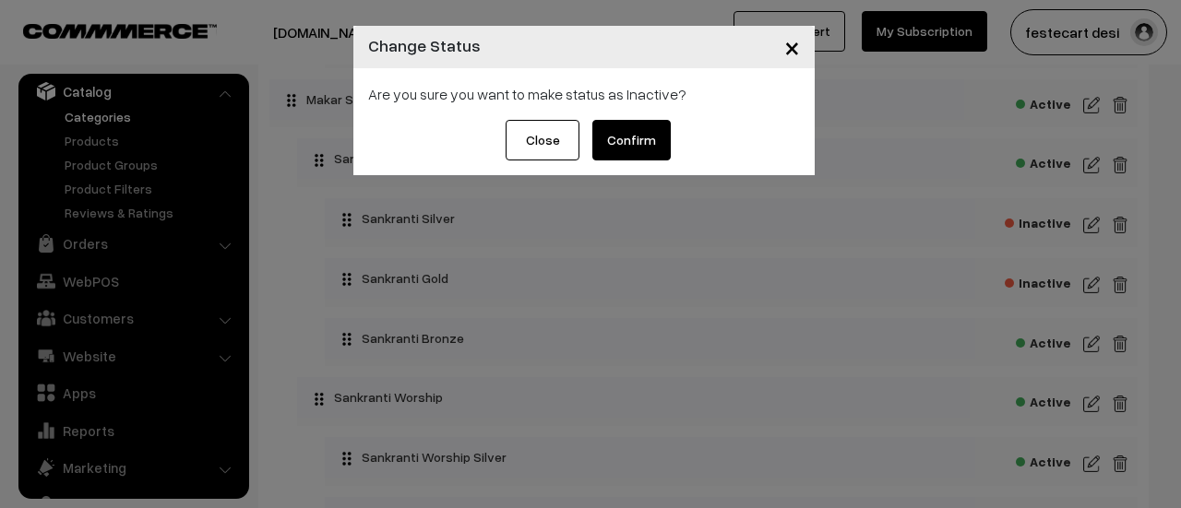
click at [605, 147] on button "Confirm" at bounding box center [631, 140] width 78 height 41
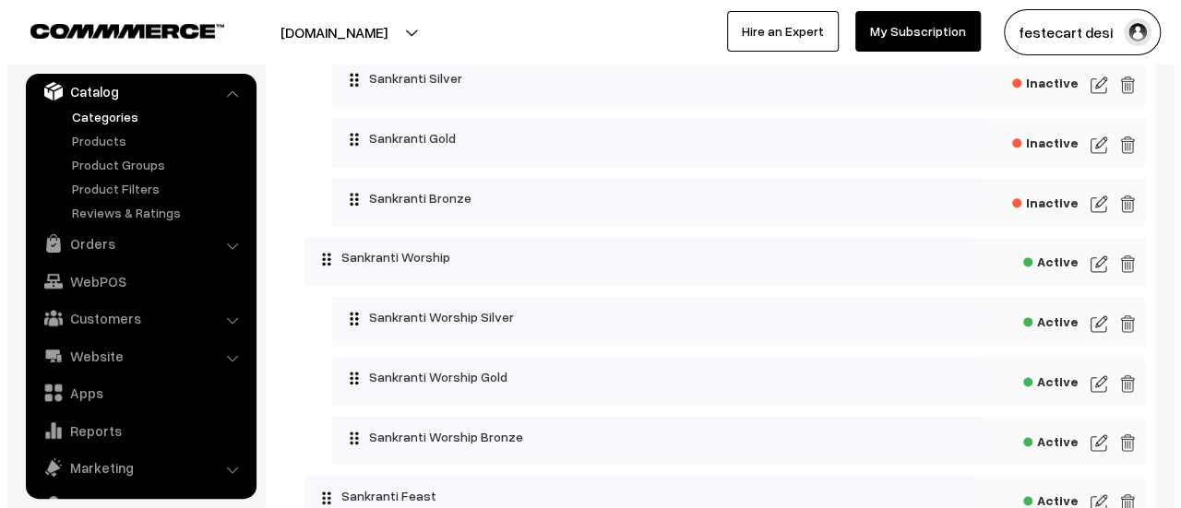
scroll to position [1092, 0]
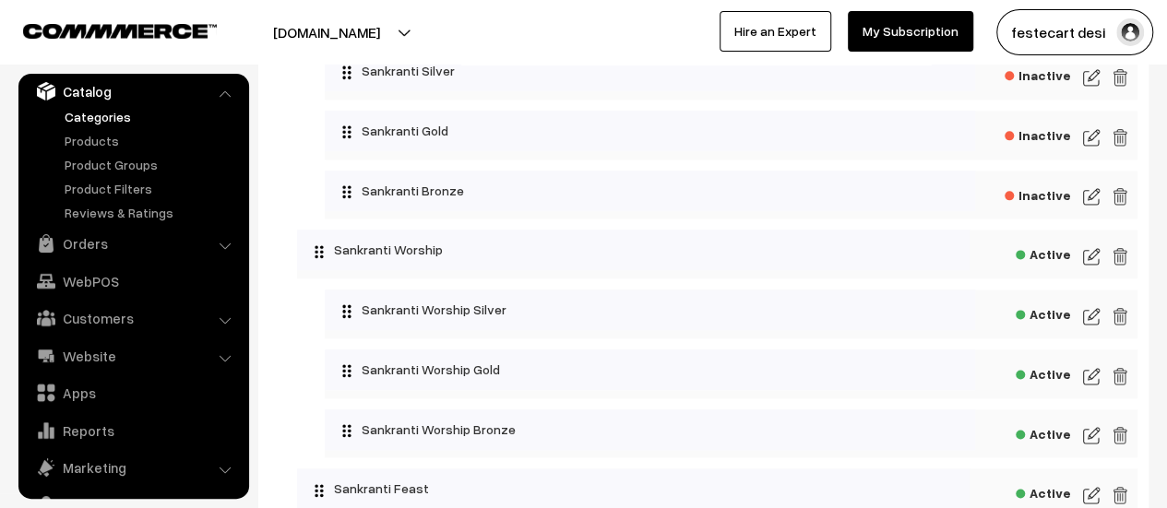
click at [1043, 324] on span "Active" at bounding box center [1043, 312] width 55 height 23
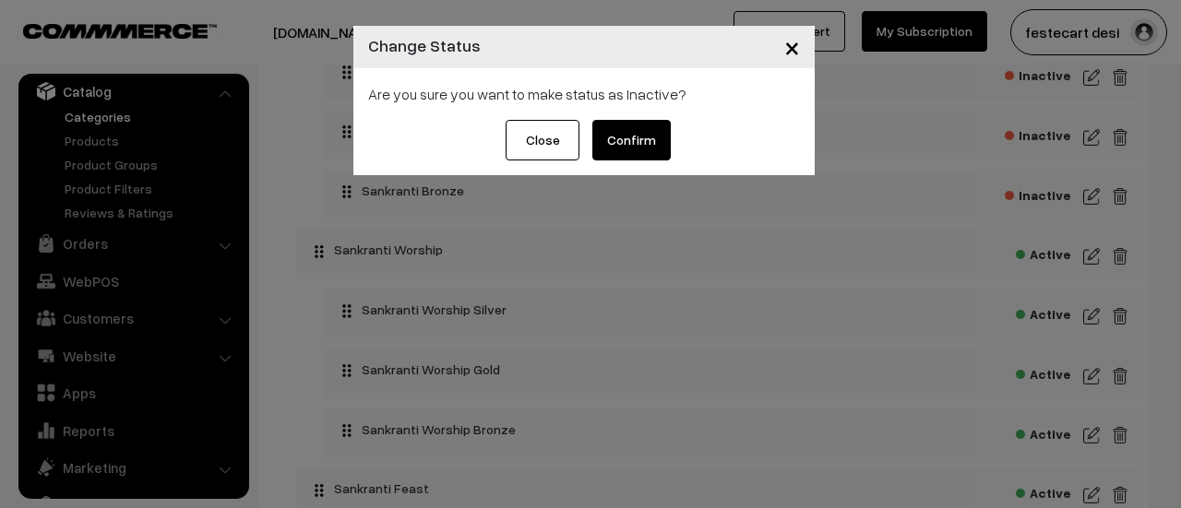
click at [605, 131] on button "Confirm" at bounding box center [631, 140] width 78 height 41
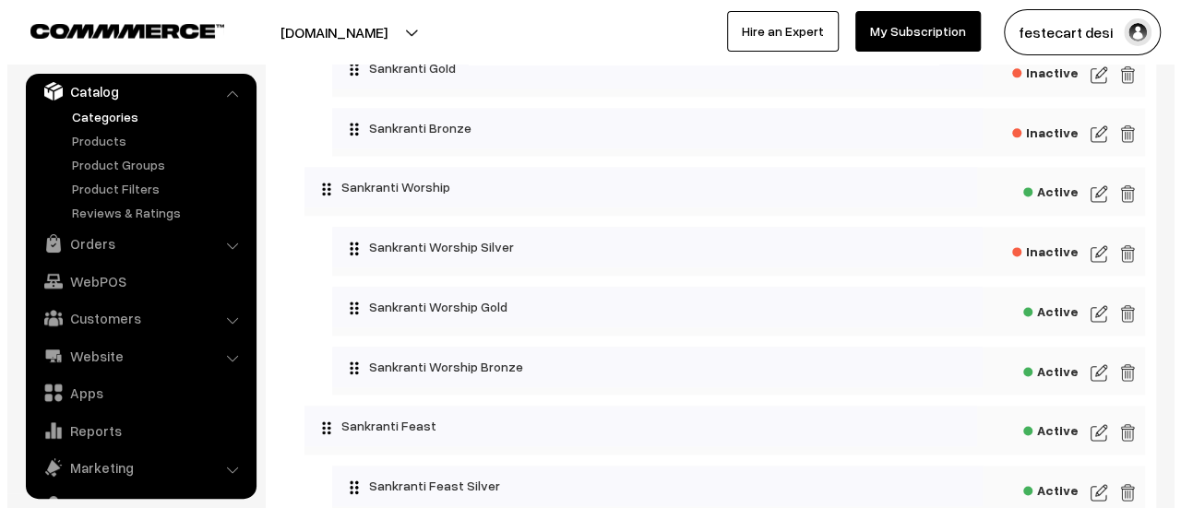
scroll to position [1153, 0]
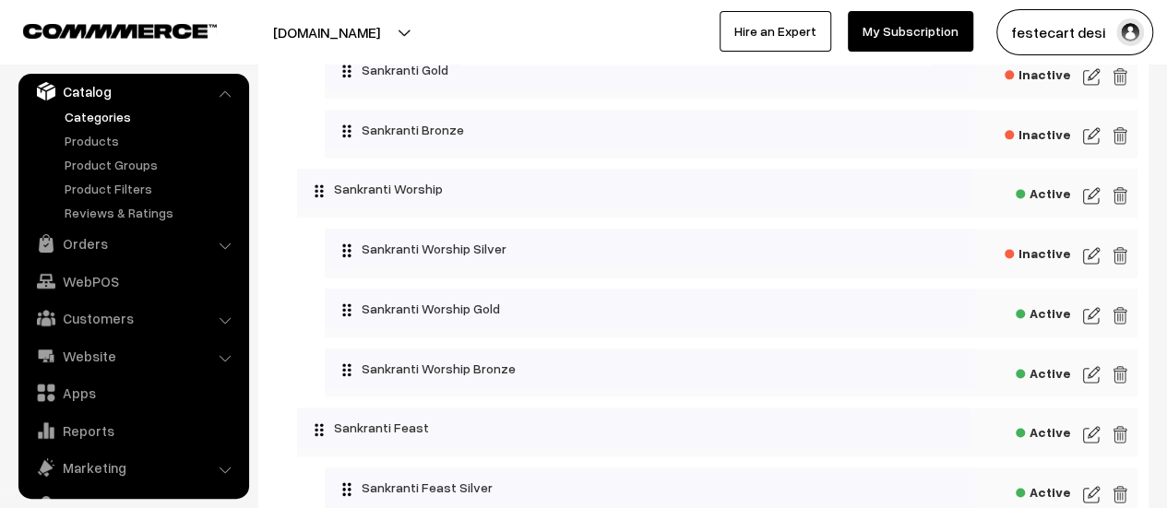
click at [1049, 323] on span "Active" at bounding box center [1043, 311] width 55 height 23
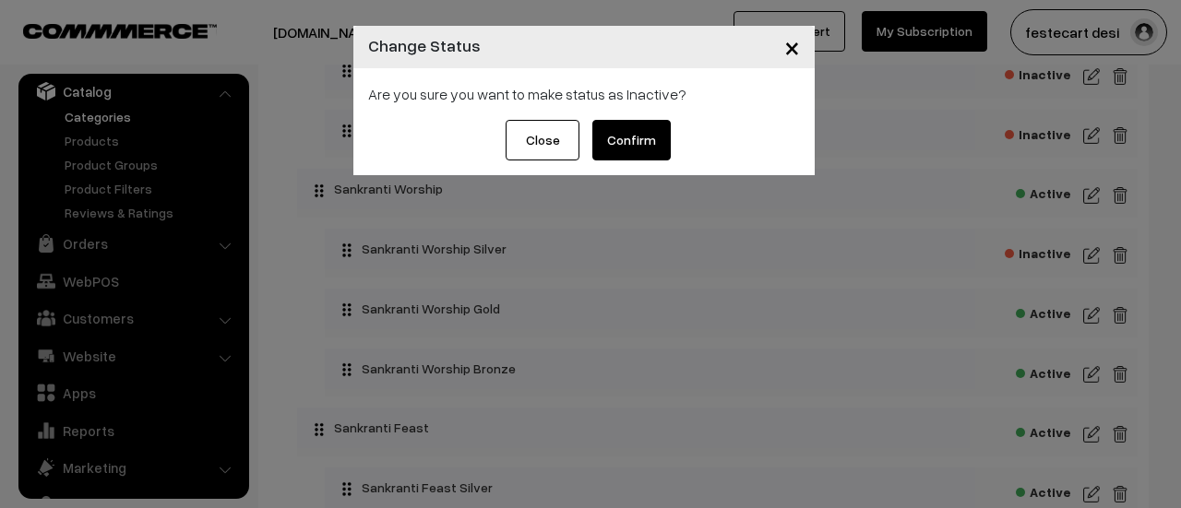
click at [637, 137] on button "Confirm" at bounding box center [631, 140] width 78 height 41
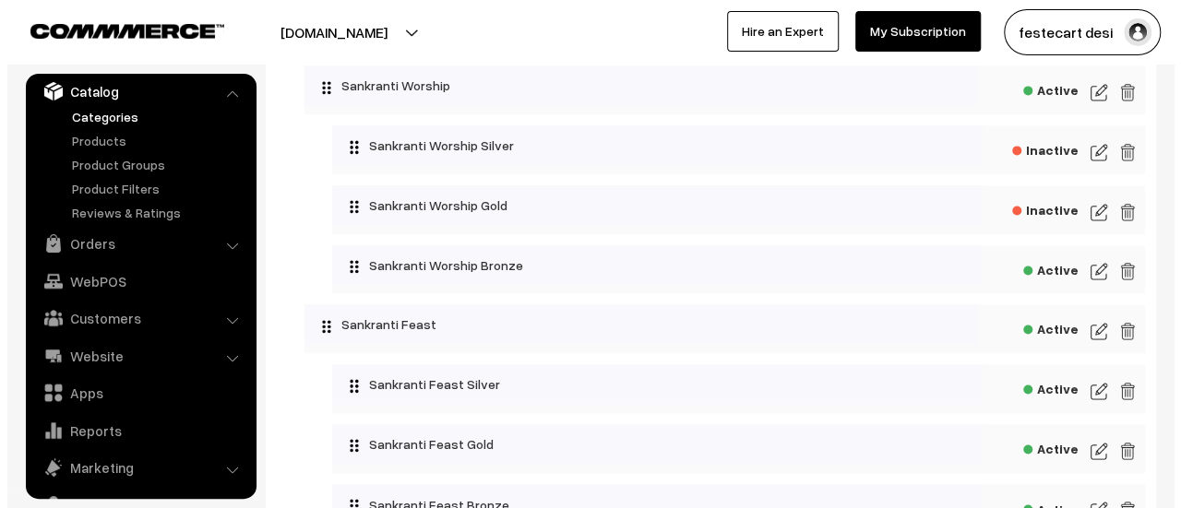
scroll to position [1258, 0]
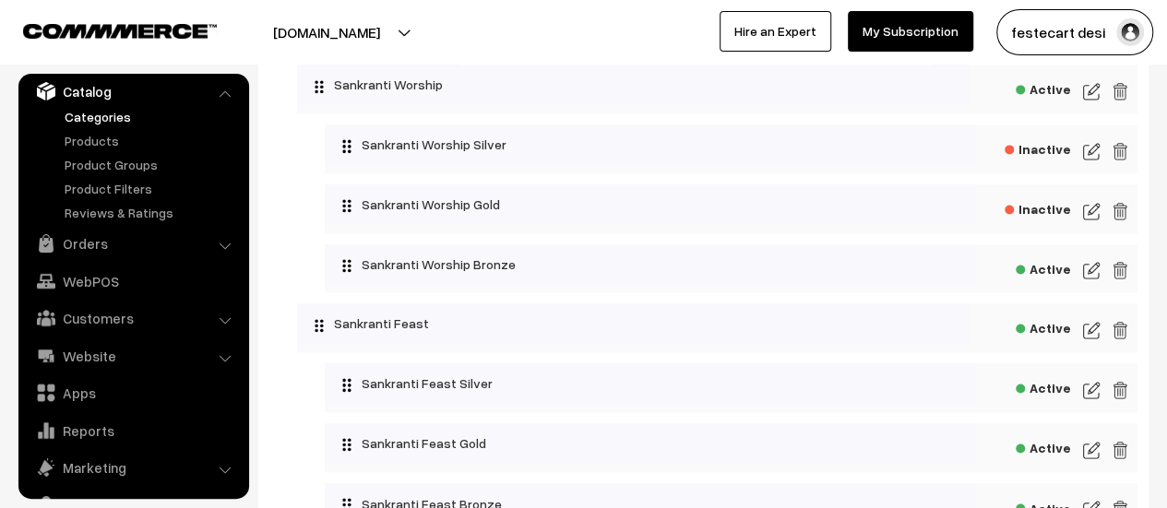
click at [1044, 268] on span "Active" at bounding box center [1043, 267] width 55 height 23
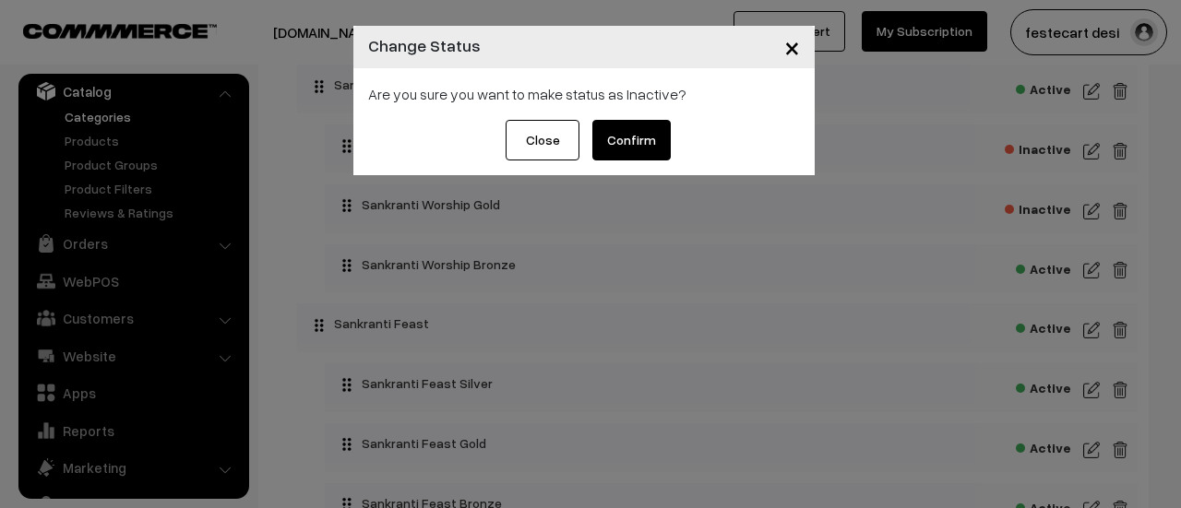
click at [643, 140] on button "Confirm" at bounding box center [631, 140] width 78 height 41
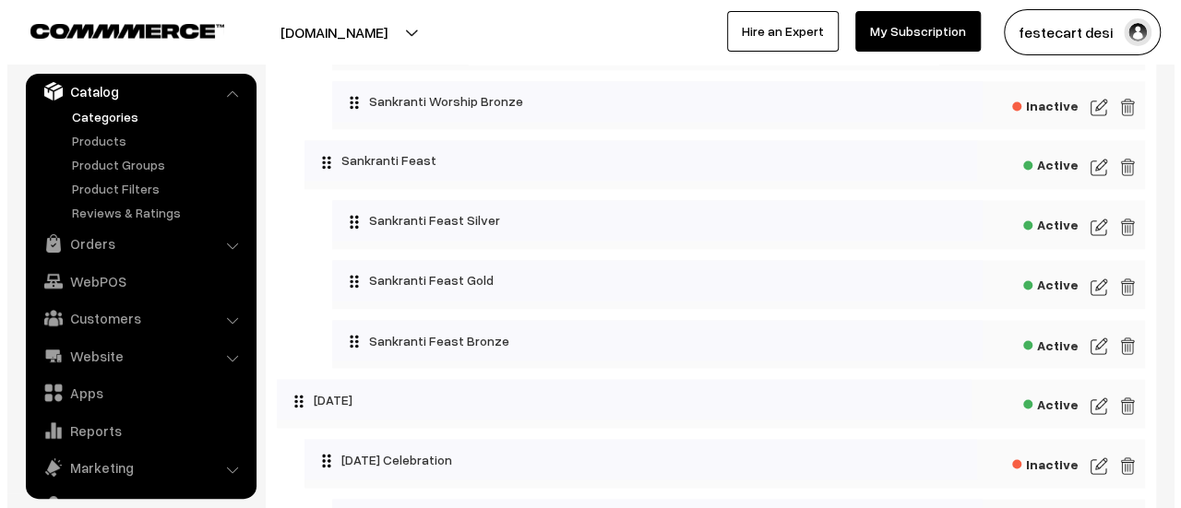
scroll to position [1419, 0]
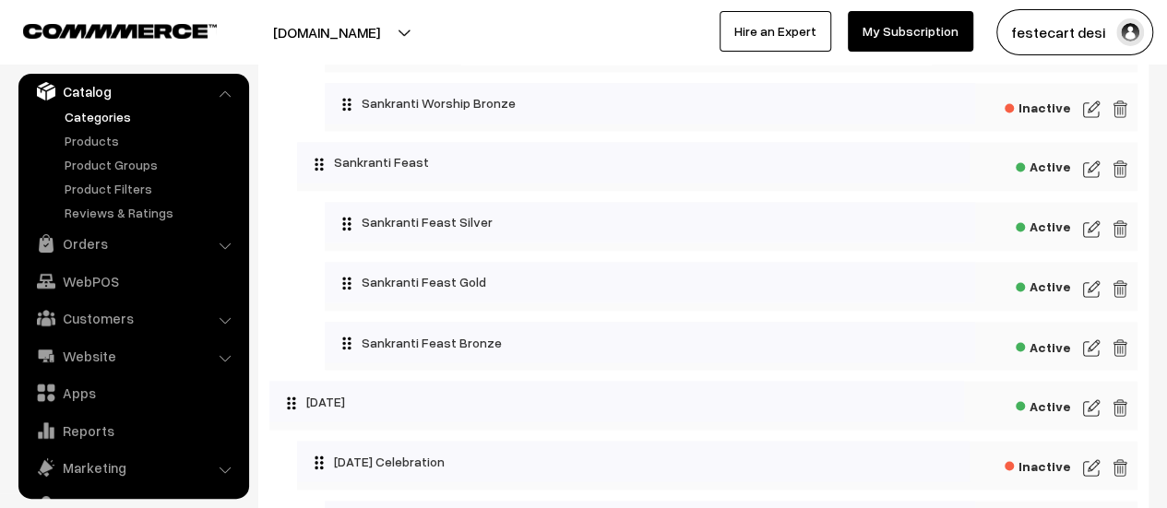
click at [1030, 236] on span "Active" at bounding box center [1043, 224] width 55 height 23
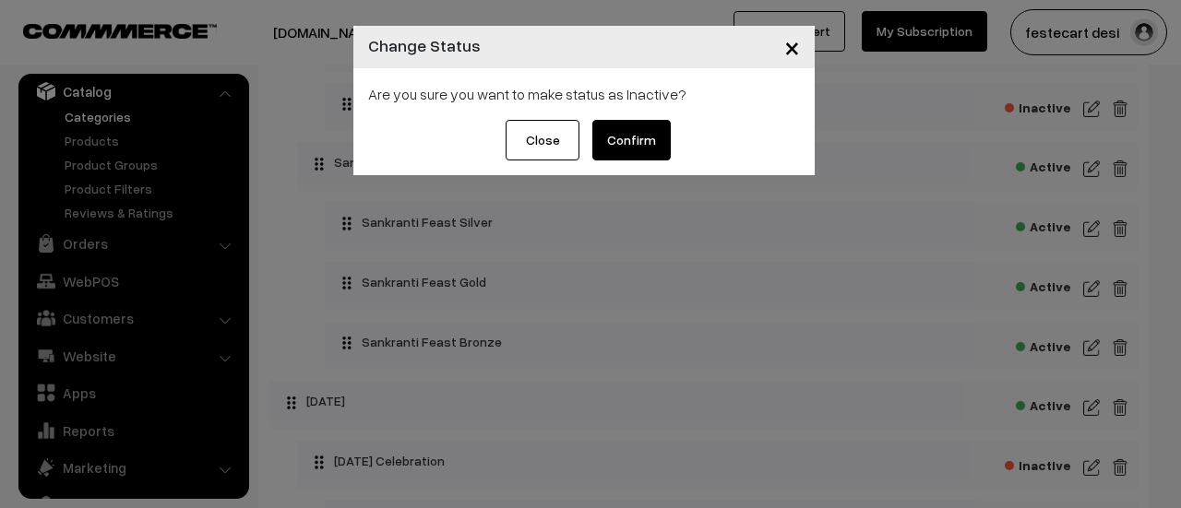
click at [622, 154] on button "Confirm" at bounding box center [631, 140] width 78 height 41
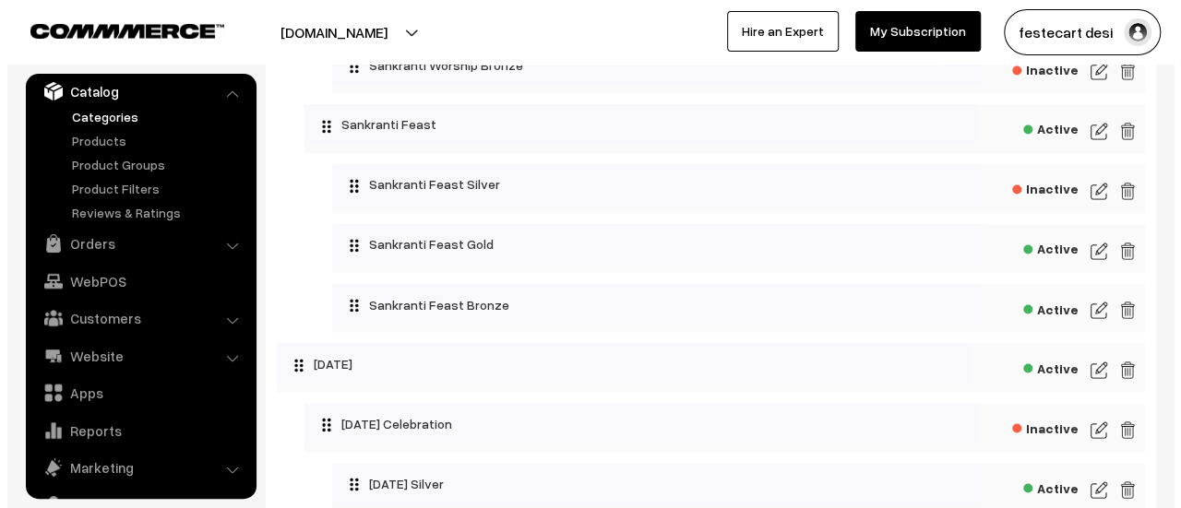
scroll to position [1470, 0]
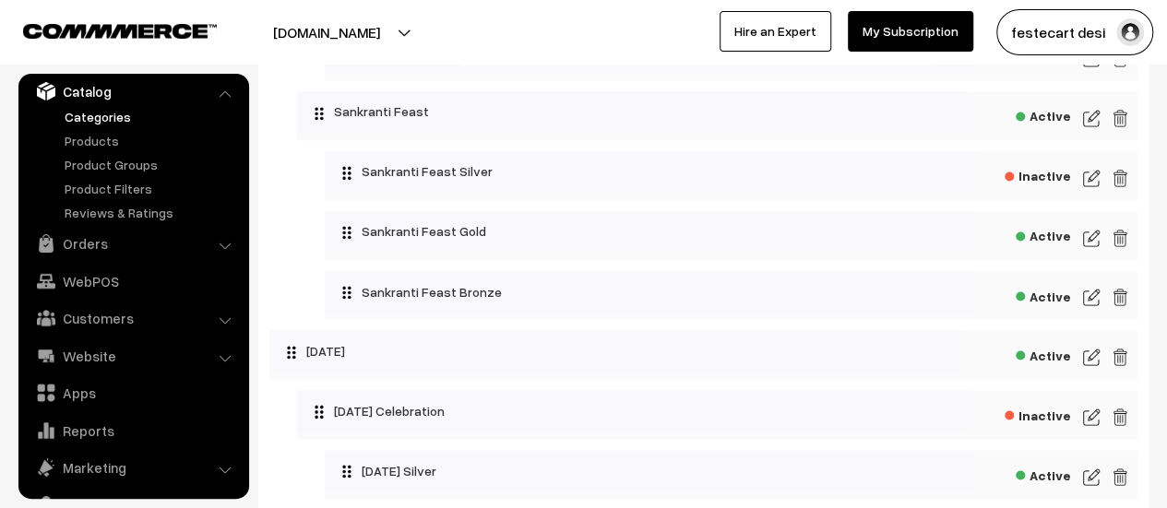
click at [1039, 245] on span "Active" at bounding box center [1043, 233] width 55 height 23
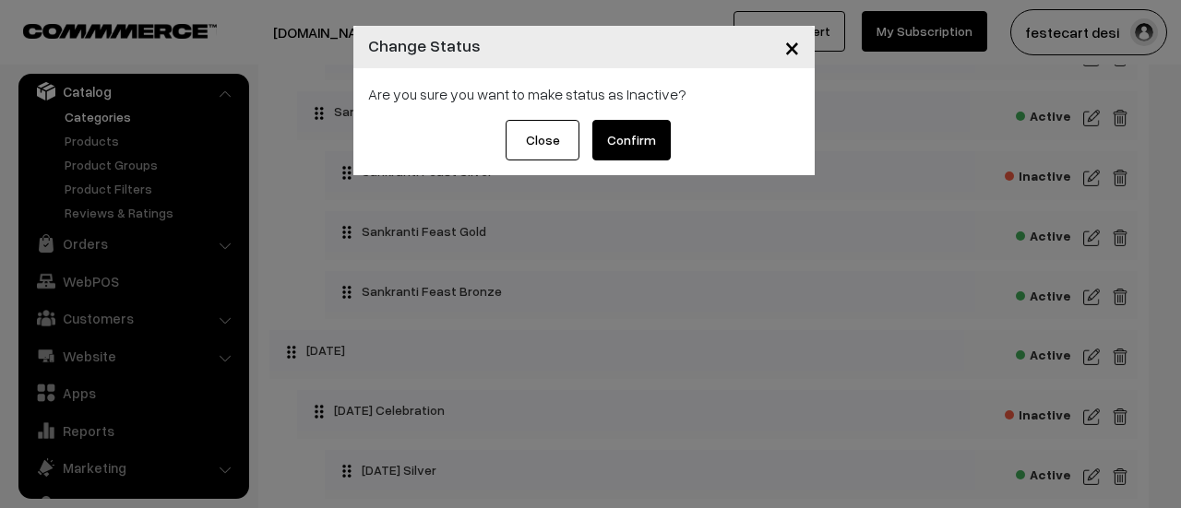
click at [624, 148] on button "Confirm" at bounding box center [631, 140] width 78 height 41
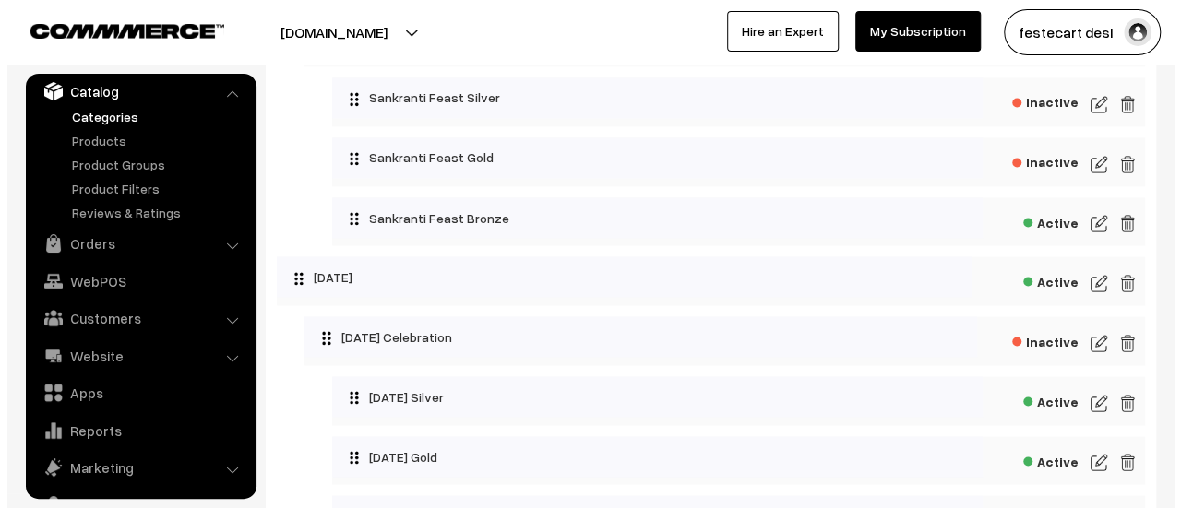
scroll to position [1544, 0]
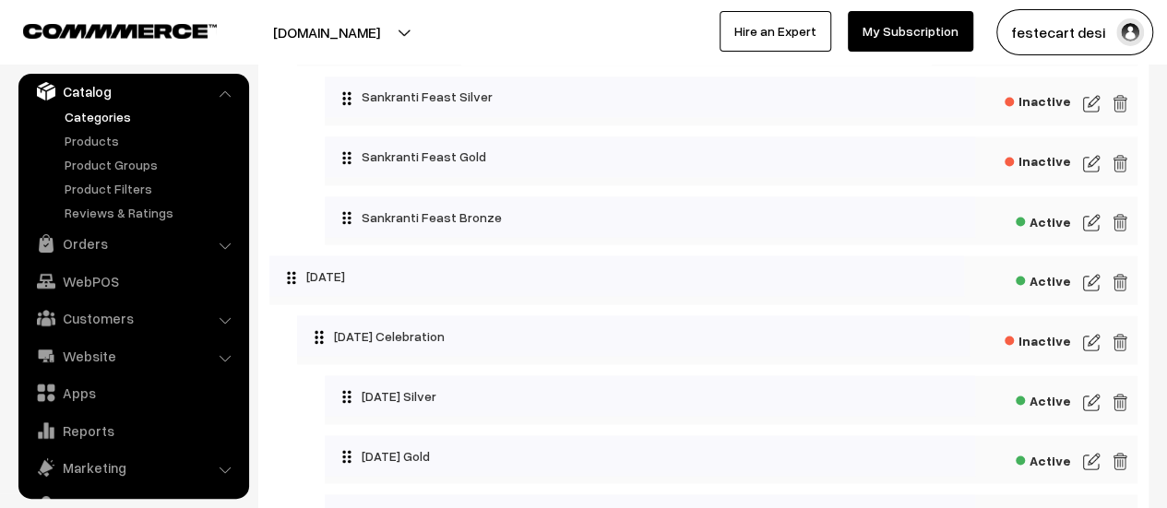
click at [1040, 229] on span "Active" at bounding box center [1043, 219] width 55 height 23
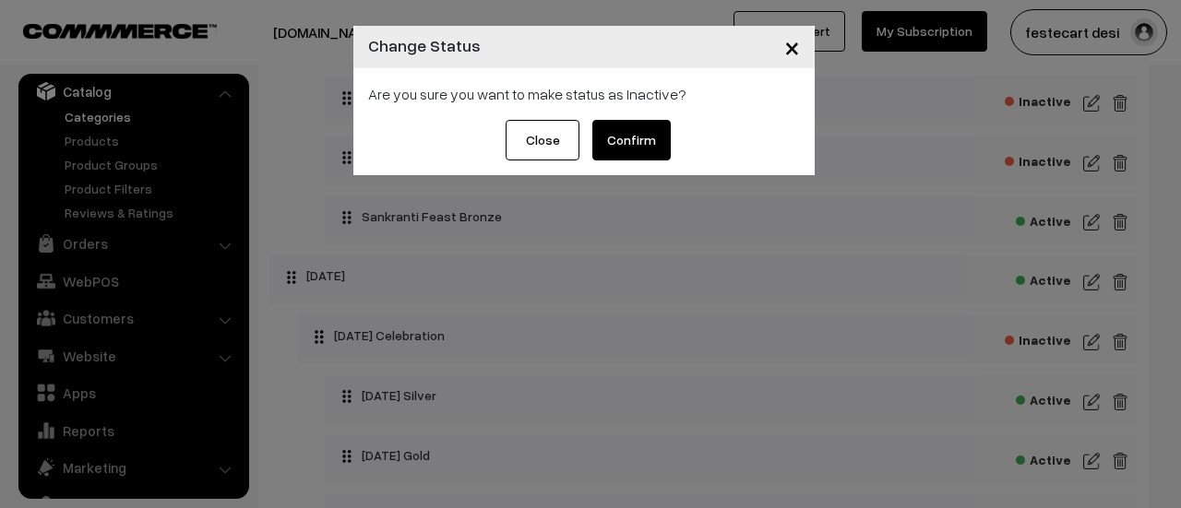
click at [631, 153] on button "Confirm" at bounding box center [631, 140] width 78 height 41
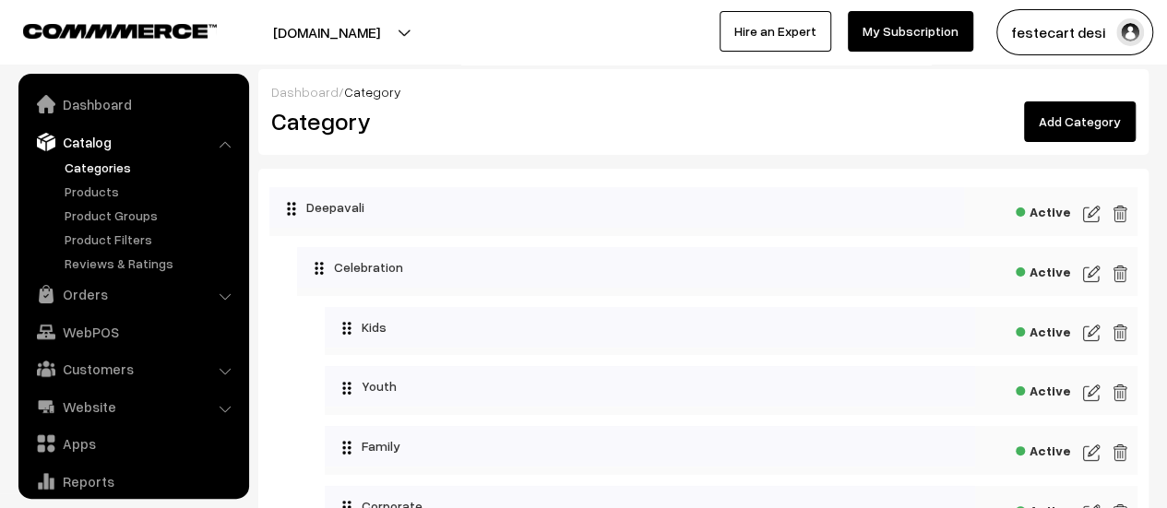
scroll to position [51, 0]
